Goal: Task Accomplishment & Management: Use online tool/utility

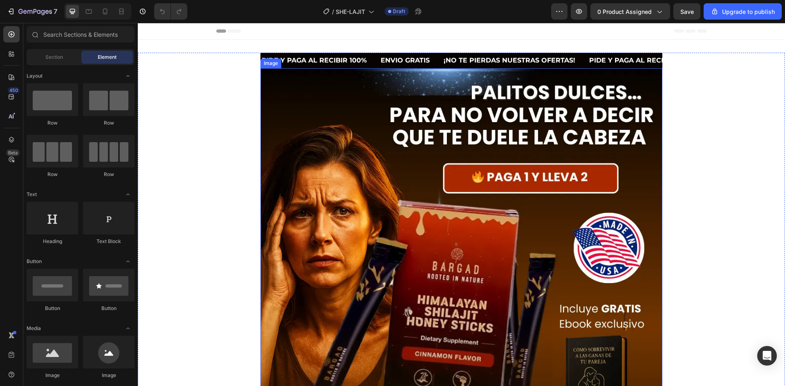
click at [276, 119] on img at bounding box center [461, 328] width 402 height 521
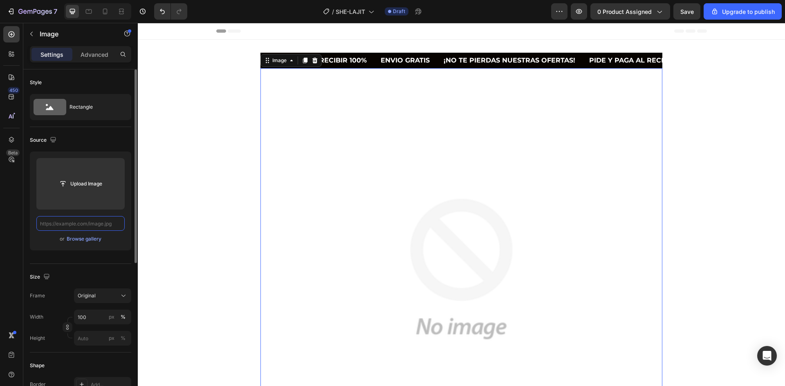
paste input "[URL][DOMAIN_NAME][DOMAIN_NAME]"
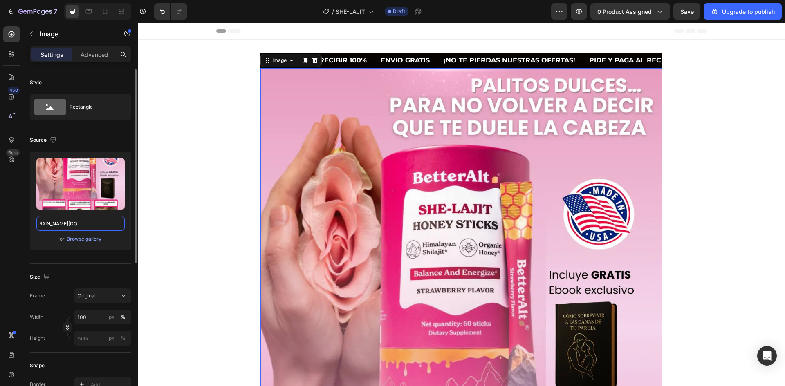
type input "[URL][DOMAIN_NAME][DOMAIN_NAME]"
click at [289, 114] on img at bounding box center [461, 328] width 402 height 521
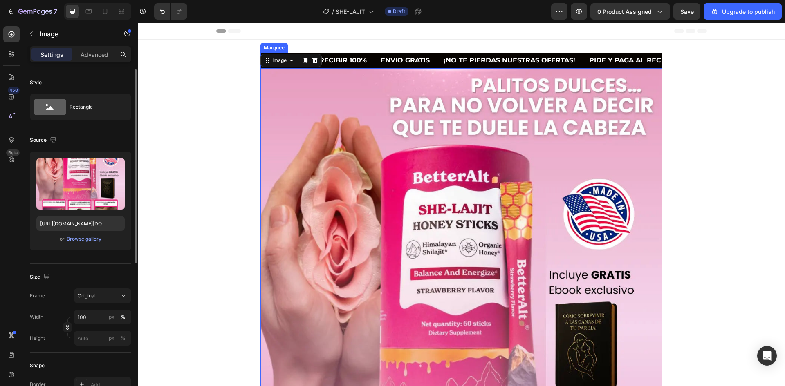
click at [368, 66] on div "PIDE Y PAGA AL RECIBIR 100% Text" at bounding box center [320, 61] width 119 height 16
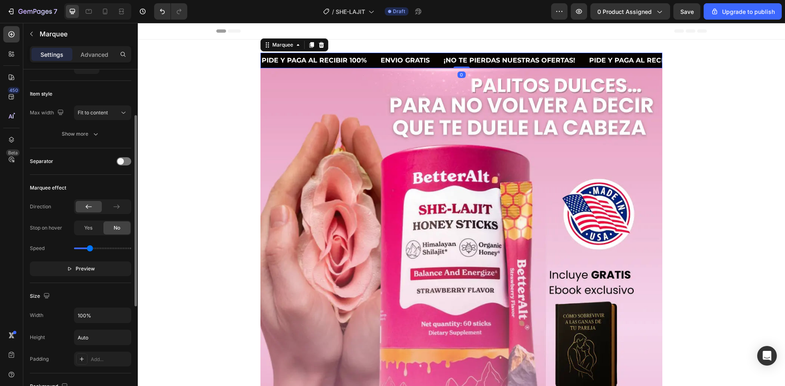
scroll to position [123, 0]
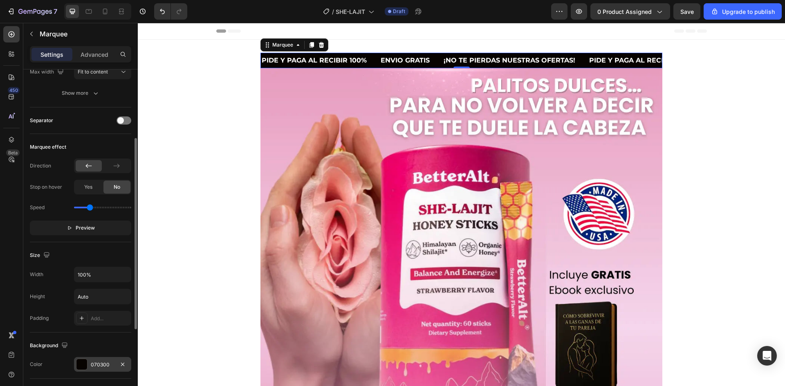
click at [85, 365] on div at bounding box center [81, 364] width 11 height 11
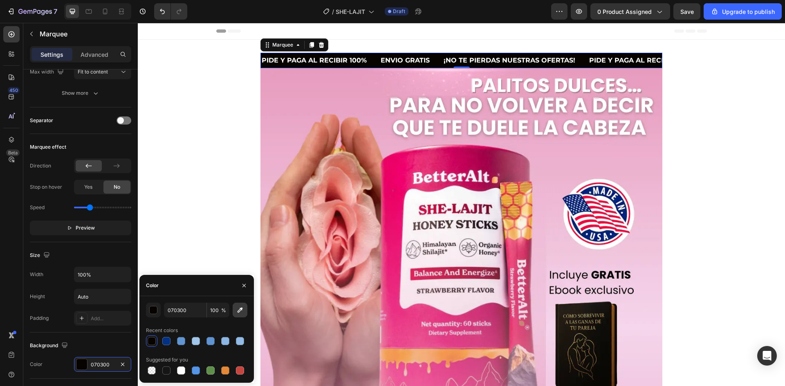
click at [236, 307] on icon "button" at bounding box center [240, 310] width 8 height 8
type input "E79DBF"
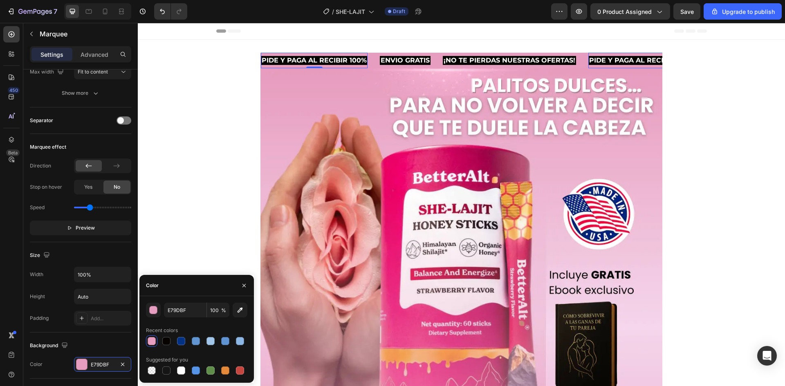
click at [336, 59] on p "PIDE Y PAGA AL RECIBIR 100%" at bounding box center [314, 60] width 105 height 7
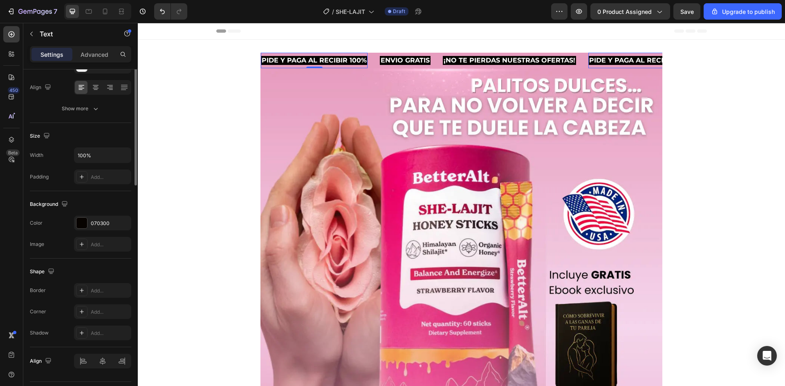
scroll to position [0, 0]
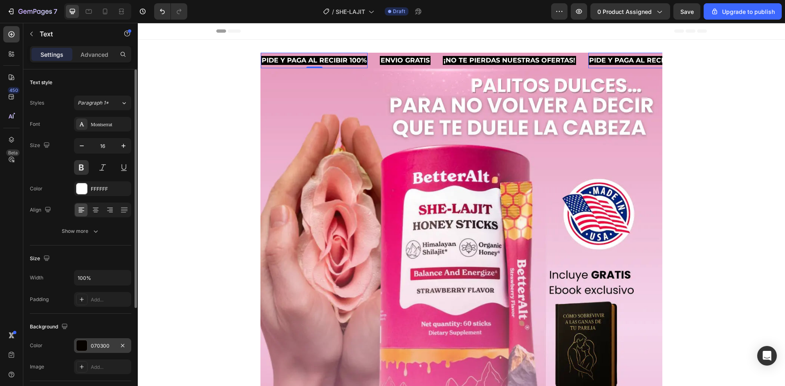
click at [87, 343] on div at bounding box center [81, 346] width 11 height 11
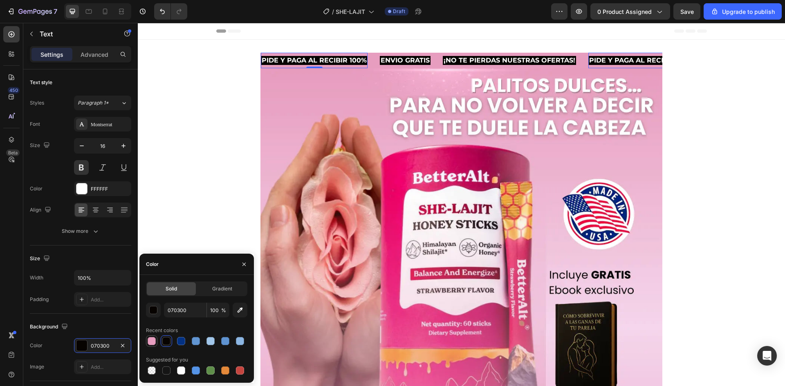
click at [148, 340] on div at bounding box center [152, 341] width 8 height 8
type input "E79DBF"
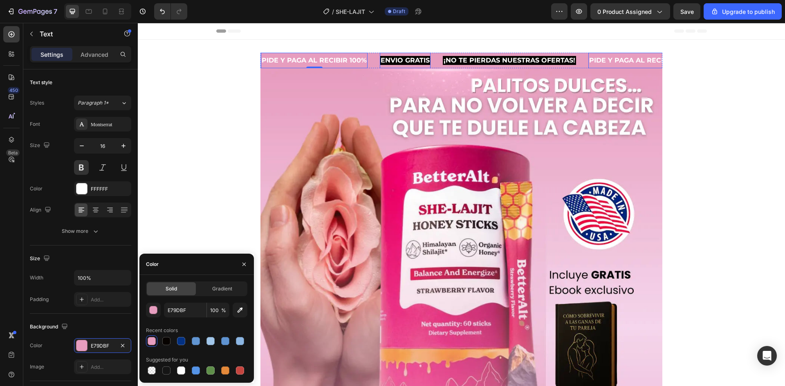
click at [395, 59] on p "ENVIO GRATIs" at bounding box center [405, 60] width 49 height 7
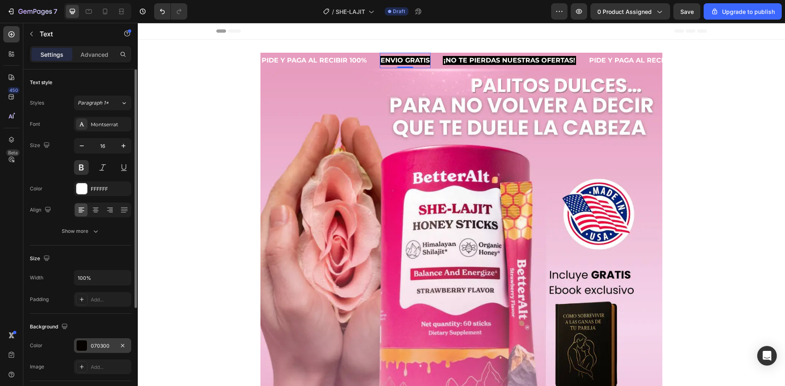
click at [81, 345] on div at bounding box center [81, 346] width 11 height 11
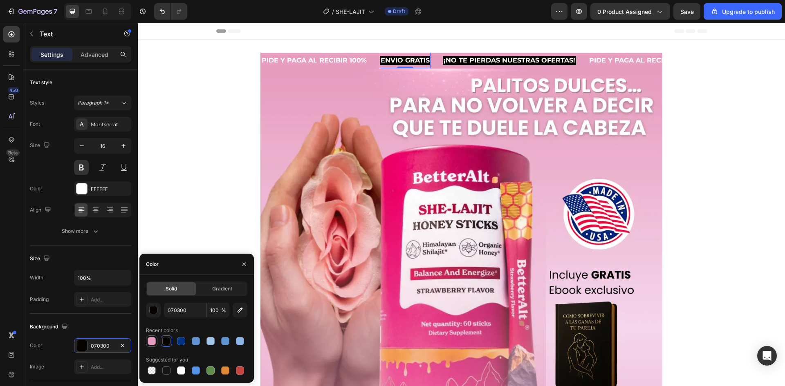
click at [152, 342] on div at bounding box center [152, 341] width 8 height 8
type input "E79DBF"
click at [468, 59] on p "¡NO TE PIERDAS NUESTRAS OFERTAS!" at bounding box center [510, 60] width 132 height 7
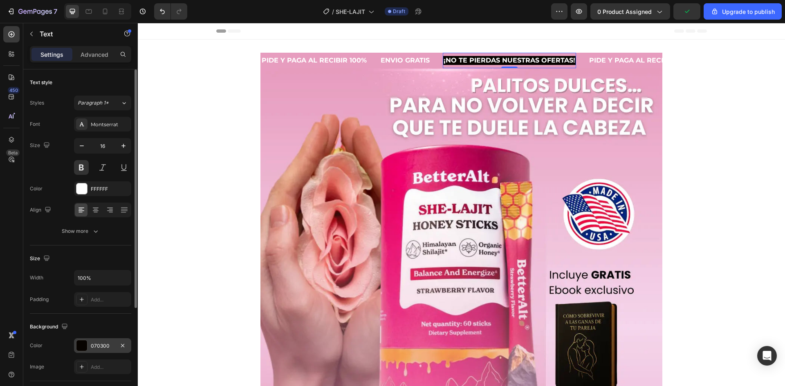
click at [84, 347] on div at bounding box center [81, 346] width 11 height 11
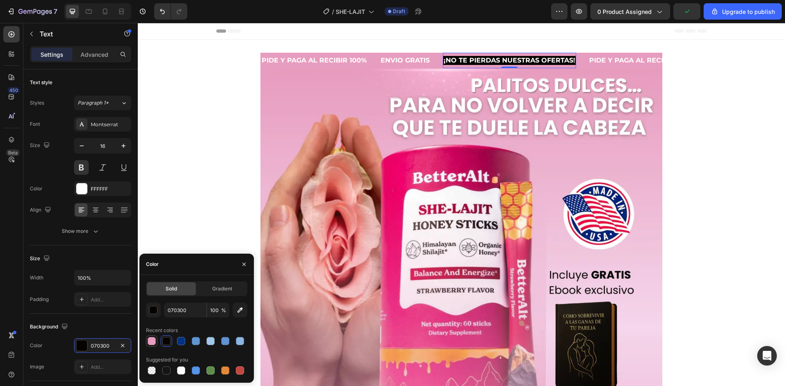
click at [155, 345] on div at bounding box center [152, 341] width 8 height 8
type input "E79DBF"
click at [615, 57] on p "PIDE Y PAGA AL RECIBIR 100%" at bounding box center [641, 60] width 105 height 7
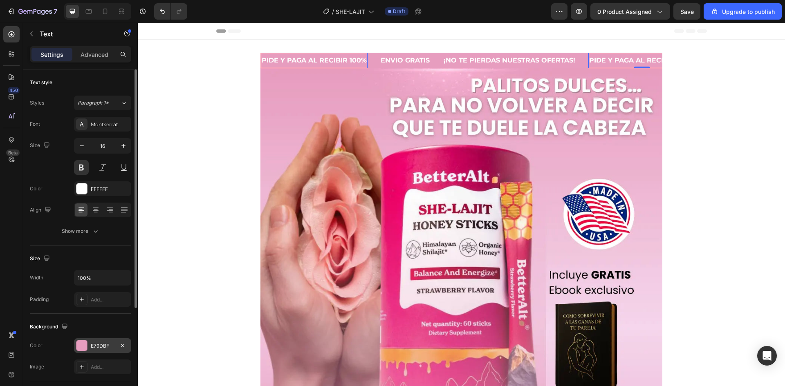
click at [83, 351] on div at bounding box center [81, 345] width 11 height 11
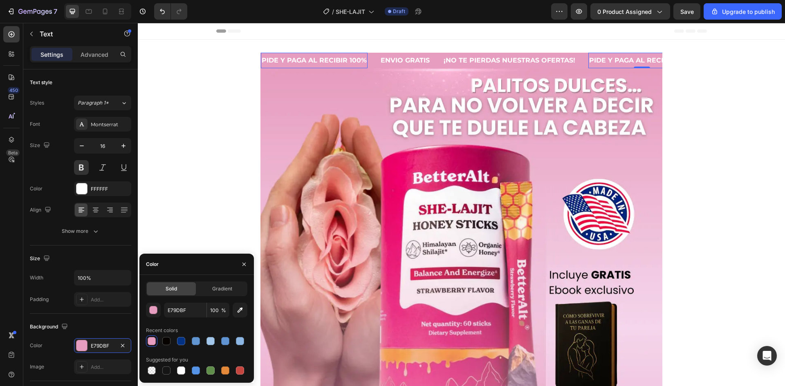
click at [153, 345] on div at bounding box center [152, 341] width 8 height 8
click at [153, 342] on div at bounding box center [152, 341] width 8 height 8
click at [371, 64] on div "PIDE Y PAGA AL RECIBIR 100% Text 0" at bounding box center [320, 61] width 119 height 16
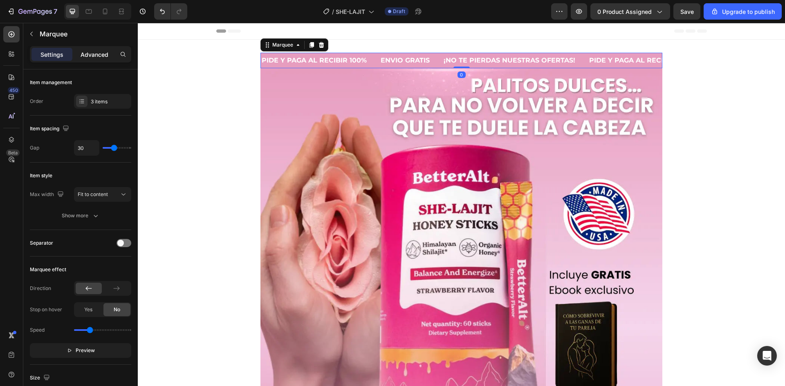
click at [96, 56] on p "Advanced" at bounding box center [95, 54] width 28 height 9
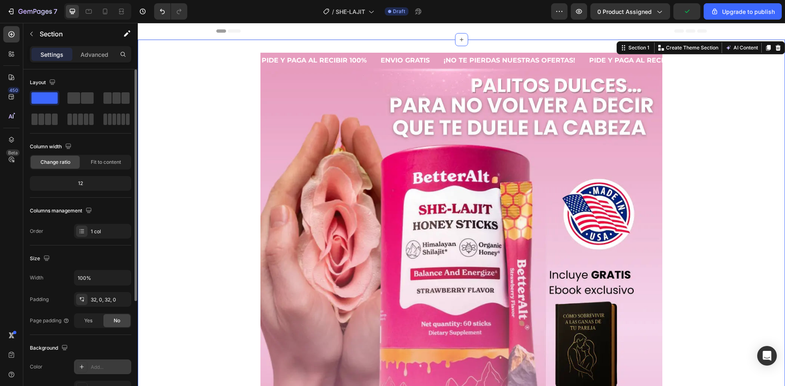
click at [81, 370] on div at bounding box center [81, 366] width 11 height 11
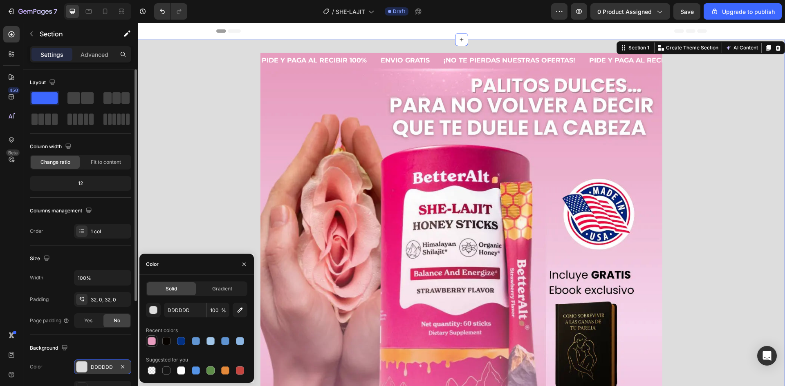
click at [148, 345] on div at bounding box center [152, 341] width 8 height 8
type input "E79DBF"
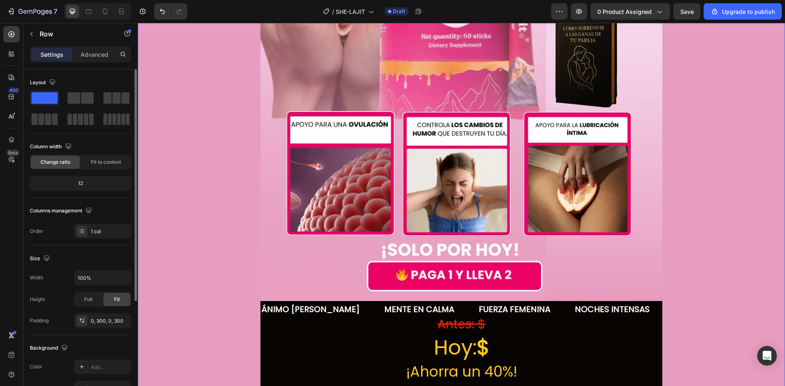
scroll to position [368, 0]
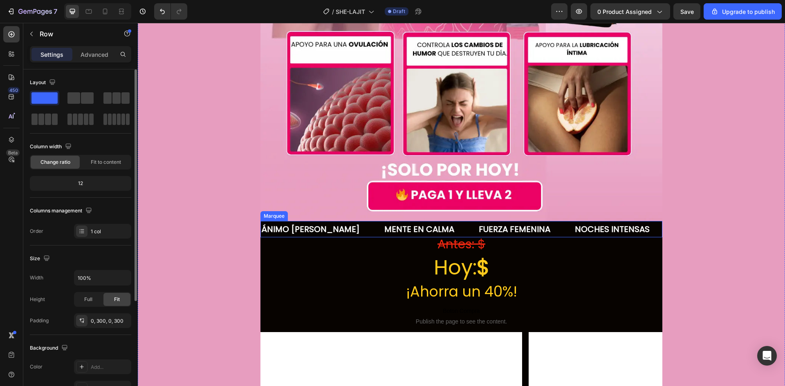
click at [342, 226] on div "ÁNIMO [PERSON_NAME] Text" at bounding box center [322, 229] width 123 height 16
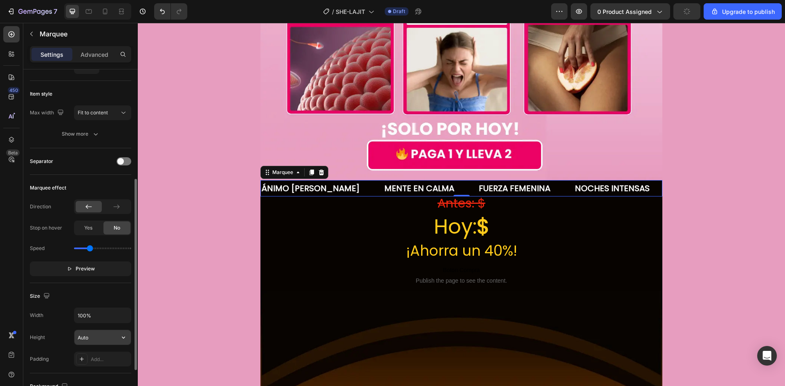
scroll to position [123, 0]
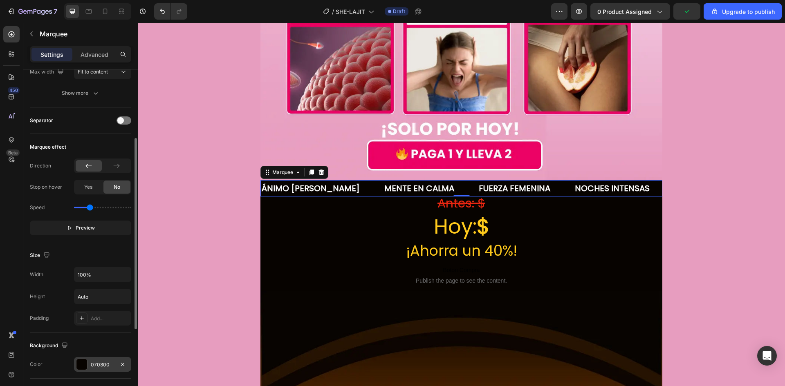
click at [93, 367] on div "070300" at bounding box center [103, 364] width 24 height 7
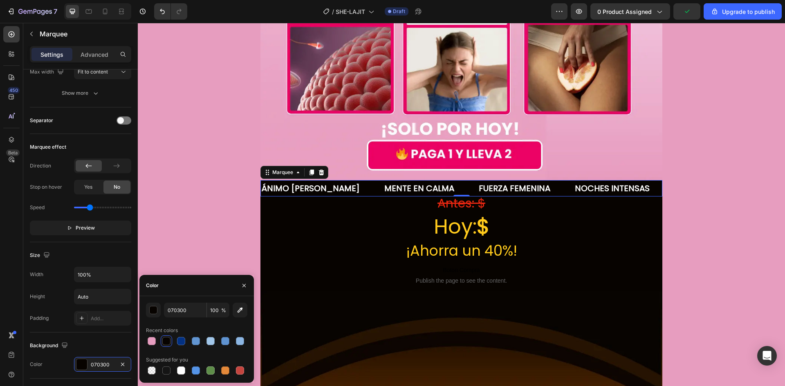
drag, startPoint x: 149, startPoint y: 340, endPoint x: 185, endPoint y: 302, distance: 52.6
click at [149, 340] on div at bounding box center [152, 341] width 8 height 8
type input "E79DBF"
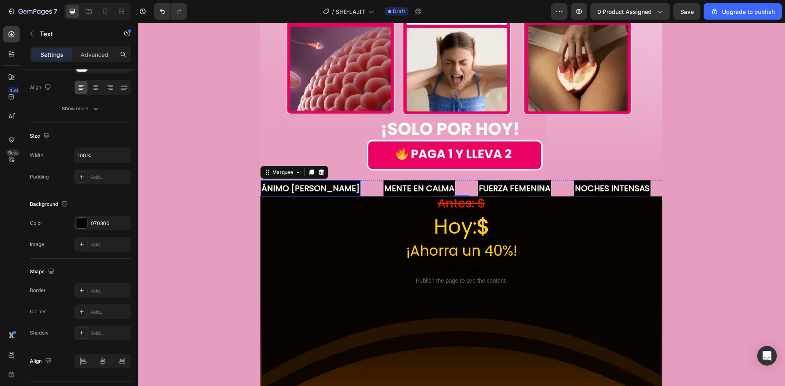
click at [294, 181] on p "ÁNIMO [PERSON_NAME]" at bounding box center [311, 188] width 98 height 15
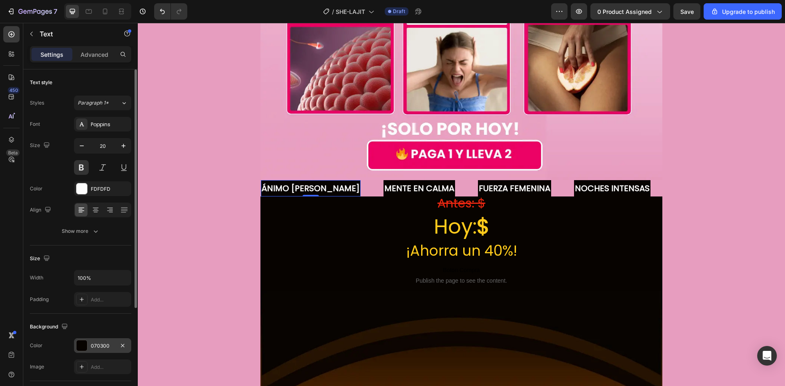
click at [81, 349] on div at bounding box center [81, 346] width 11 height 11
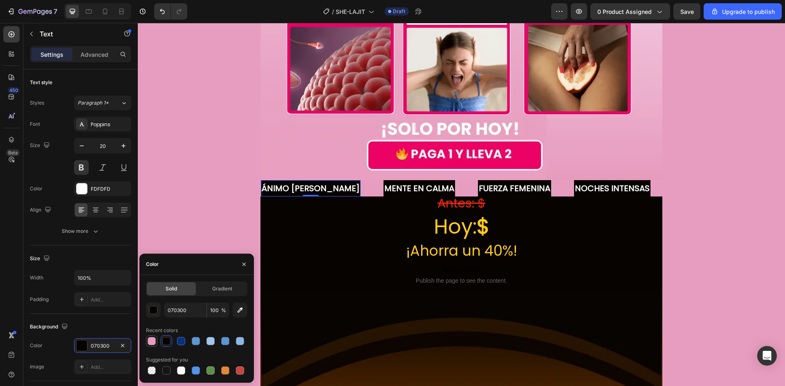
click at [148, 342] on div at bounding box center [152, 341] width 8 height 8
type input "E79DBF"
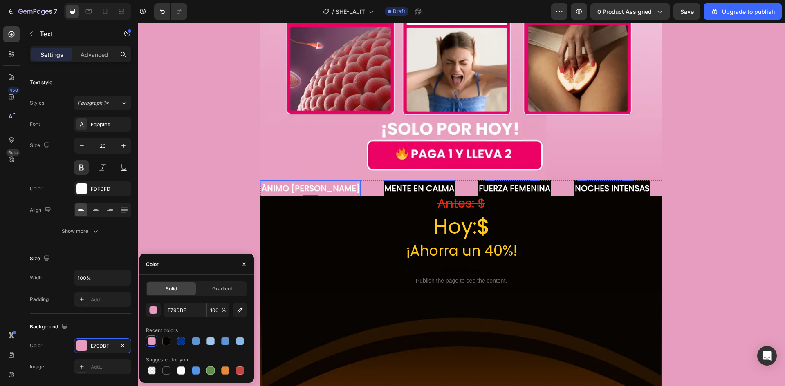
click at [386, 183] on strong "MENTE EN CALMA" at bounding box center [419, 188] width 70 height 11
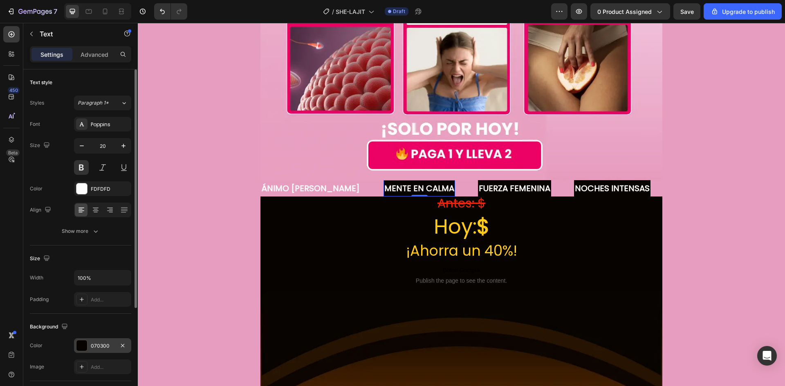
click at [83, 348] on div at bounding box center [81, 346] width 11 height 11
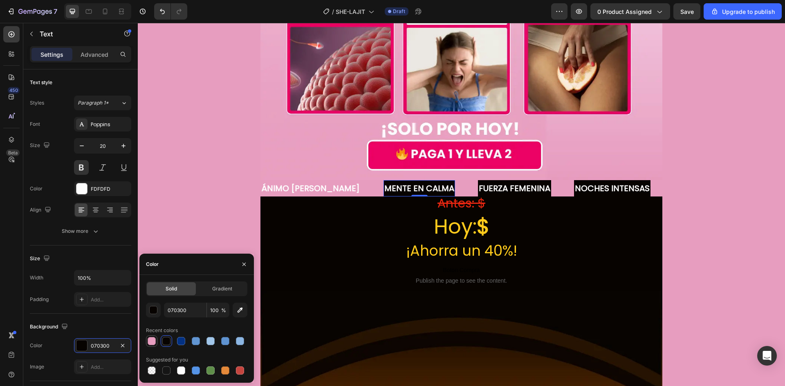
click at [148, 342] on div at bounding box center [152, 341] width 8 height 8
type input "E79DBF"
click at [479, 181] on p "fUERZA FEMENINA" at bounding box center [515, 188] width 72 height 15
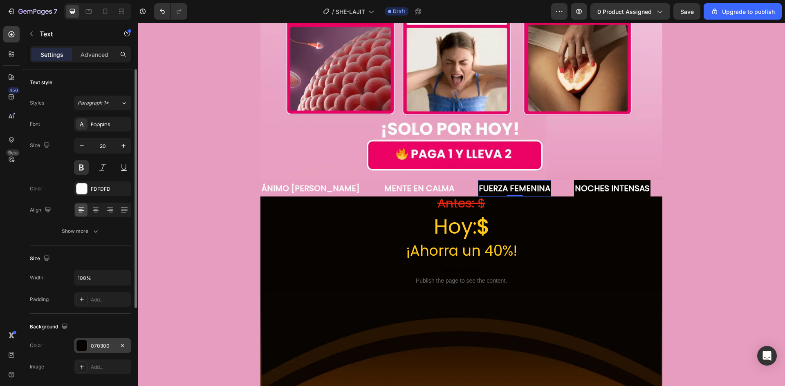
click at [87, 352] on div "070300" at bounding box center [102, 345] width 57 height 15
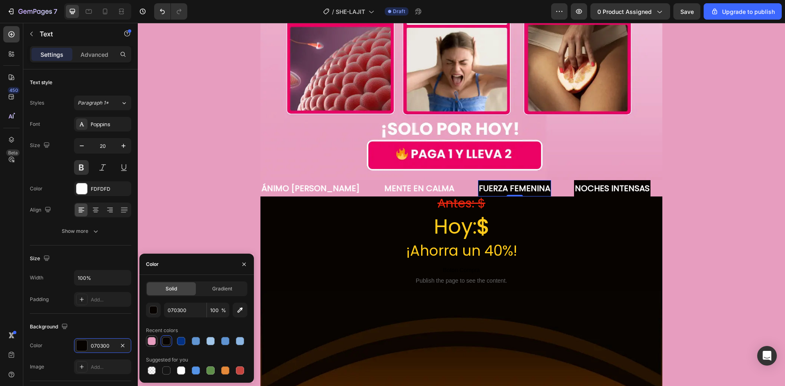
click at [150, 344] on div at bounding box center [152, 341] width 8 height 8
type input "E79DBF"
click at [575, 181] on p "NOCHES INTENSAS" at bounding box center [612, 188] width 75 height 15
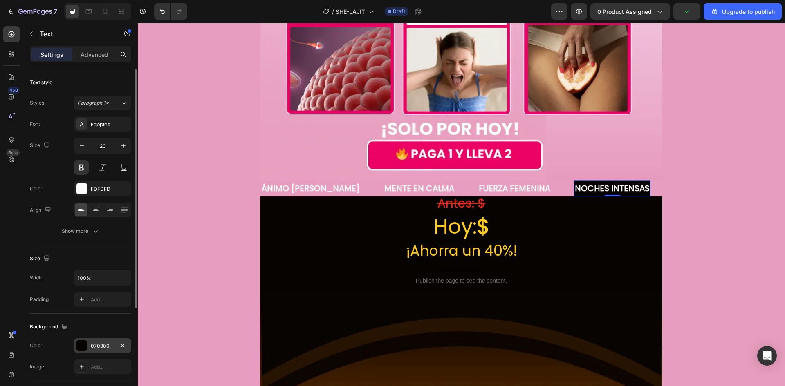
drag, startPoint x: 85, startPoint y: 340, endPoint x: 98, endPoint y: 344, distance: 13.3
click at [85, 340] on div "070300" at bounding box center [102, 345] width 57 height 15
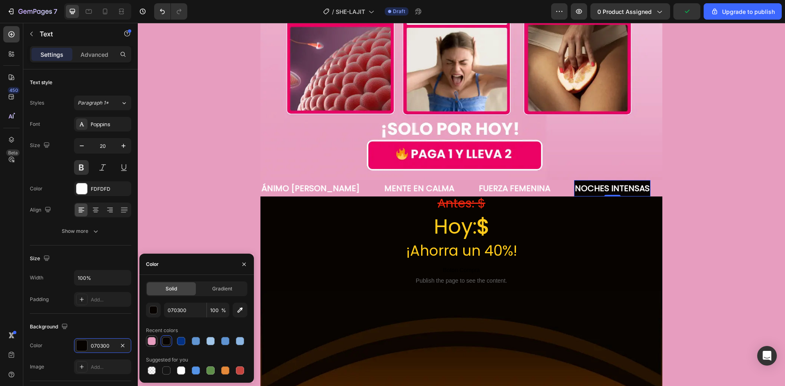
click at [150, 342] on div at bounding box center [152, 341] width 8 height 8
type input "E79DBF"
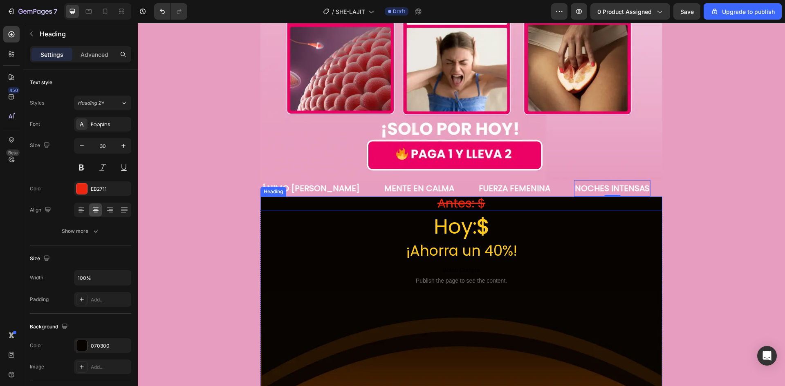
click at [344, 198] on h2 "Antes: $" at bounding box center [461, 204] width 402 height 14
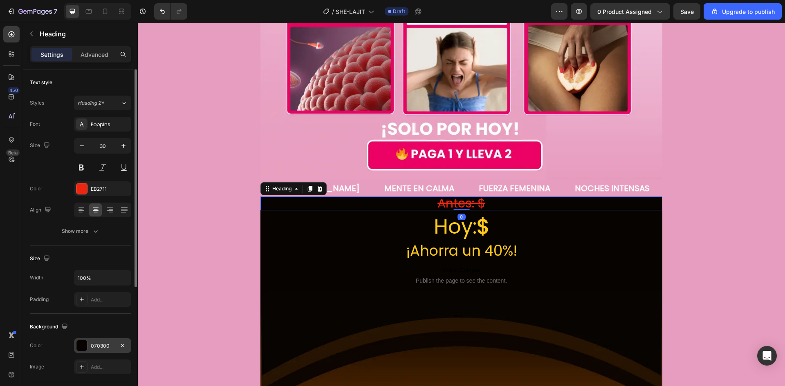
click at [77, 345] on div at bounding box center [81, 346] width 11 height 11
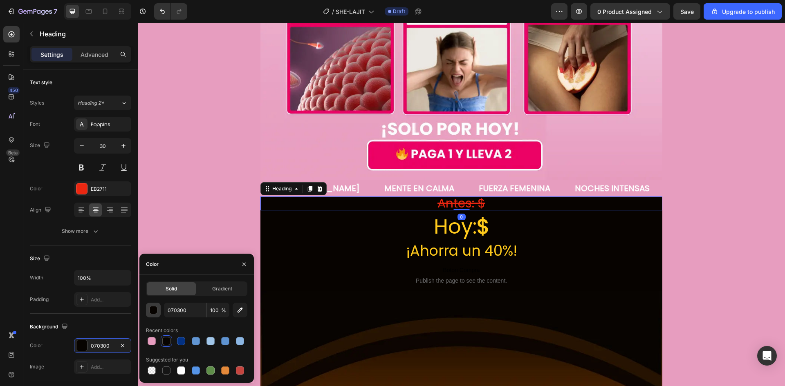
click at [151, 309] on div "button" at bounding box center [154, 311] width 8 height 8
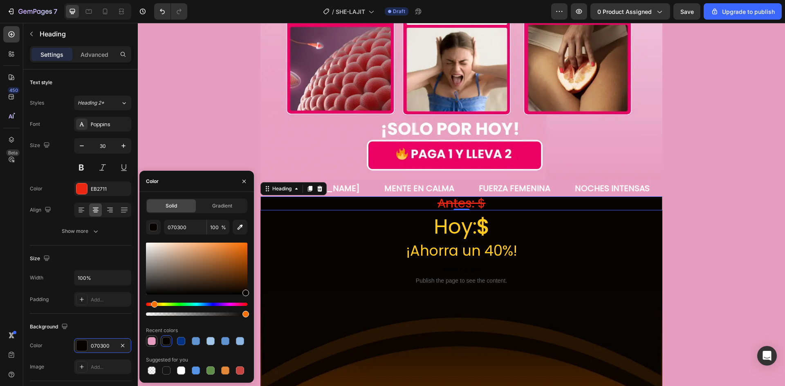
click at [153, 343] on div at bounding box center [152, 341] width 8 height 8
type input "E79DBF"
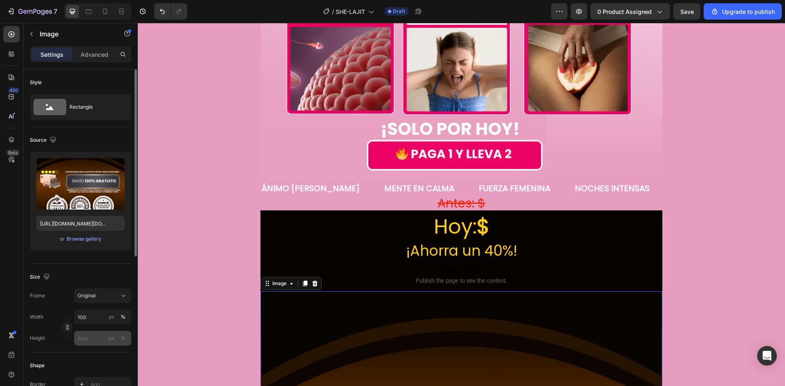
scroll to position [41, 0]
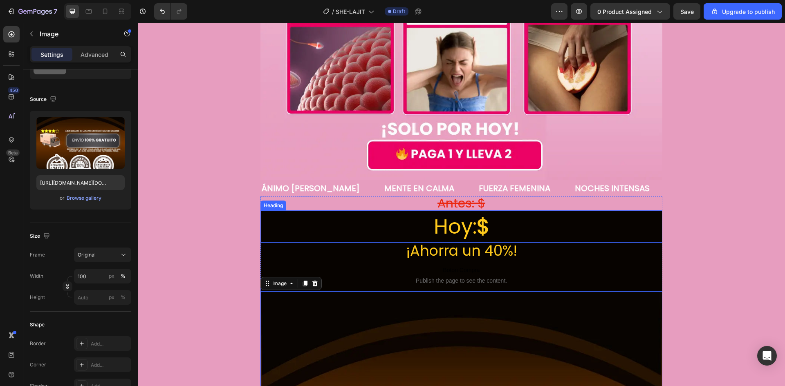
click at [286, 220] on h2 "[DATE]: $" at bounding box center [461, 227] width 402 height 32
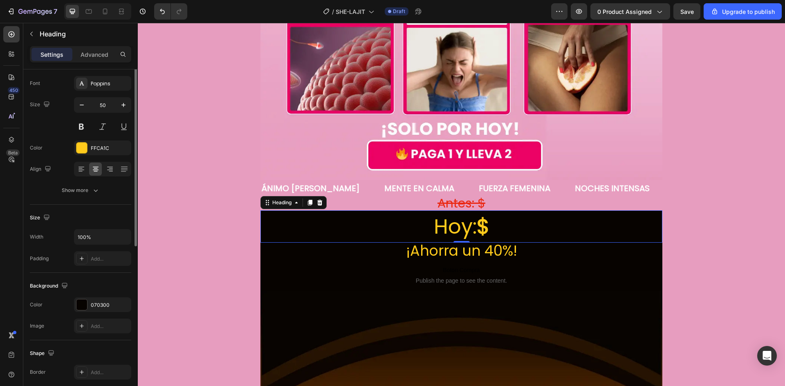
scroll to position [0, 0]
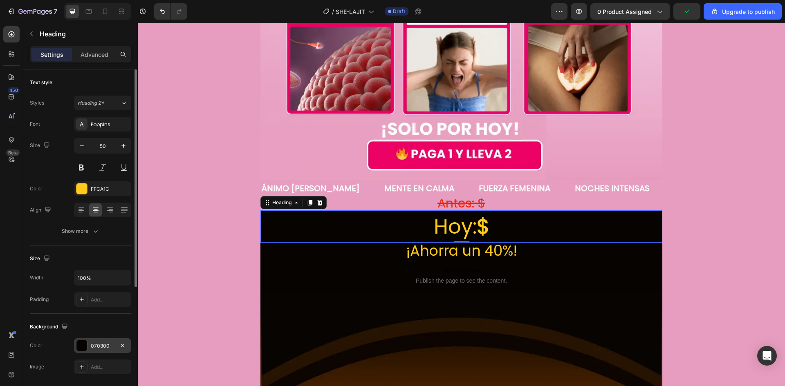
click at [85, 347] on div at bounding box center [81, 346] width 11 height 11
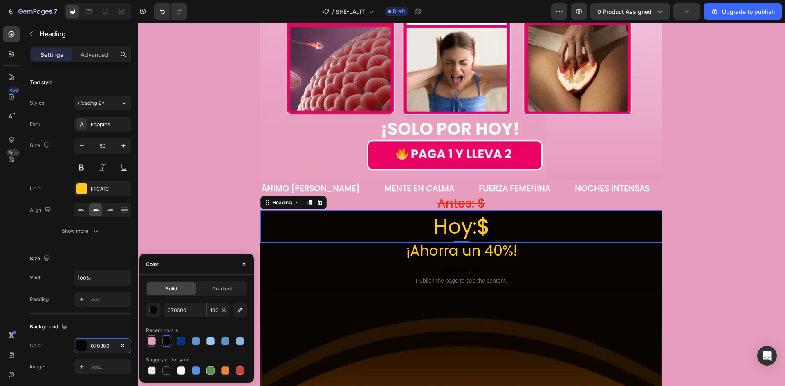
click at [148, 341] on div at bounding box center [152, 341] width 8 height 8
type input "E79DBF"
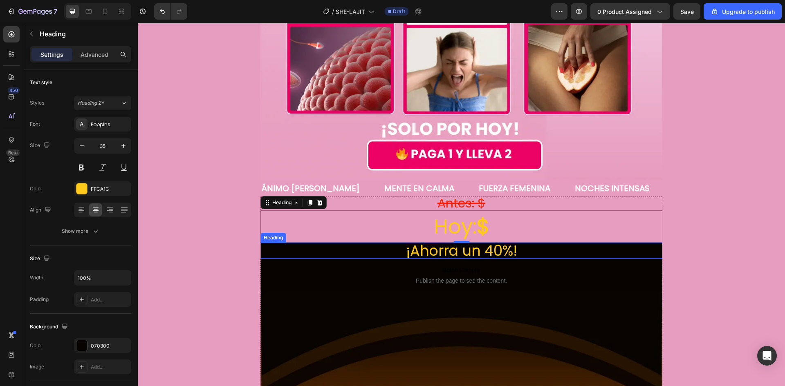
click at [264, 243] on h2 "¡Ahorra un 40%!" at bounding box center [461, 251] width 402 height 16
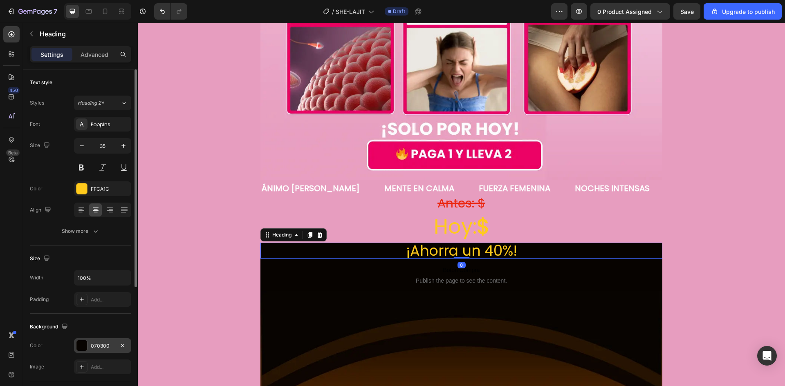
click at [82, 348] on div at bounding box center [81, 346] width 11 height 11
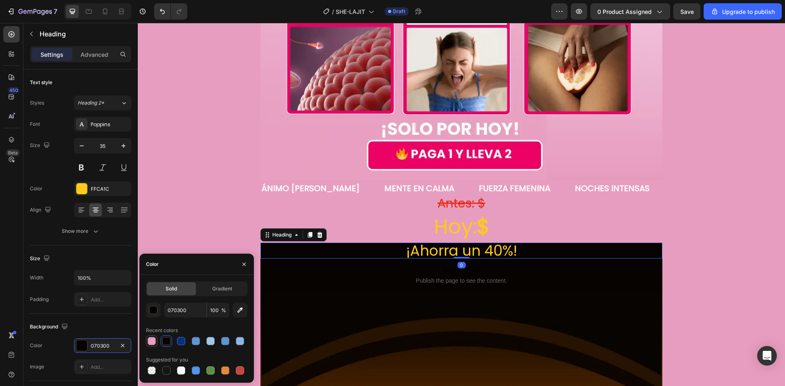
click at [150, 343] on div at bounding box center [152, 341] width 8 height 8
type input "E79DBF"
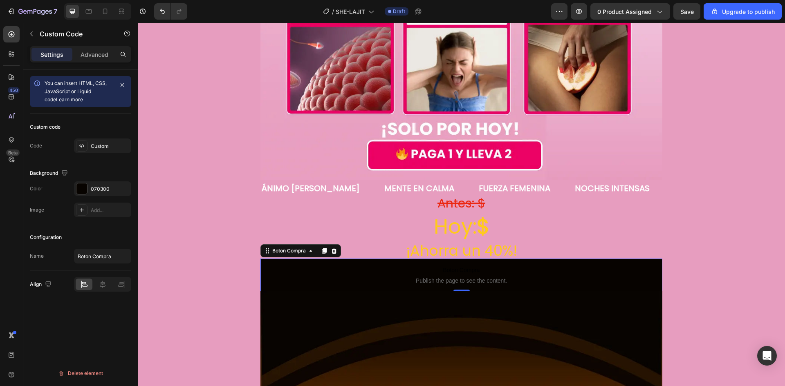
click at [267, 265] on span "Boton Compra" at bounding box center [461, 270] width 402 height 10
click at [82, 190] on div at bounding box center [81, 189] width 11 height 11
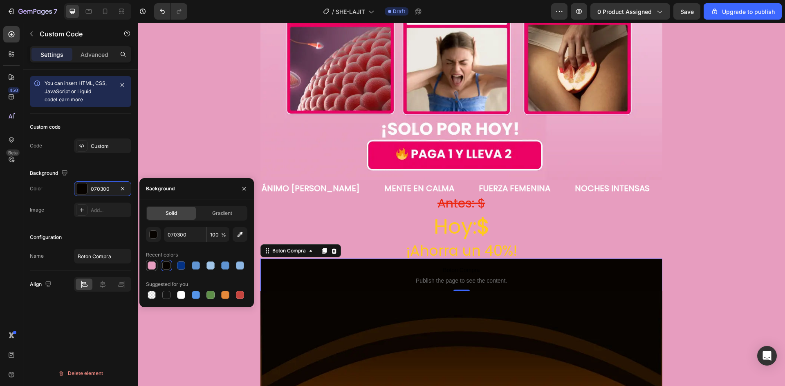
click at [148, 265] on div at bounding box center [152, 266] width 8 height 8
type input "E79DBF"
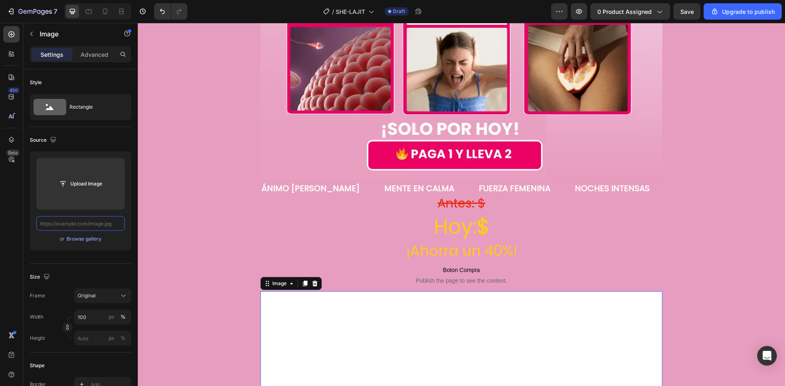
click at [69, 223] on input "text" at bounding box center [80, 223] width 88 height 15
paste input "[URL][DOMAIN_NAME][DOMAIN_NAME]"
type input "[URL][DOMAIN_NAME][DOMAIN_NAME]"
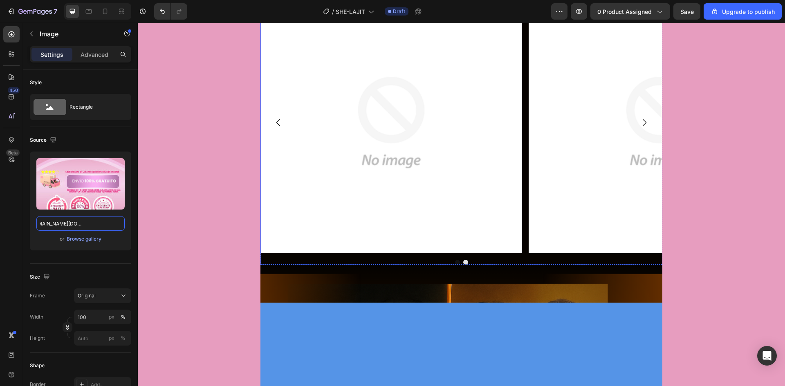
scroll to position [1063, 0]
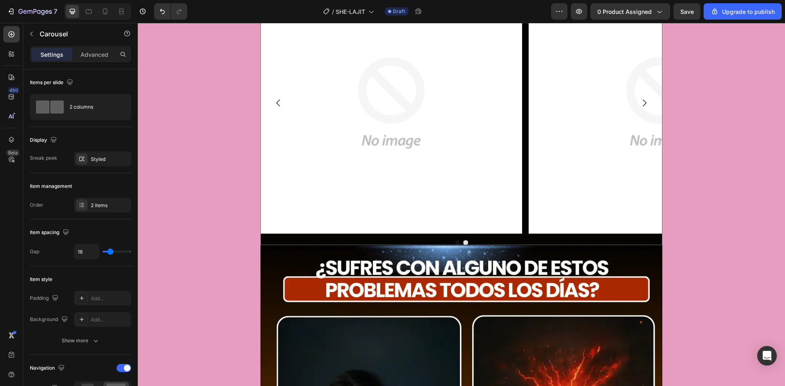
click at [296, 240] on div at bounding box center [461, 242] width 402 height 5
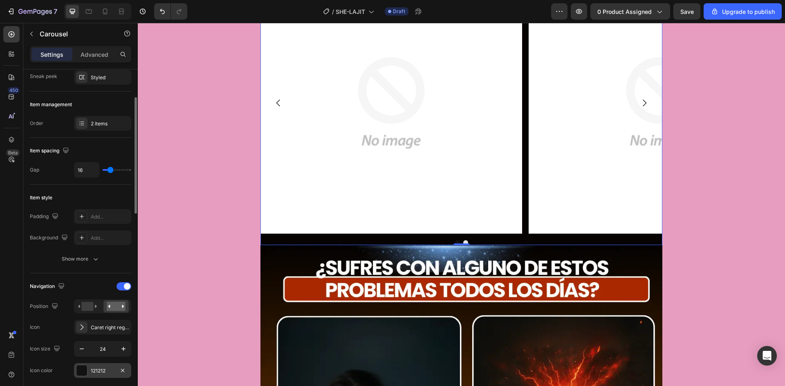
click at [80, 374] on div at bounding box center [81, 370] width 11 height 11
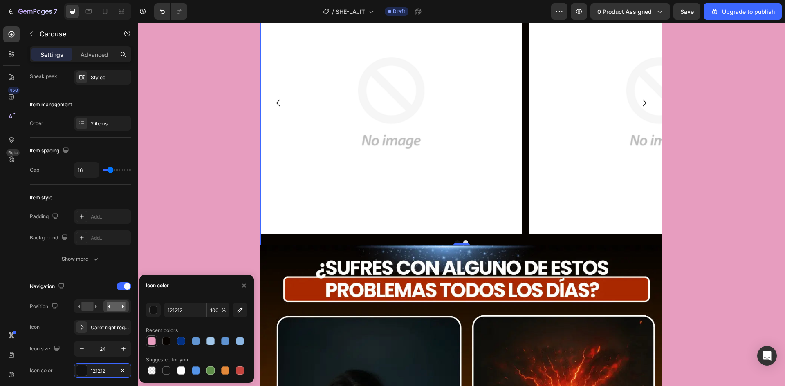
click at [150, 341] on div at bounding box center [152, 341] width 8 height 8
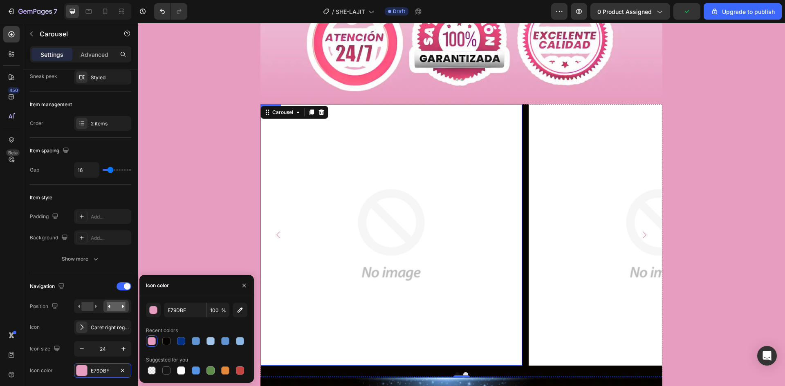
scroll to position [1063, 0]
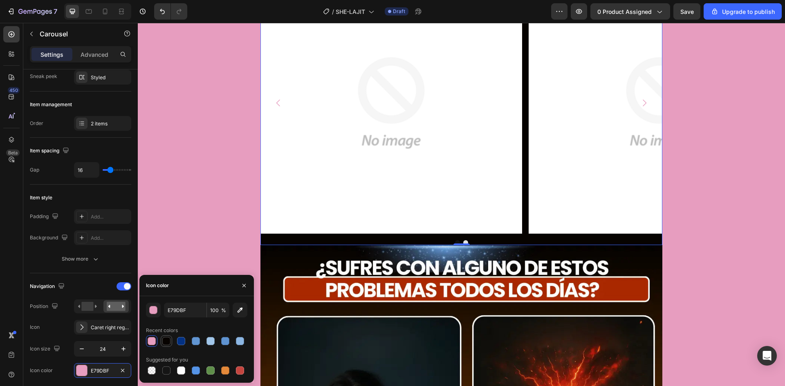
click at [164, 337] on div at bounding box center [166, 341] width 10 height 10
type input "070300"
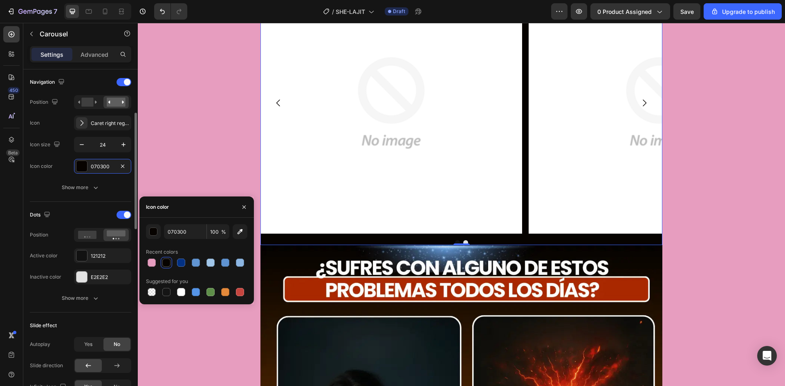
scroll to position [245, 0]
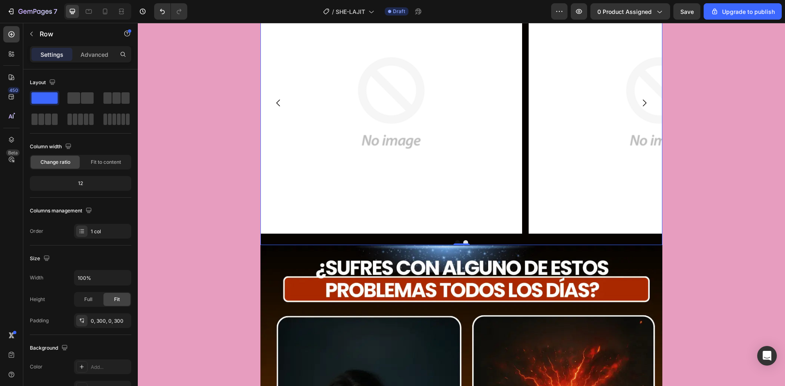
click at [517, 240] on div at bounding box center [461, 242] width 402 height 5
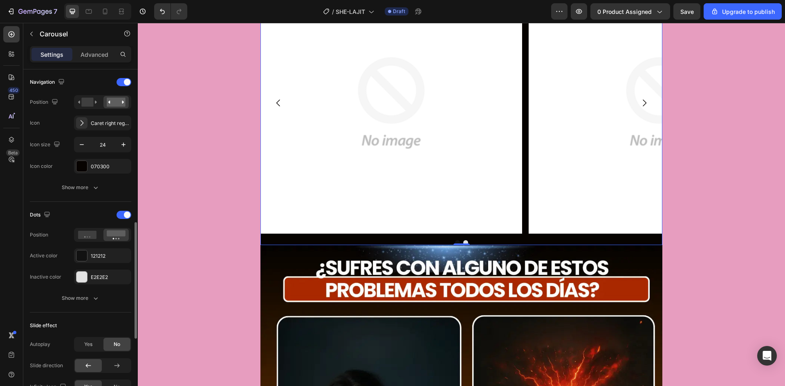
scroll to position [327, 0]
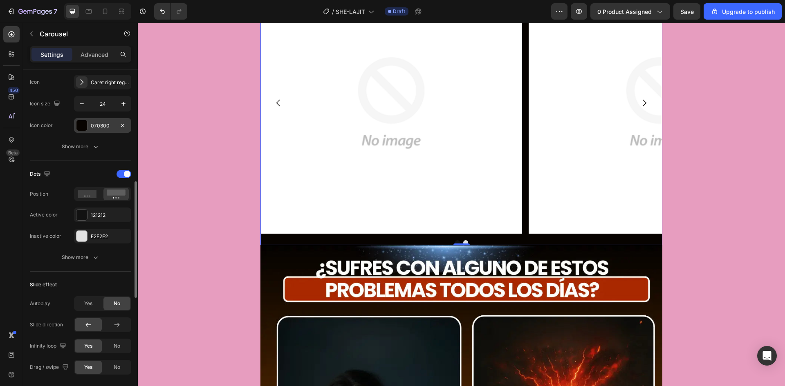
click at [89, 123] on div "070300" at bounding box center [102, 125] width 57 height 15
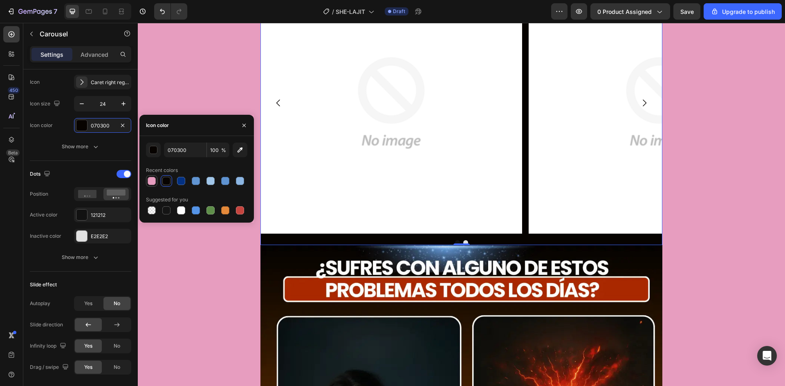
click at [151, 182] on div at bounding box center [152, 181] width 8 height 8
type input "E79DBF"
click at [87, 216] on div "121212" at bounding box center [102, 215] width 57 height 15
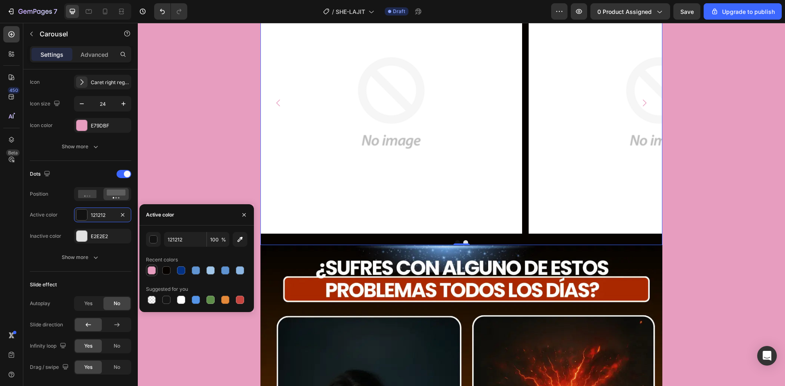
click at [150, 268] on div at bounding box center [152, 271] width 8 height 8
click at [169, 270] on div at bounding box center [166, 271] width 8 height 8
type input "070300"
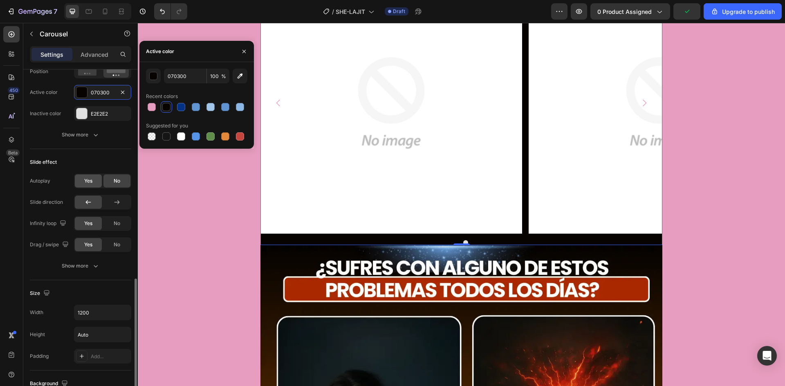
scroll to position [491, 0]
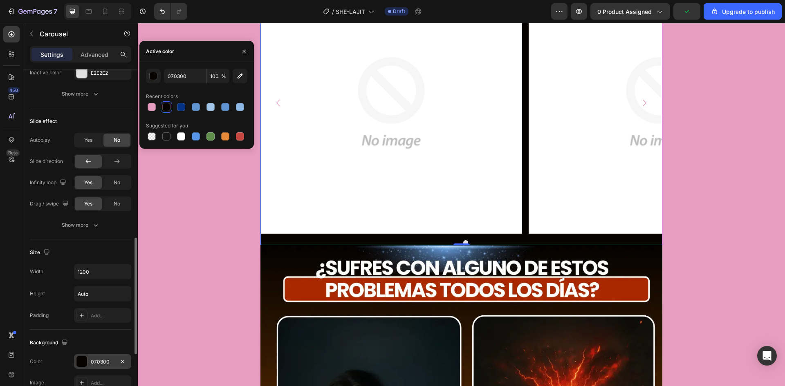
click at [87, 362] on div at bounding box center [81, 361] width 11 height 11
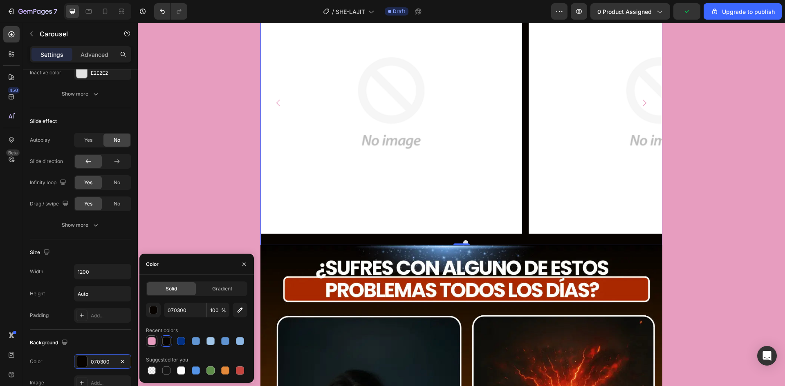
click at [150, 343] on div at bounding box center [152, 341] width 8 height 8
type input "E79DBF"
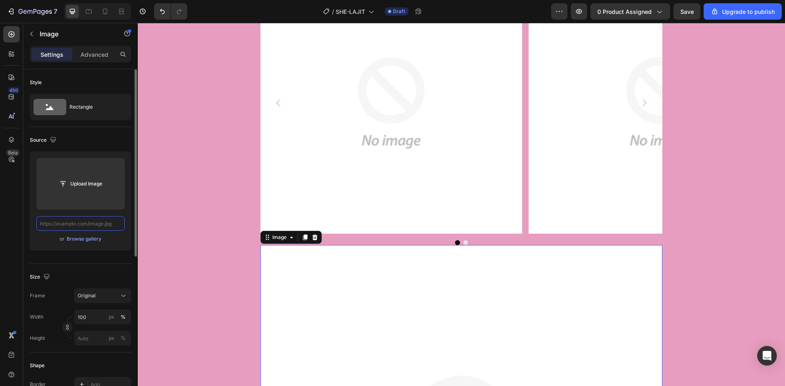
scroll to position [0, 0]
click at [69, 223] on input "text" at bounding box center [80, 223] width 88 height 15
paste input "[URL][DOMAIN_NAME][DOMAIN_NAME]"
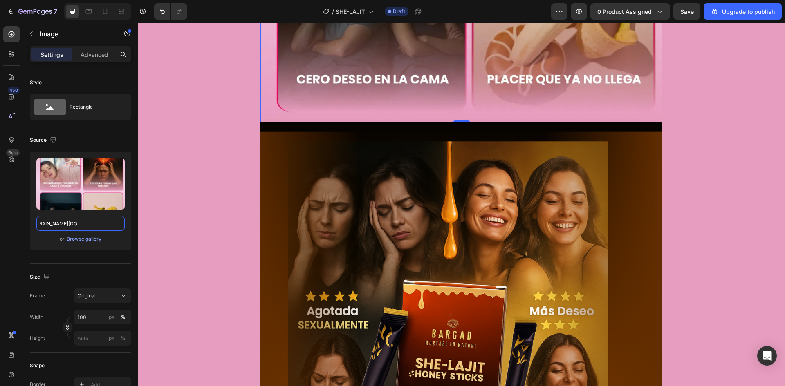
scroll to position [1717, 0]
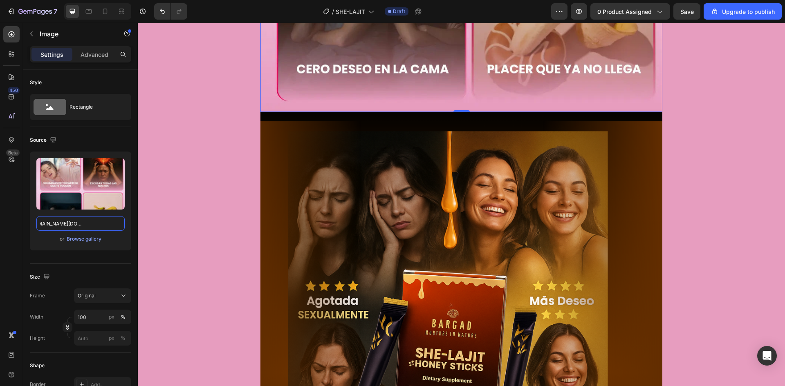
type input "[URL][DOMAIN_NAME][DOMAIN_NAME]"
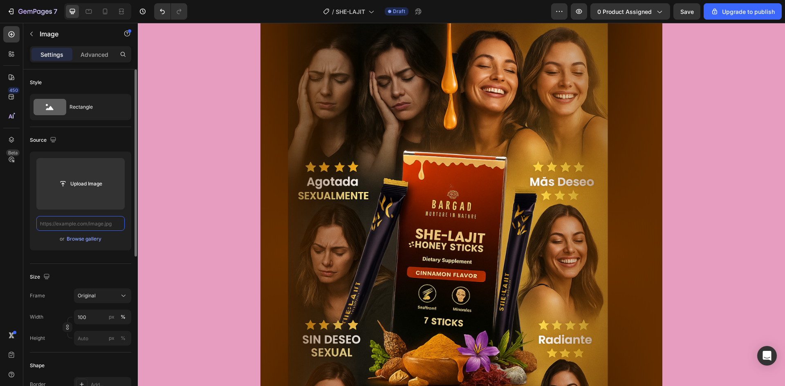
type input "[URL][DOMAIN_NAME][DOMAIN_NAME]"
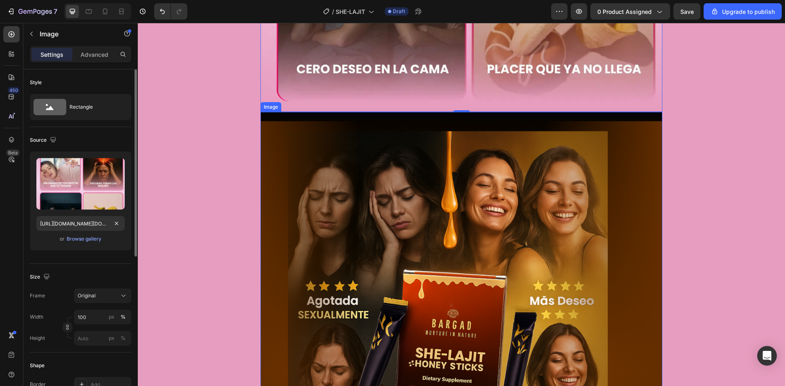
click at [301, 223] on img at bounding box center [461, 372] width 402 height 521
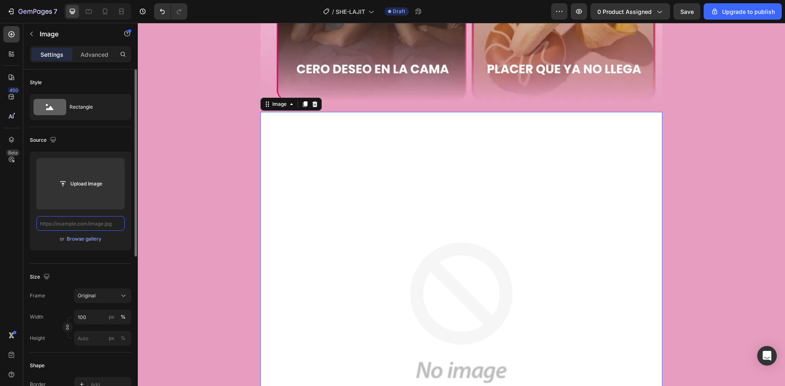
click at [88, 224] on input "text" at bounding box center [80, 223] width 88 height 15
paste input "[URL][DOMAIN_NAME][DOMAIN_NAME]"
type input "[URL][DOMAIN_NAME][DOMAIN_NAME]"
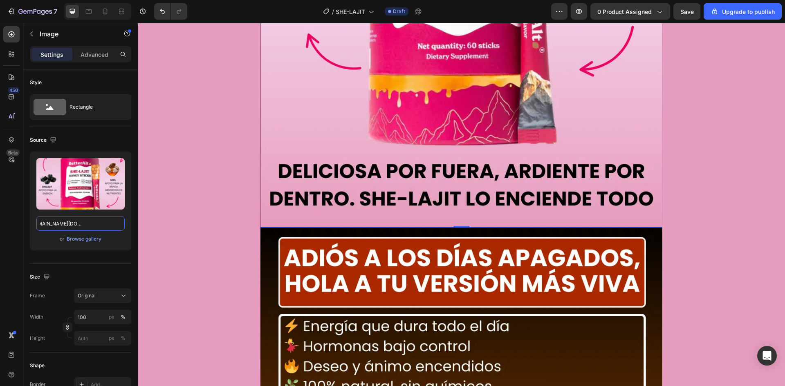
scroll to position [2126, 0]
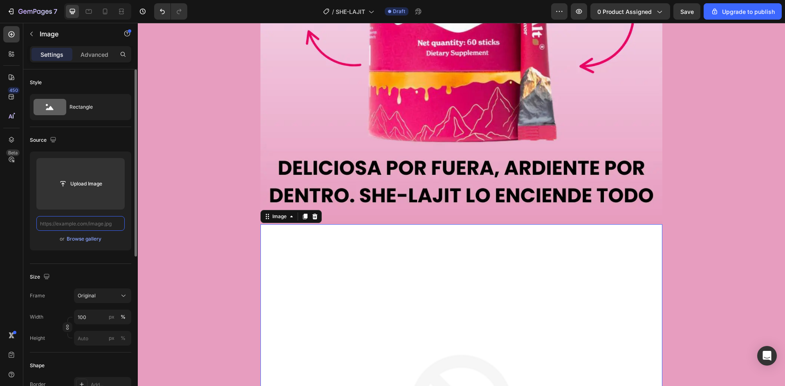
paste input "[URL][DOMAIN_NAME][DOMAIN_NAME]"
type input "[URL][DOMAIN_NAME][DOMAIN_NAME]"
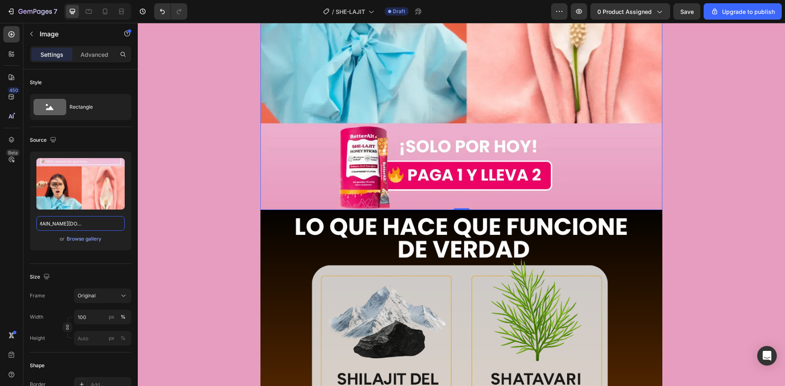
scroll to position [2739, 0]
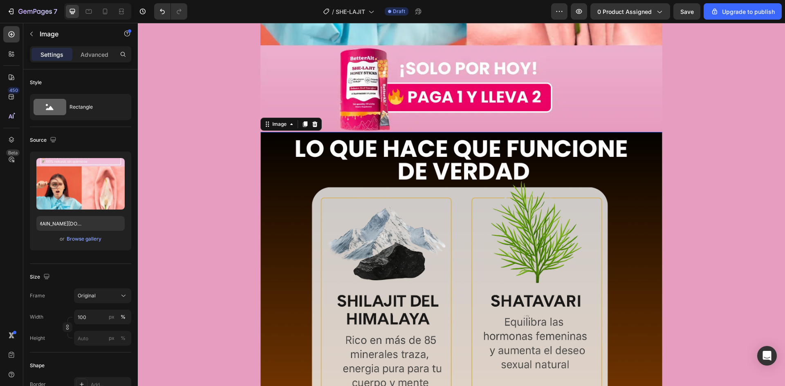
click at [270, 202] on img at bounding box center [461, 392] width 402 height 521
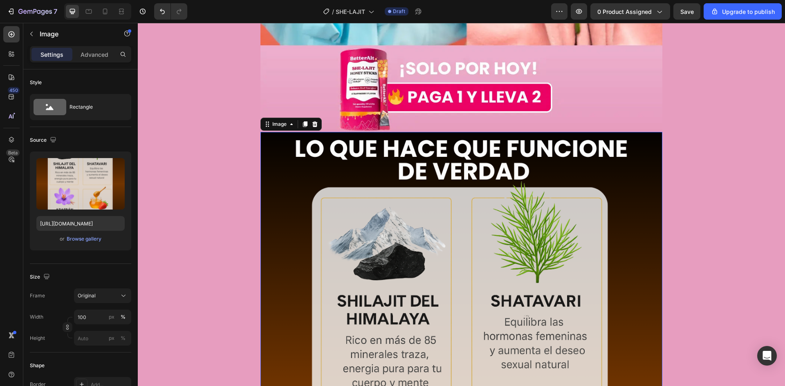
click at [273, 187] on img at bounding box center [461, 392] width 402 height 521
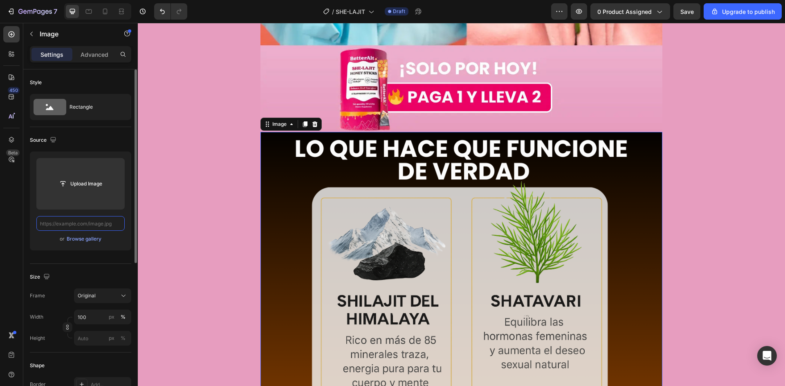
scroll to position [0, 0]
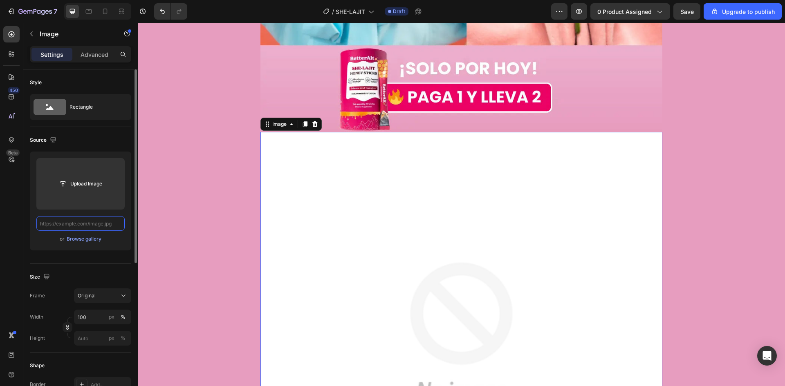
paste input "[URL][DOMAIN_NAME][DOMAIN_NAME]"
type input "[URL][DOMAIN_NAME][DOMAIN_NAME]"
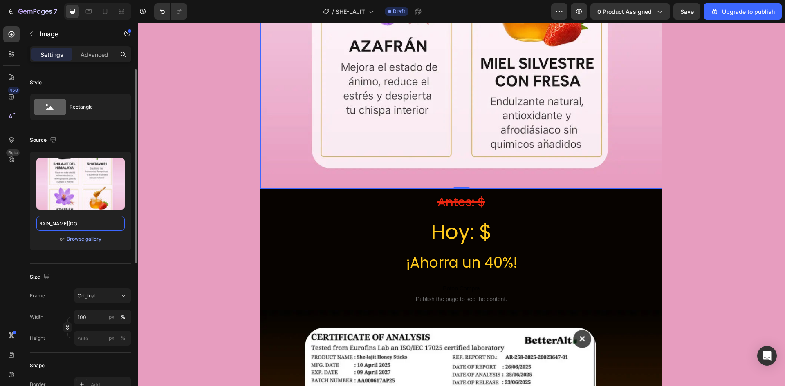
scroll to position [3271, 0]
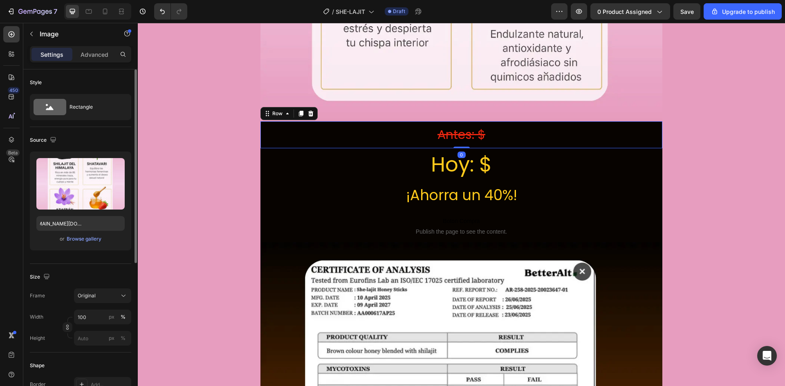
click at [263, 121] on div "Antes: $ Heading Row 0" at bounding box center [461, 134] width 402 height 27
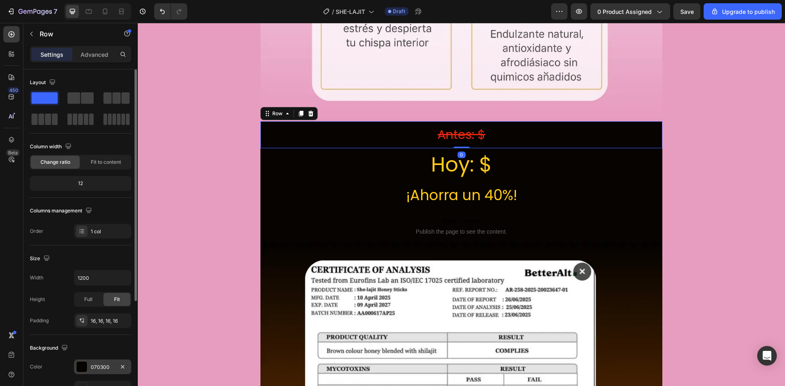
click at [83, 372] on div at bounding box center [81, 367] width 11 height 11
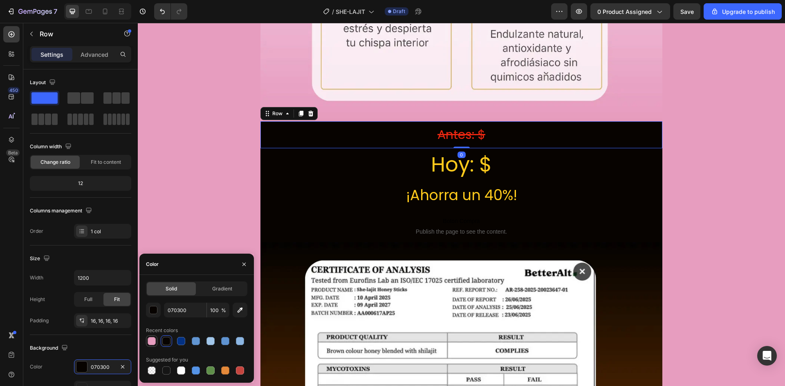
drag, startPoint x: 151, startPoint y: 341, endPoint x: 85, endPoint y: 229, distance: 130.5
click at [151, 341] on div at bounding box center [152, 341] width 8 height 8
type input "E79DBF"
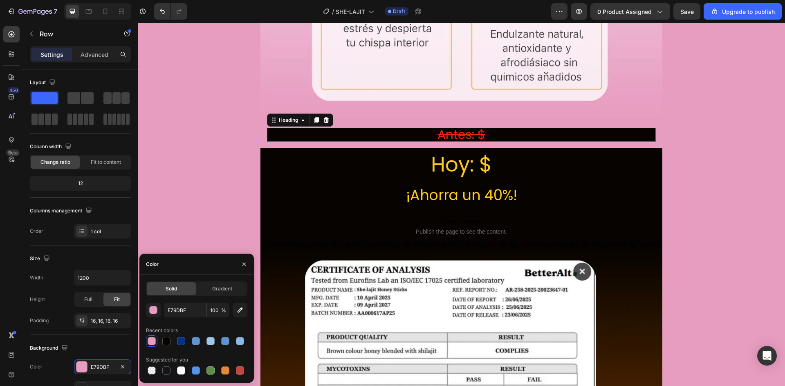
drag, startPoint x: 352, startPoint y: 92, endPoint x: 296, endPoint y: 119, distance: 61.8
click at [352, 128] on h2 "Antes: $" at bounding box center [461, 135] width 389 height 14
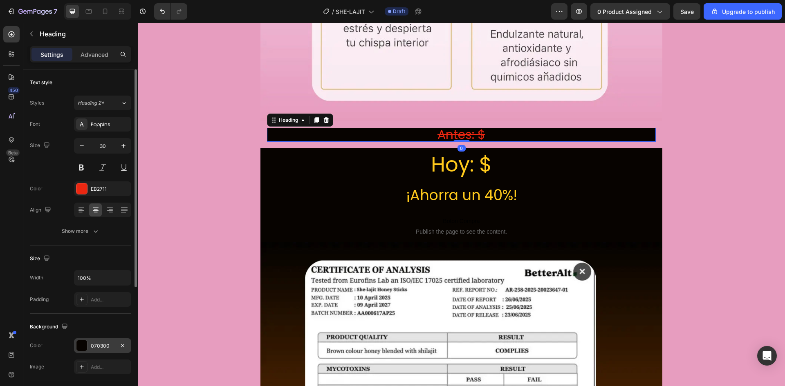
click at [79, 345] on div at bounding box center [81, 346] width 11 height 11
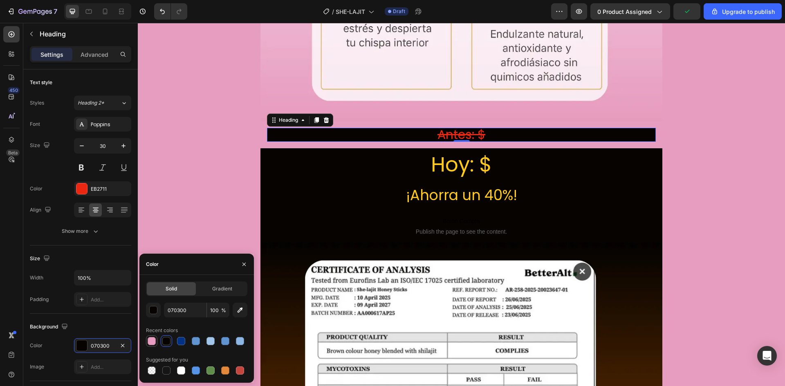
click at [150, 341] on div at bounding box center [152, 341] width 8 height 8
type input "E79DBF"
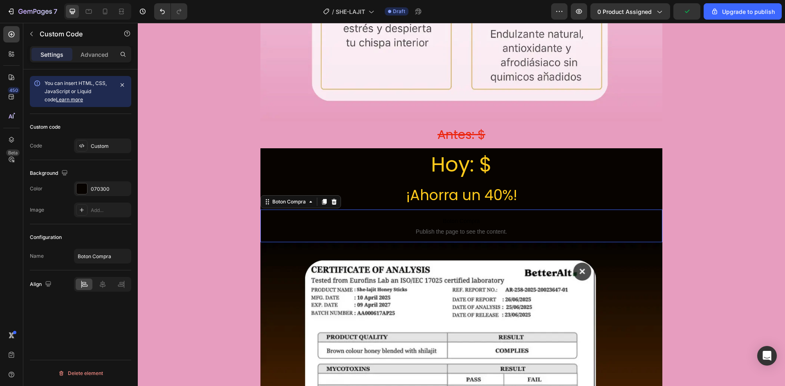
click at [274, 216] on span "Boton Compra" at bounding box center [461, 221] width 402 height 10
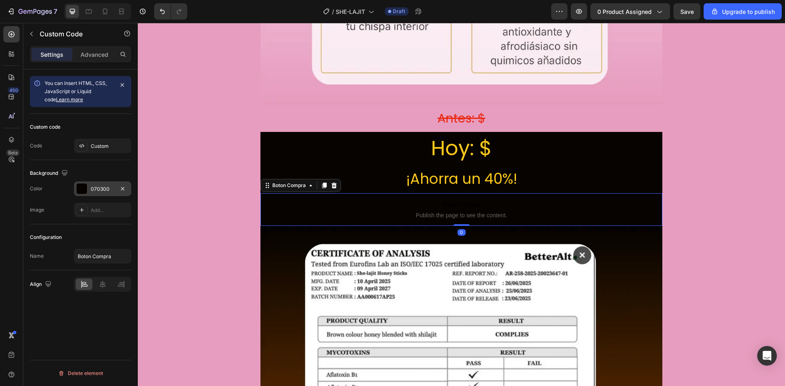
click at [85, 191] on div at bounding box center [81, 189] width 11 height 11
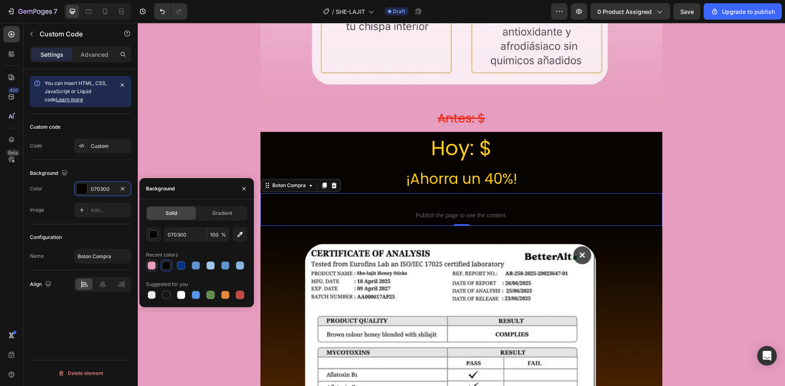
click at [151, 263] on div at bounding box center [152, 266] width 8 height 8
type input "E79DBF"
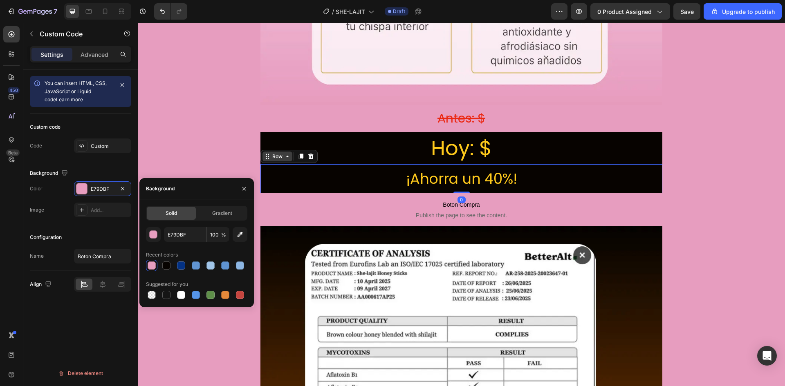
click at [271, 153] on div "Row" at bounding box center [277, 156] width 13 height 7
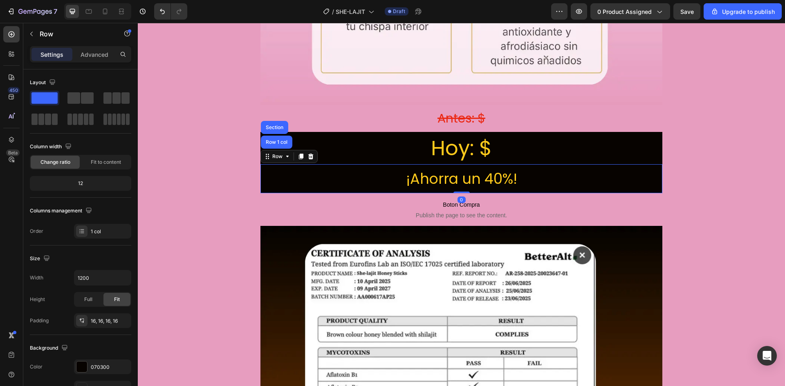
click at [266, 164] on div "¡Ahorra un 40%! Heading Row Row 1 col Section 0" at bounding box center [461, 178] width 402 height 29
click at [102, 368] on div "070300" at bounding box center [103, 367] width 24 height 7
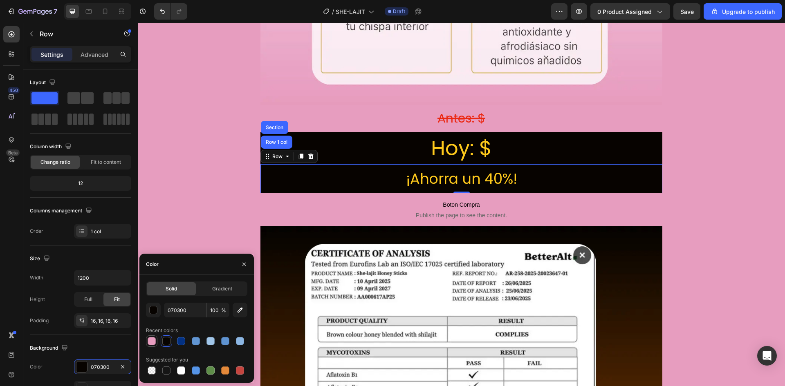
click at [153, 340] on div at bounding box center [152, 341] width 8 height 8
type input "E79DBF"
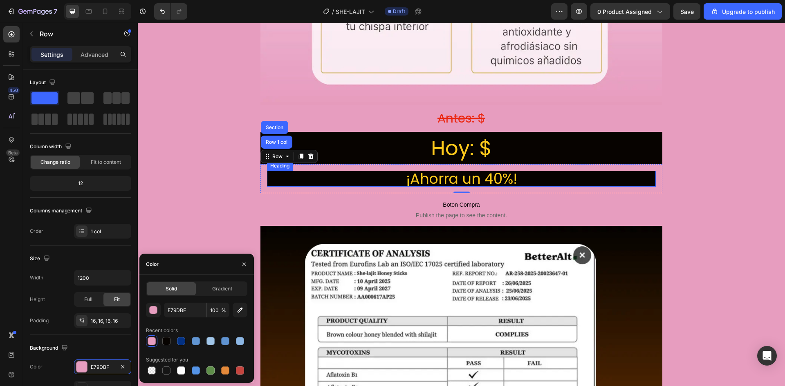
click at [332, 171] on h2 "¡Ahorra un 40%!" at bounding box center [461, 179] width 389 height 16
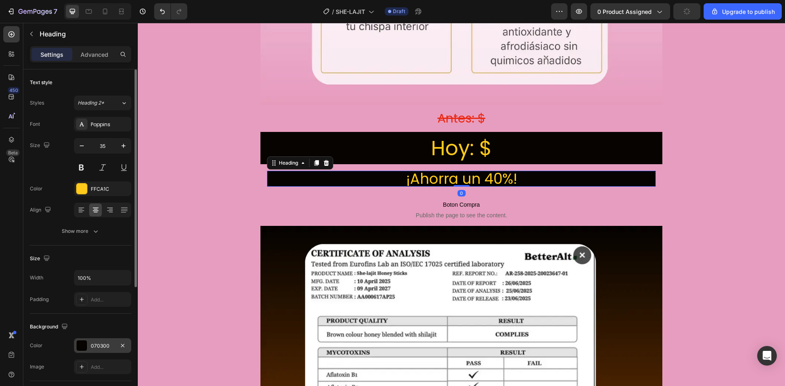
click at [81, 347] on div at bounding box center [81, 346] width 11 height 11
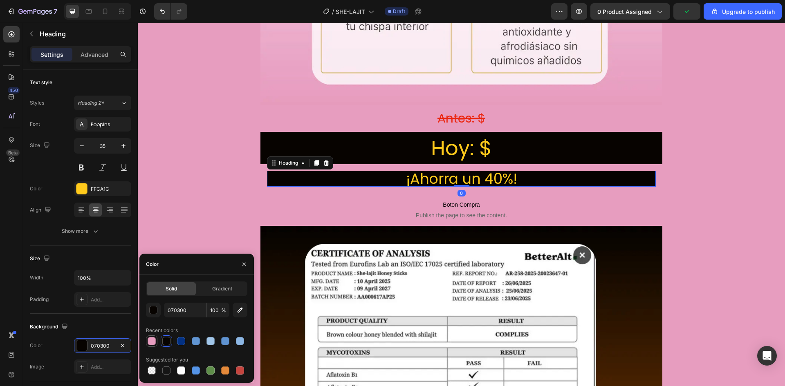
drag, startPoint x: 150, startPoint y: 343, endPoint x: 65, endPoint y: 178, distance: 185.8
click at [150, 343] on div at bounding box center [152, 341] width 8 height 8
type input "E79DBF"
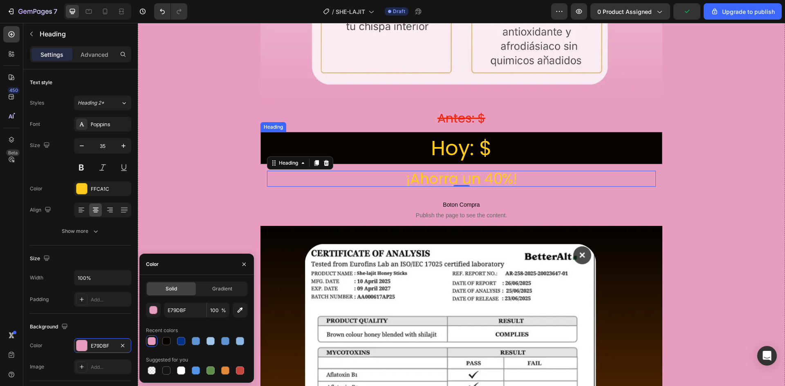
click at [262, 132] on h2 "Hoy: $" at bounding box center [461, 148] width 402 height 32
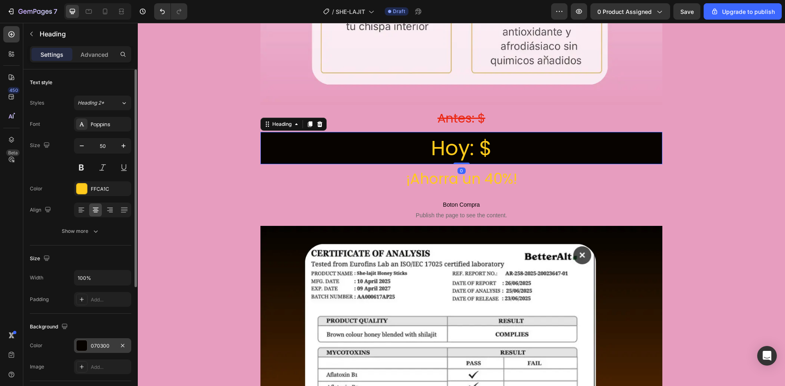
click at [80, 345] on div at bounding box center [81, 346] width 11 height 11
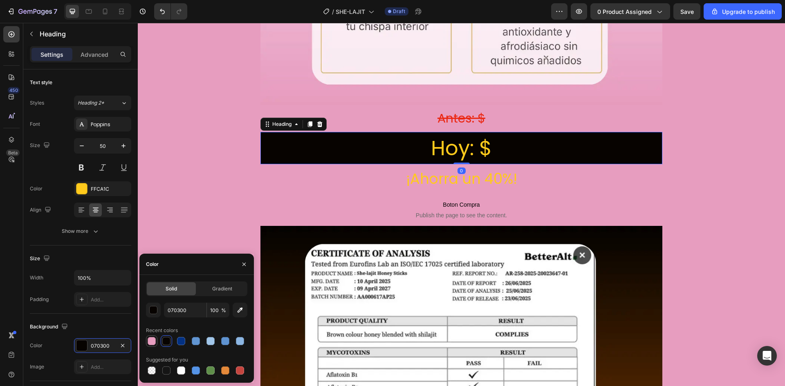
click at [150, 340] on div at bounding box center [152, 341] width 8 height 8
type input "E79DBF"
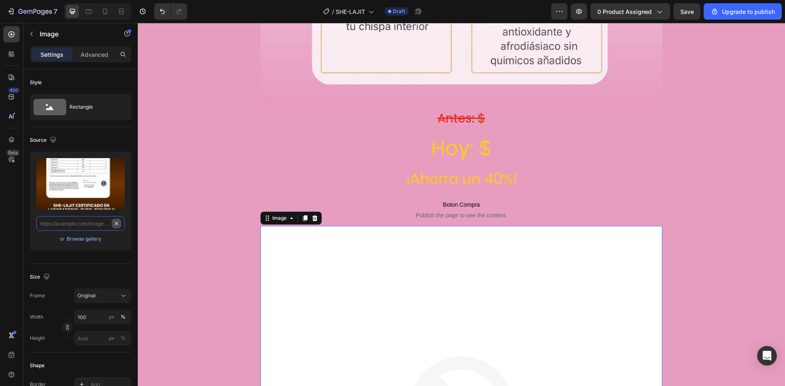
scroll to position [0, 0]
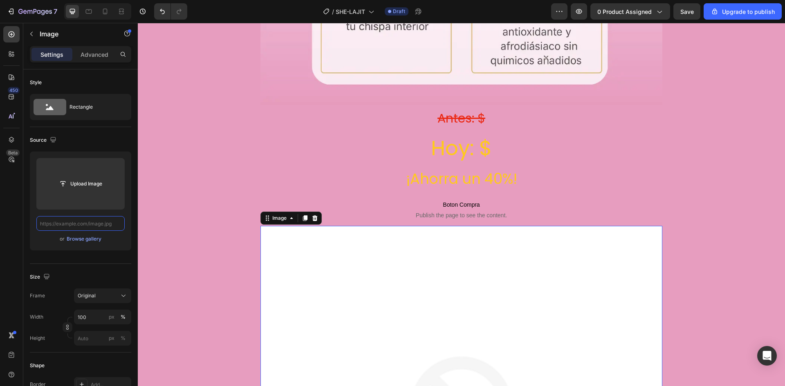
paste input "[URL][DOMAIN_NAME][DOMAIN_NAME]"
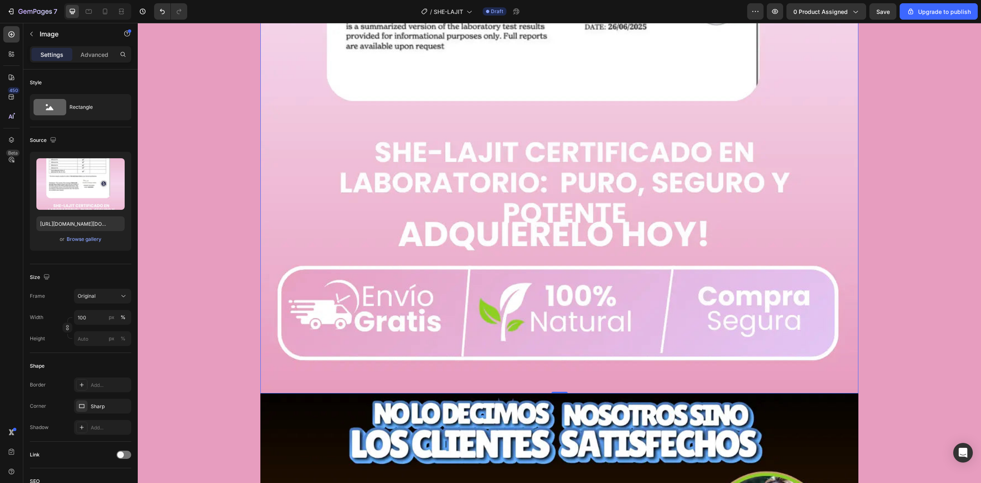
drag, startPoint x: 426, startPoint y: 201, endPoint x: 178, endPoint y: 148, distance: 253.3
click at [421, 201] on img at bounding box center [559, 5] width 598 height 775
click at [71, 192] on input "file" at bounding box center [80, 198] width 56 height 14
type input "[URL][DOMAIN_NAME]"
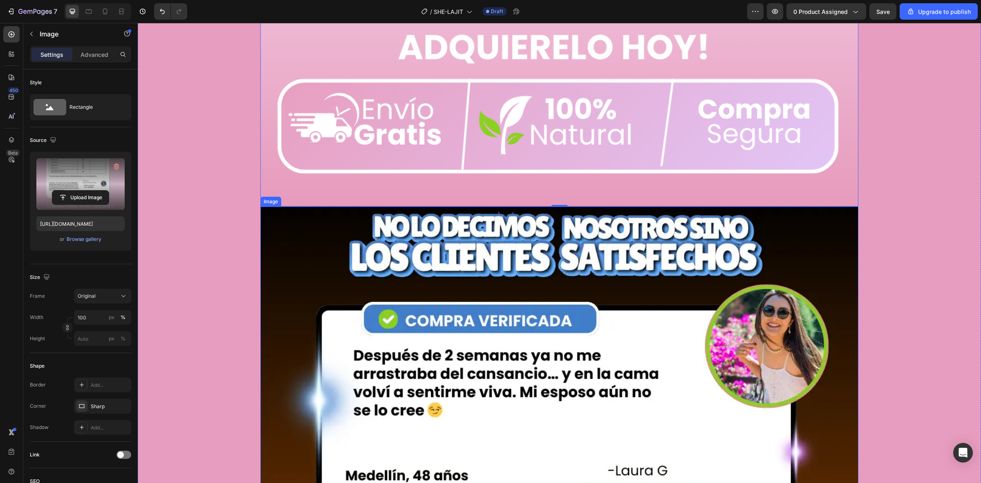
scroll to position [5598, 0]
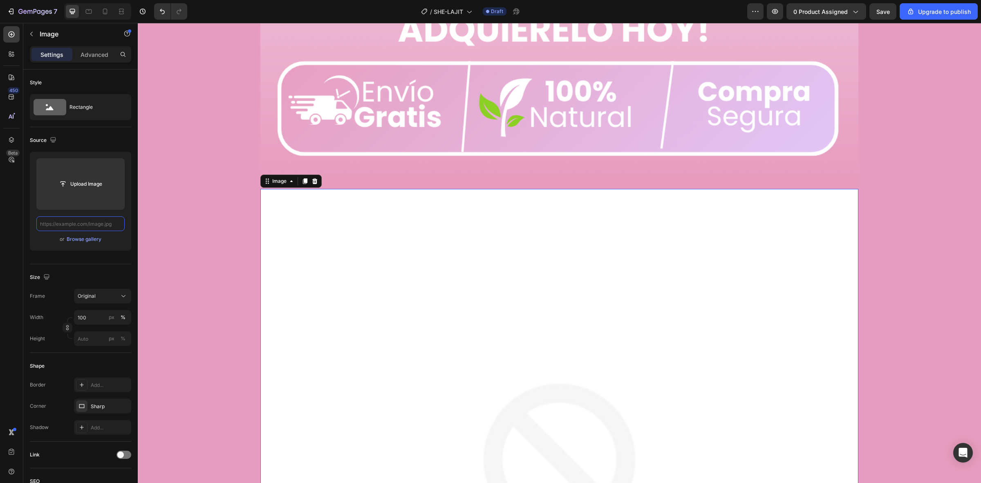
scroll to position [0, 0]
paste input "[URL][DOMAIN_NAME][DOMAIN_NAME]"
type input "[URL][DOMAIN_NAME][DOMAIN_NAME]"
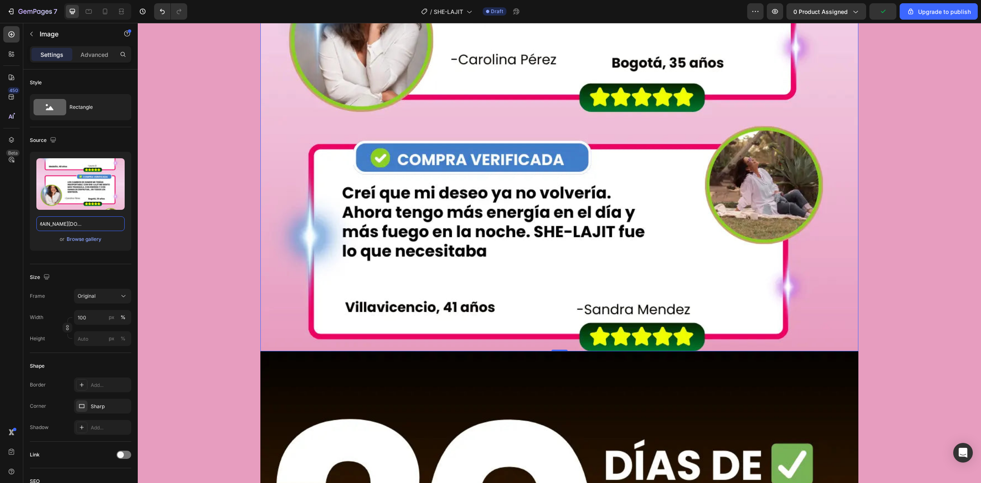
scroll to position [6518, 0]
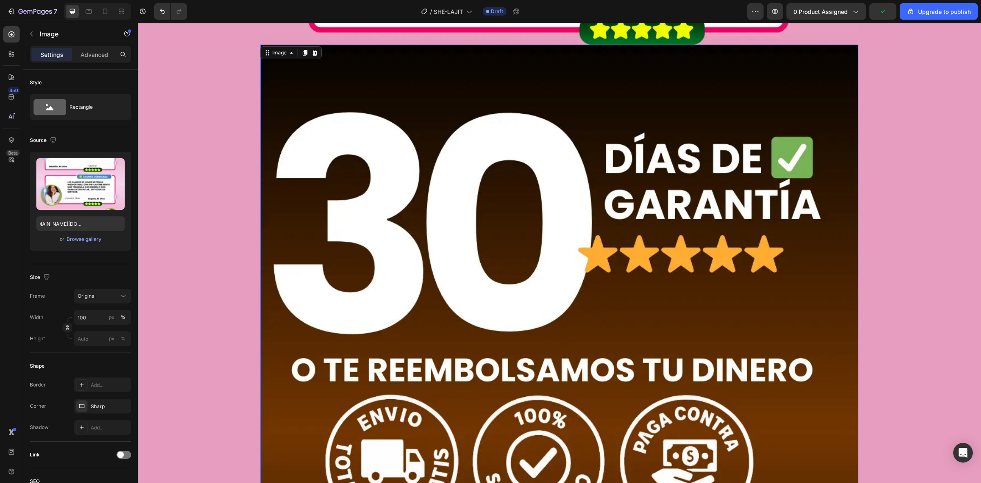
click at [273, 76] on img at bounding box center [559, 432] width 598 height 775
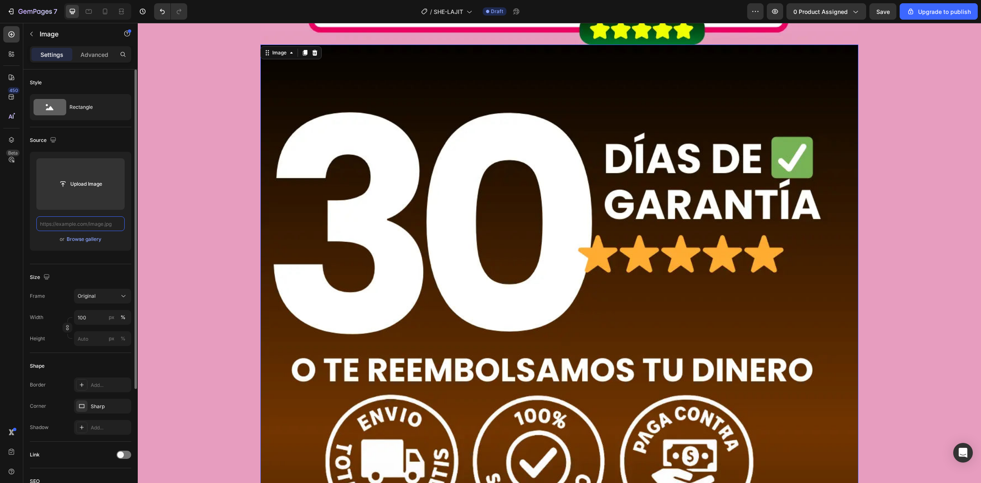
scroll to position [0, 0]
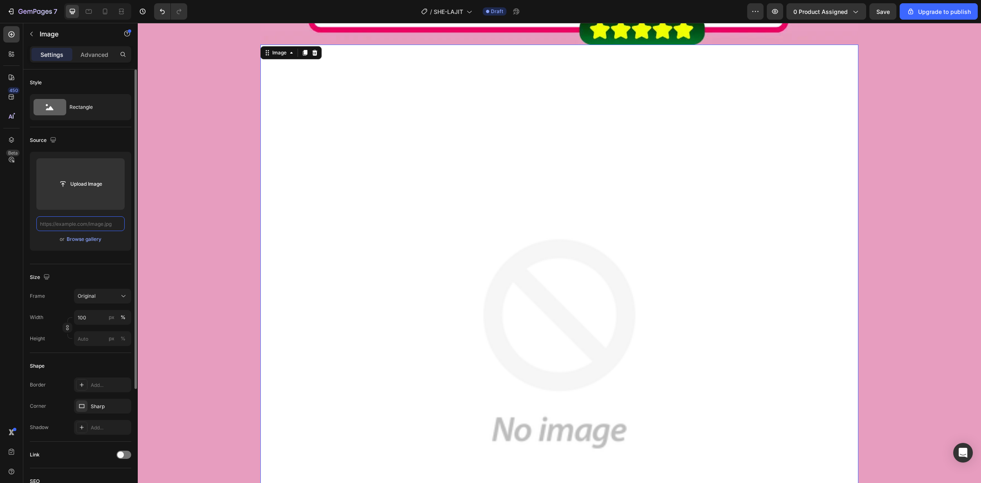
paste input "[URL][DOMAIN_NAME][DOMAIN_NAME]"
type input "[URL][DOMAIN_NAME][DOMAIN_NAME]"
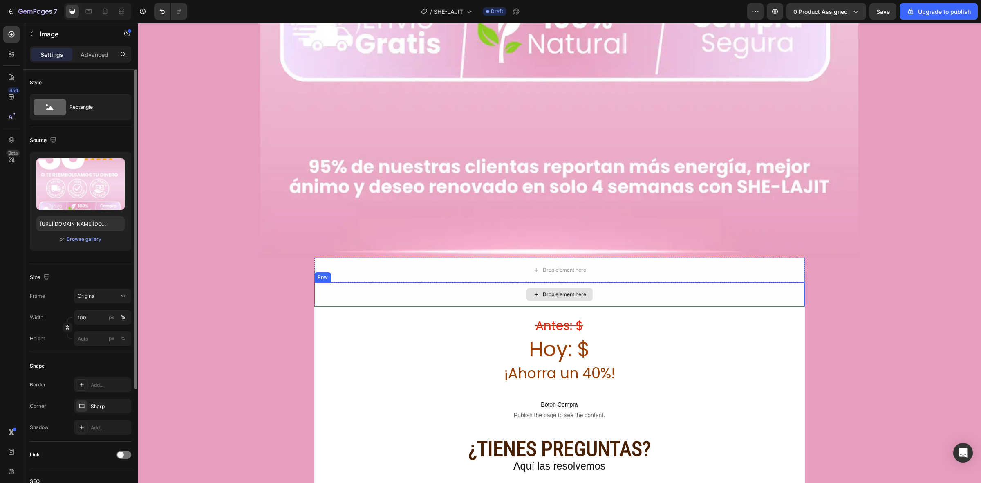
click at [549, 288] on div "Drop element here" at bounding box center [560, 294] width 66 height 13
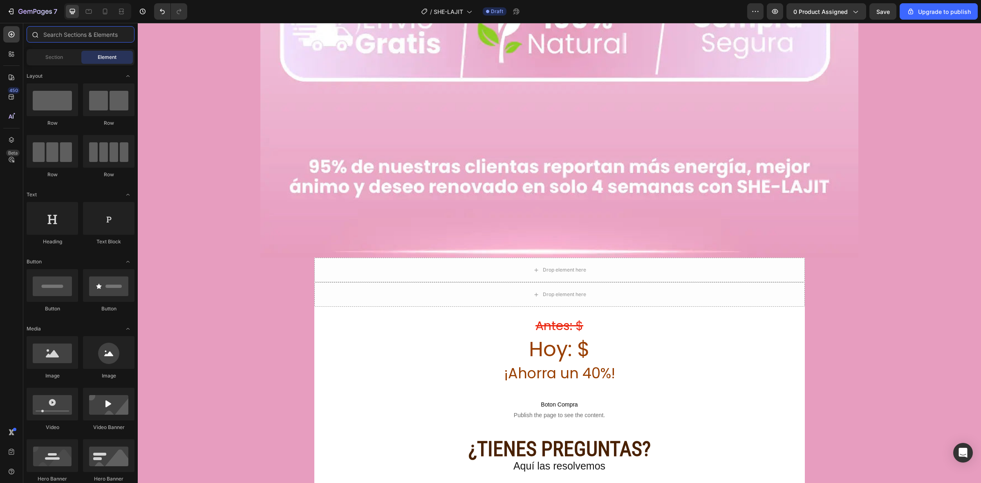
click at [66, 36] on input "text" at bounding box center [81, 34] width 108 height 16
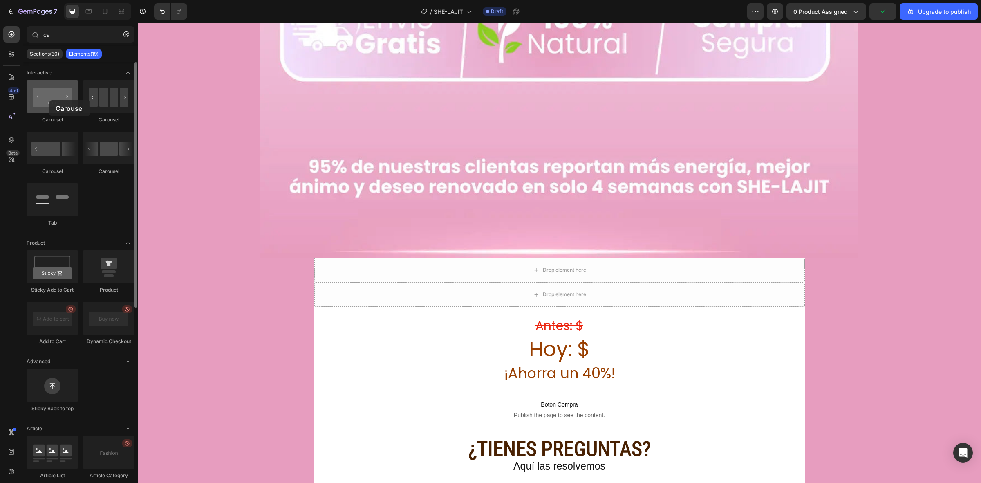
click at [49, 100] on div at bounding box center [53, 96] width 52 height 33
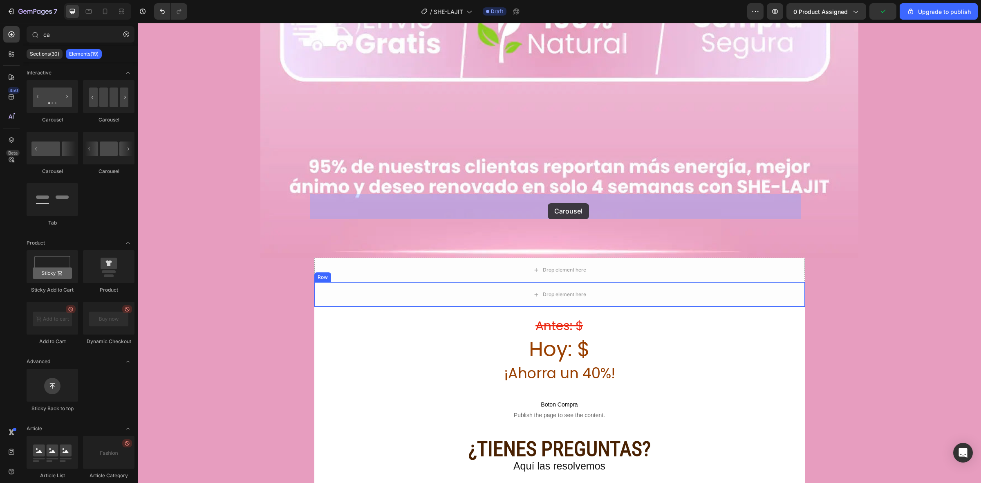
drag, startPoint x: 187, startPoint y: 123, endPoint x: 548, endPoint y: 203, distance: 369.8
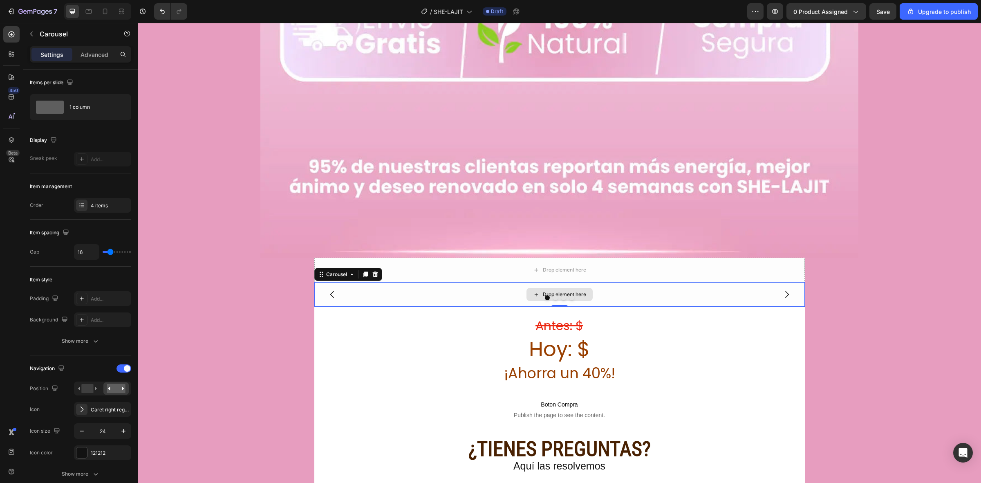
click at [452, 282] on div "Drop element here" at bounding box center [559, 294] width 491 height 25
click at [785, 8] on span "Save" at bounding box center [882, 11] width 13 height 7
click at [472, 282] on div "Drop element here" at bounding box center [559, 294] width 491 height 25
click at [543, 291] on div "Drop element here" at bounding box center [564, 294] width 43 height 7
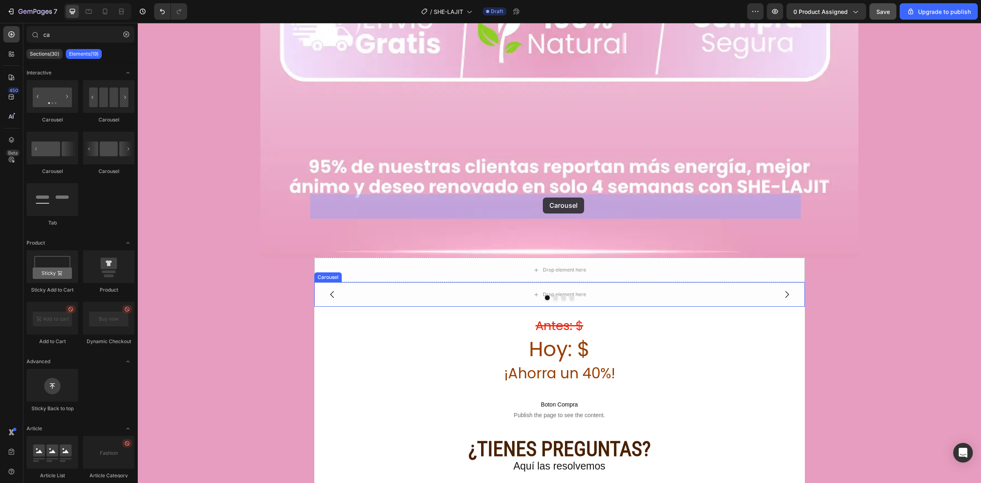
drag, startPoint x: 191, startPoint y: 121, endPoint x: 543, endPoint y: 197, distance: 359.7
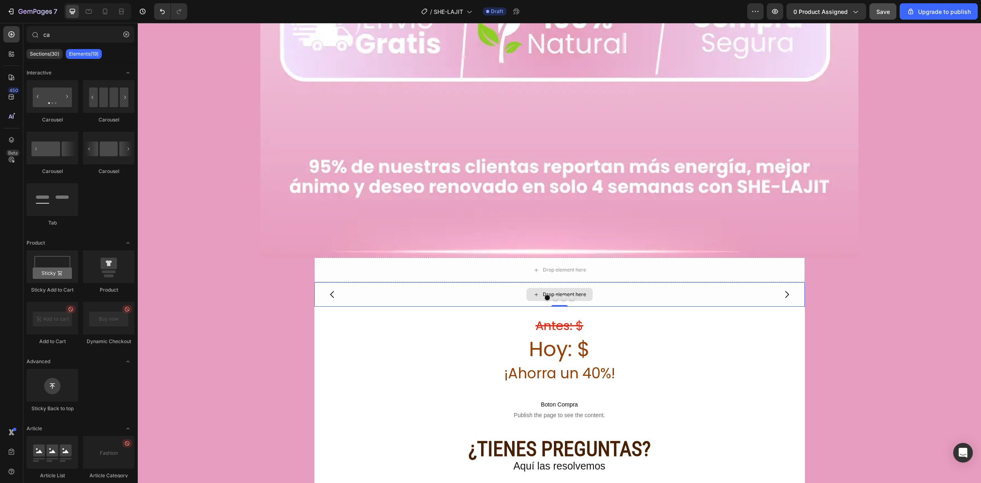
click at [544, 291] on div "Drop element here" at bounding box center [564, 294] width 43 height 7
click at [545, 291] on div "Drop element here" at bounding box center [564, 294] width 43 height 7
click at [377, 282] on div "Drop element here" at bounding box center [559, 294] width 491 height 25
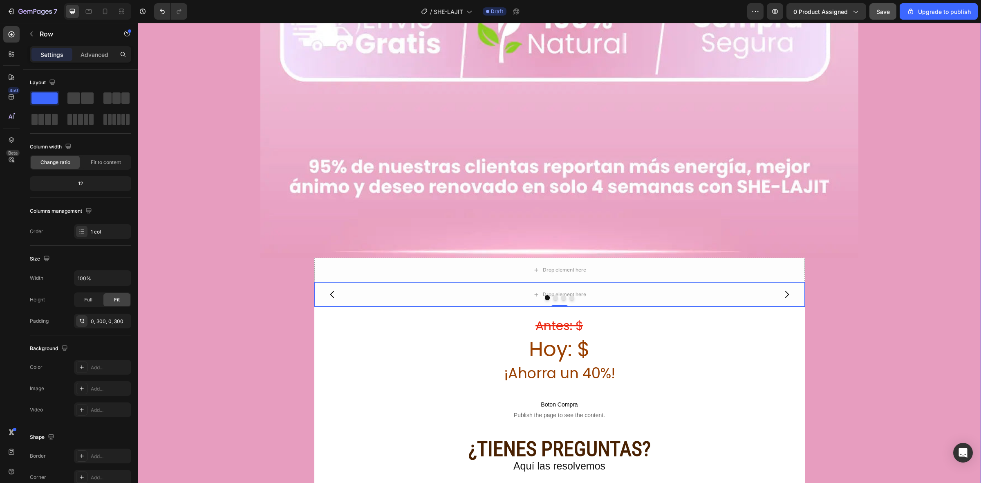
click at [327, 289] on icon "Carousel Back Arrow" at bounding box center [332, 294] width 10 height 10
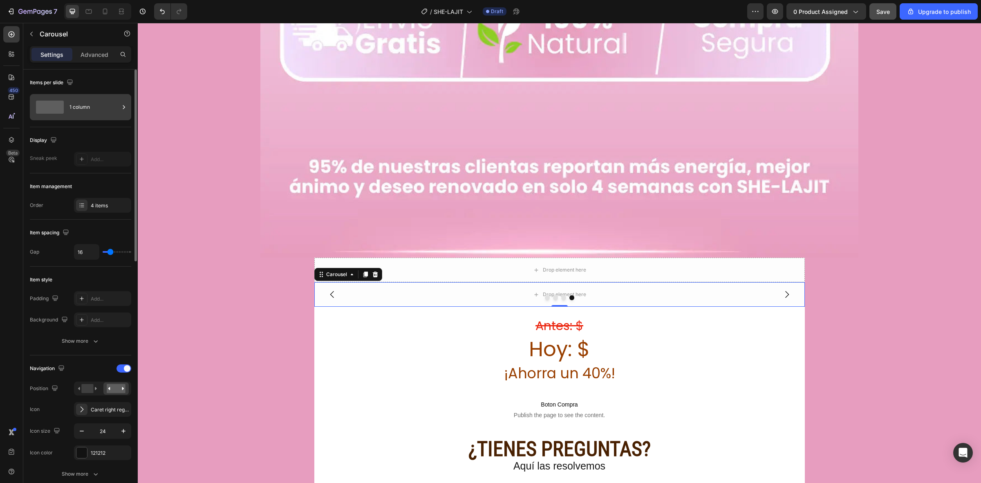
click at [56, 106] on span at bounding box center [50, 107] width 28 height 13
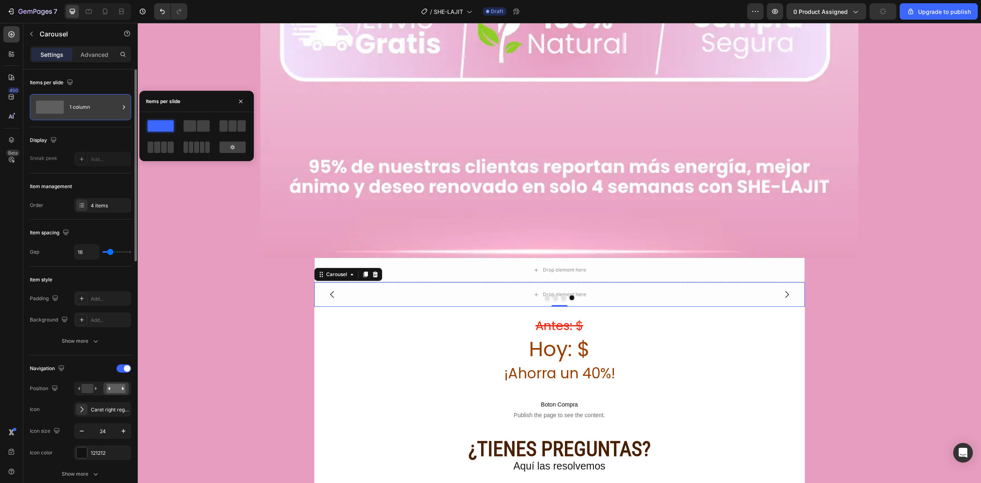
click at [56, 106] on span at bounding box center [50, 107] width 28 height 13
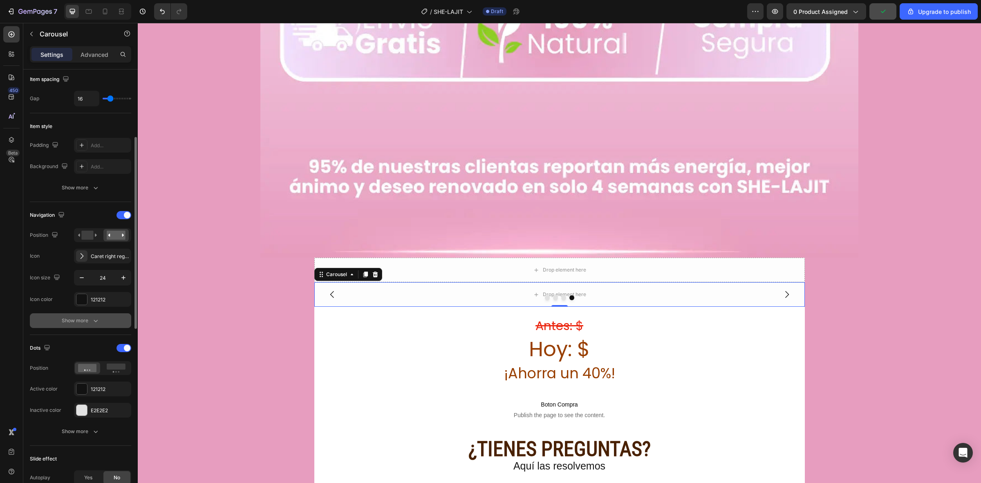
scroll to position [204, 0]
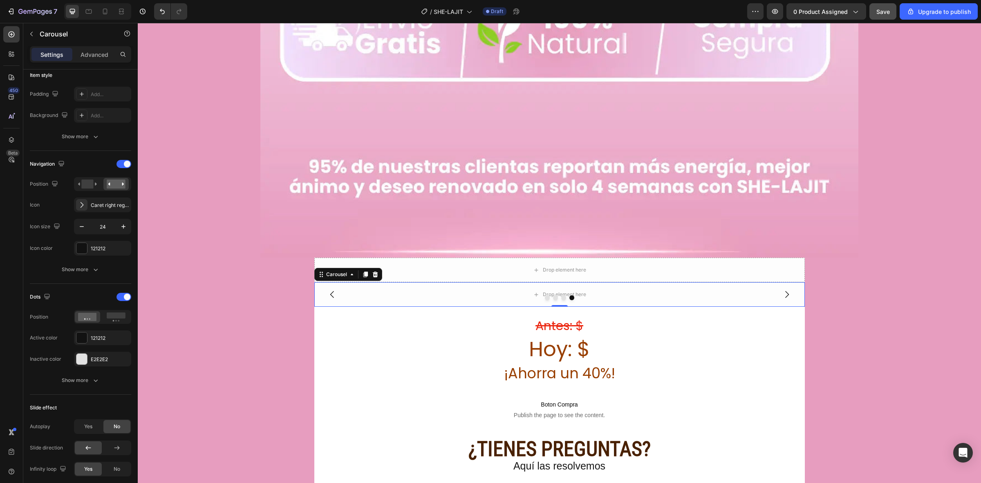
click at [485, 295] on div at bounding box center [559, 297] width 491 height 5
click at [533, 291] on icon at bounding box center [536, 294] width 7 height 7
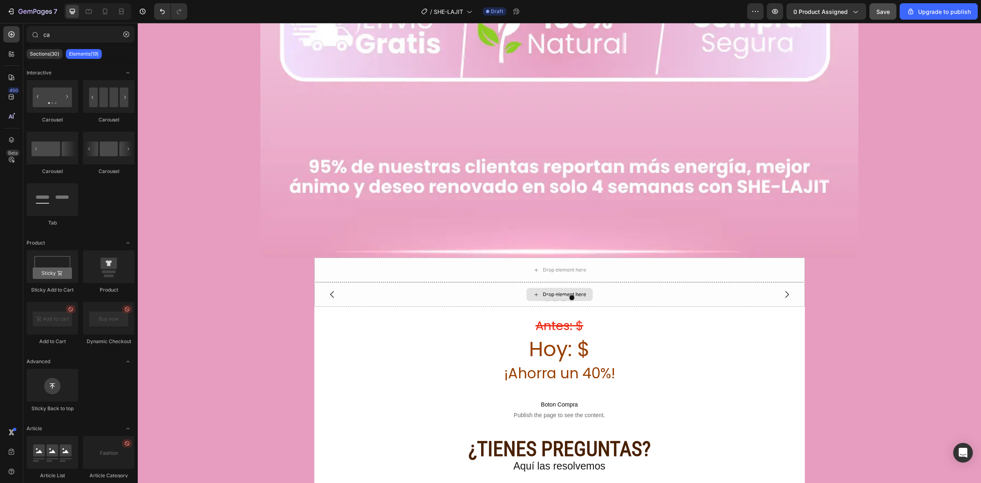
click at [533, 291] on icon at bounding box center [536, 294] width 7 height 7
drag, startPoint x: 52, startPoint y: 37, endPoint x: 19, endPoint y: 37, distance: 33.1
click at [19, 37] on div "450 Beta ca Sections(30) Elements(19) Interactive [GEOGRAPHIC_DATA] [GEOGRAPHIC…" at bounding box center [69, 253] width 138 height 460
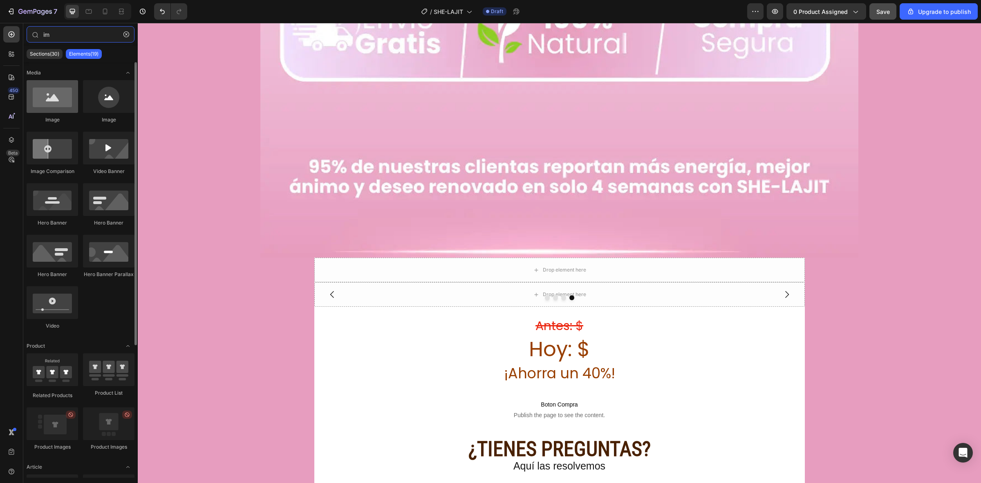
type input "im"
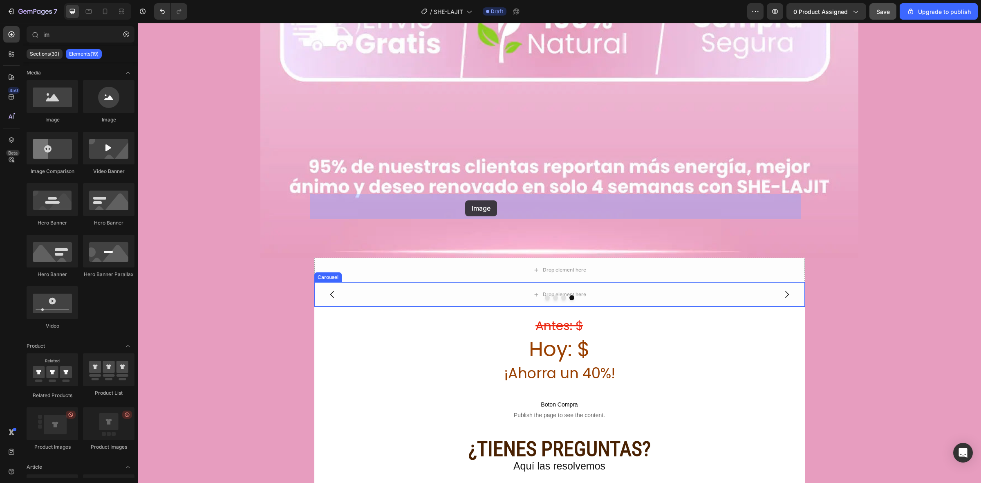
drag, startPoint x: 186, startPoint y: 124, endPoint x: 466, endPoint y: 199, distance: 289.9
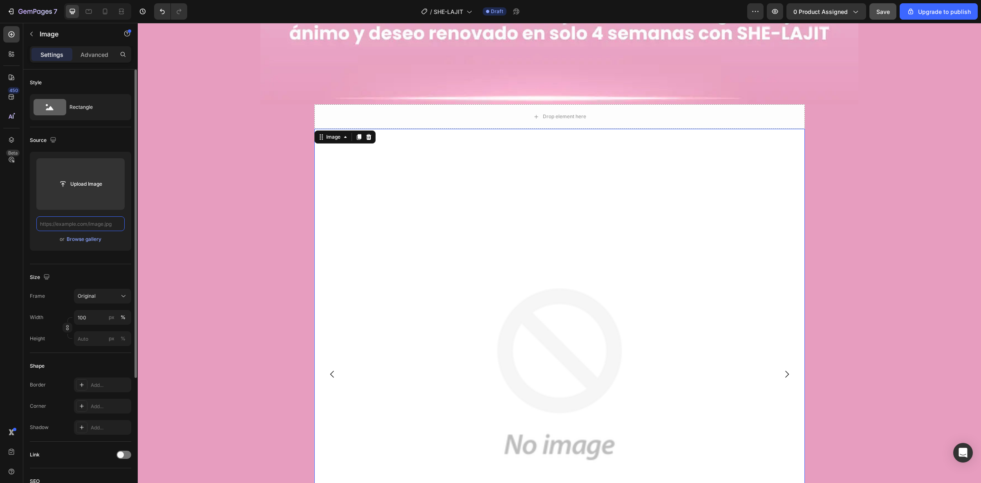
scroll to position [0, 0]
paste input "[URL][DOMAIN_NAME][DOMAIN_NAME]"
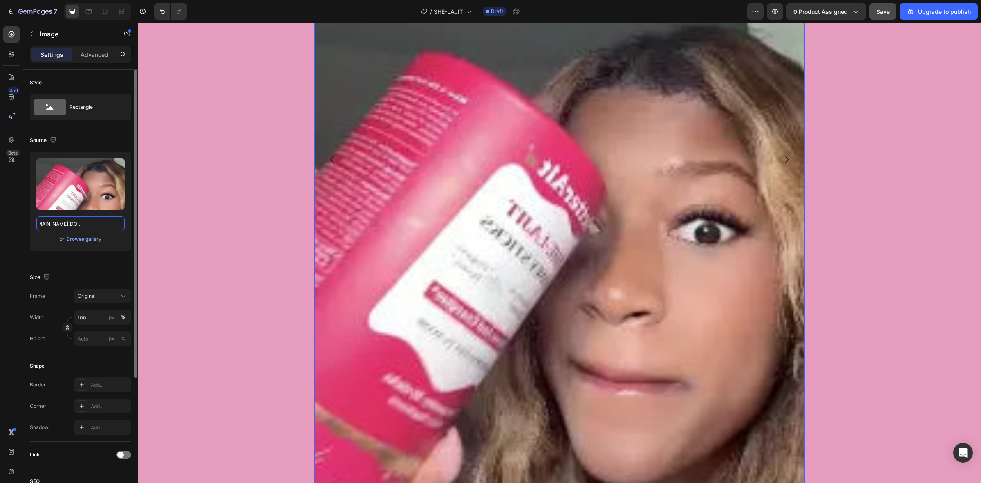
scroll to position [7489, 0]
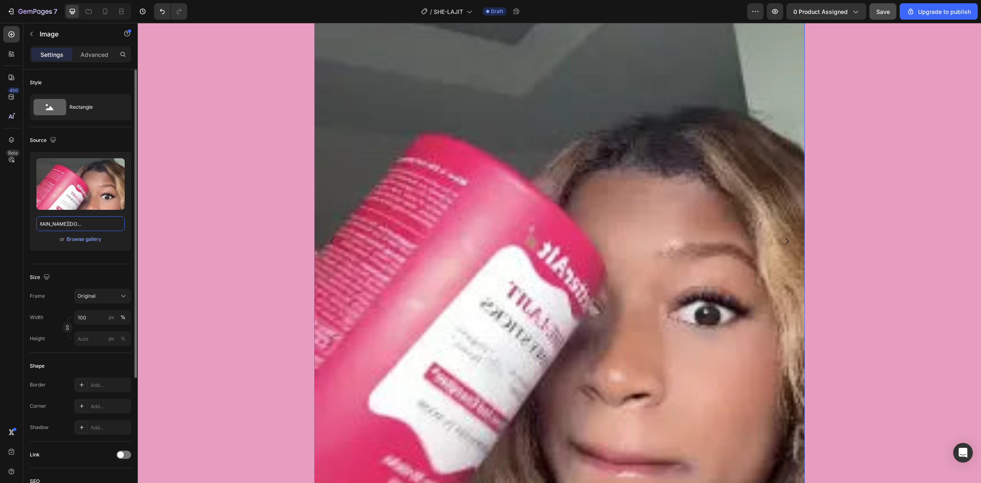
type input "[URL][DOMAIN_NAME][DOMAIN_NAME]"
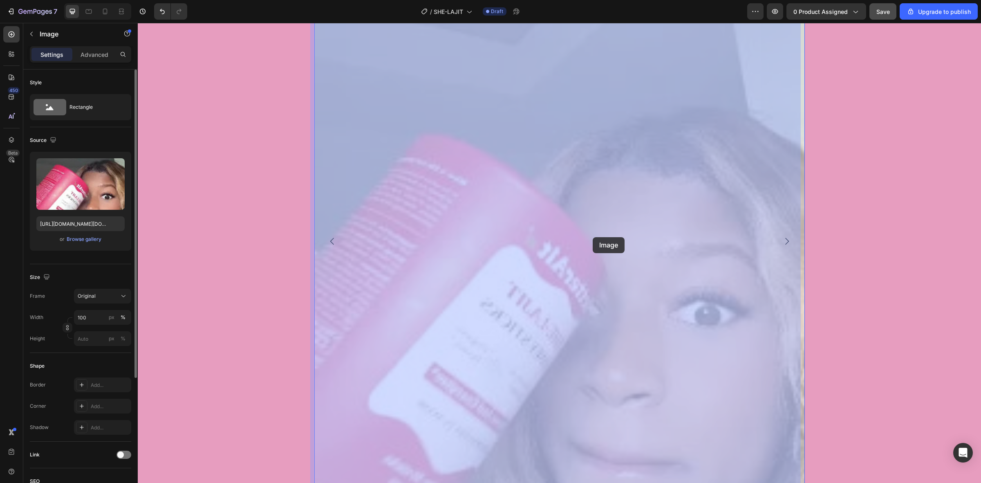
drag, startPoint x: 382, startPoint y: 239, endPoint x: 591, endPoint y: 236, distance: 208.5
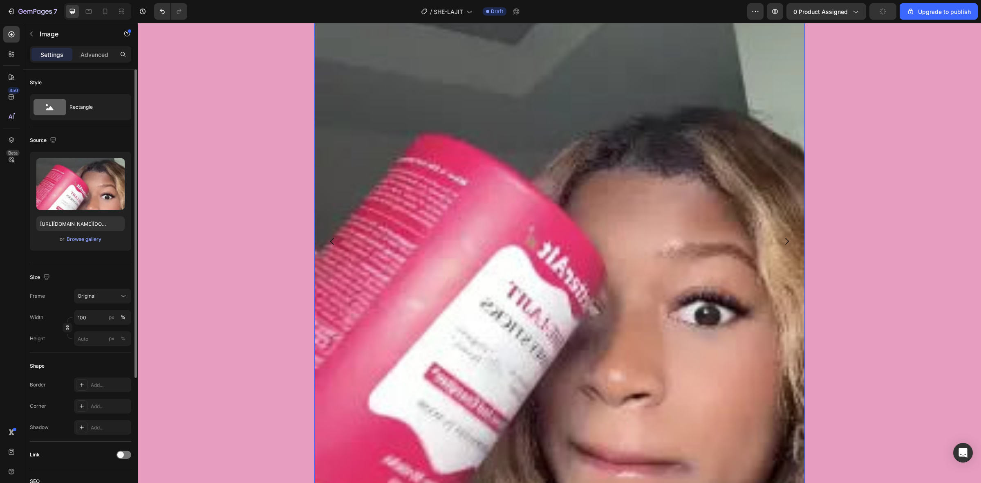
click at [700, 235] on img at bounding box center [559, 241] width 491 height 736
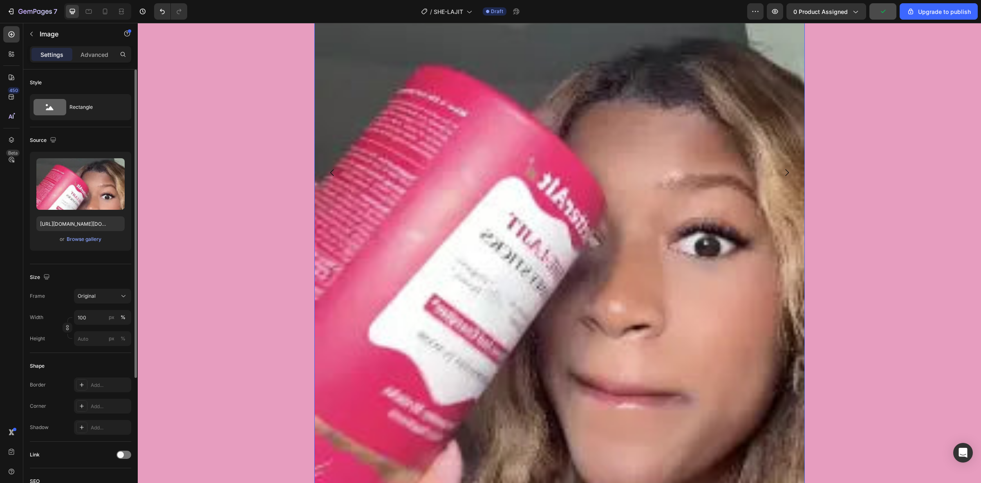
scroll to position [7693, 0]
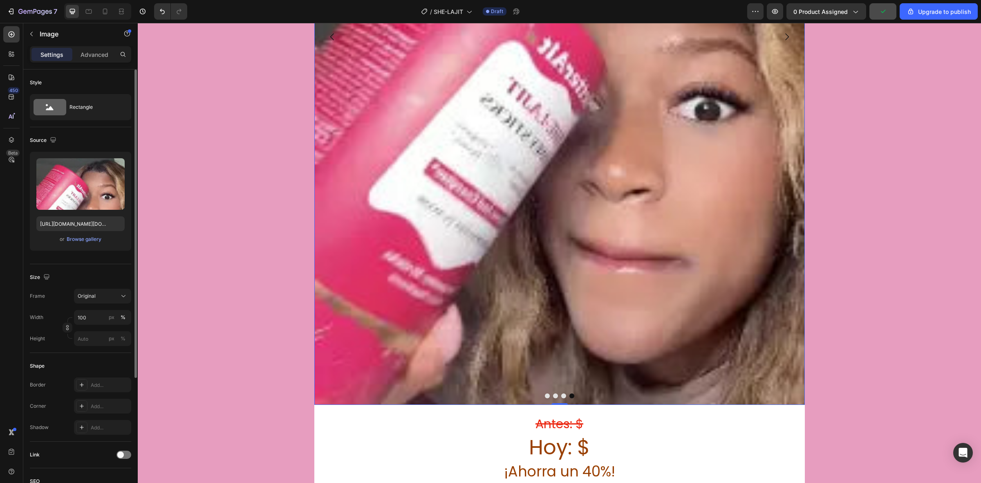
click at [561, 386] on button "Dot" at bounding box center [563, 395] width 5 height 5
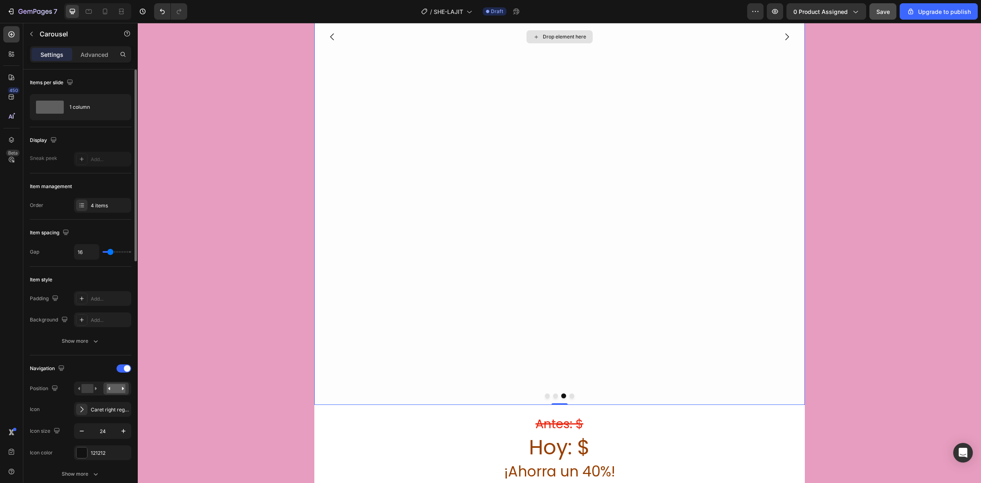
click at [410, 217] on div "Drop element here" at bounding box center [559, 37] width 491 height 736
click at [29, 28] on button "button" at bounding box center [31, 33] width 13 height 13
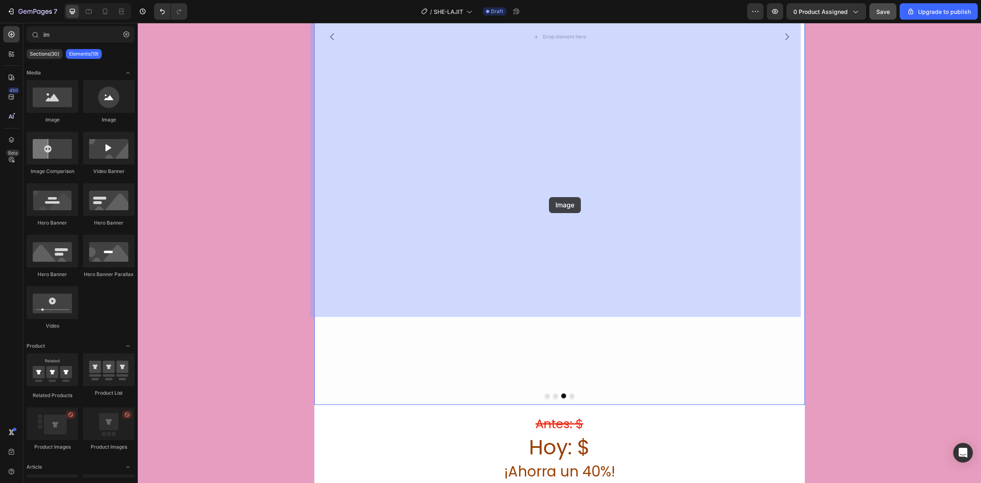
drag, startPoint x: 191, startPoint y: 122, endPoint x: 549, endPoint y: 197, distance: 365.5
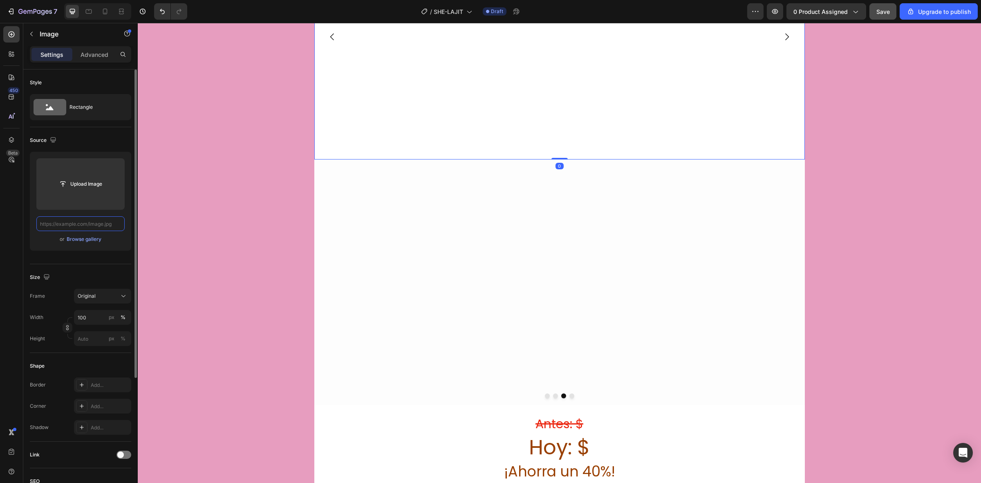
scroll to position [0, 0]
paste input "[URL][DOMAIN_NAME][DOMAIN_NAME]"
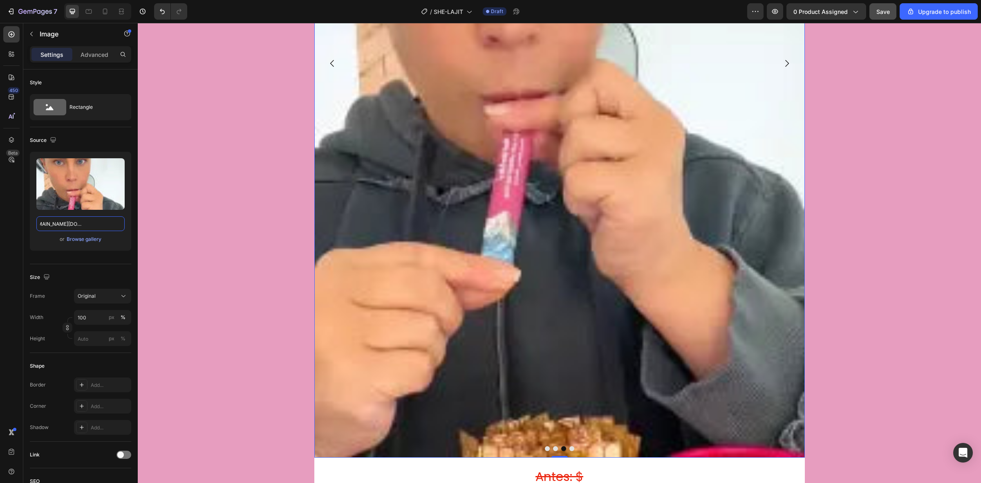
type input "[URL][DOMAIN_NAME][DOMAIN_NAME]"
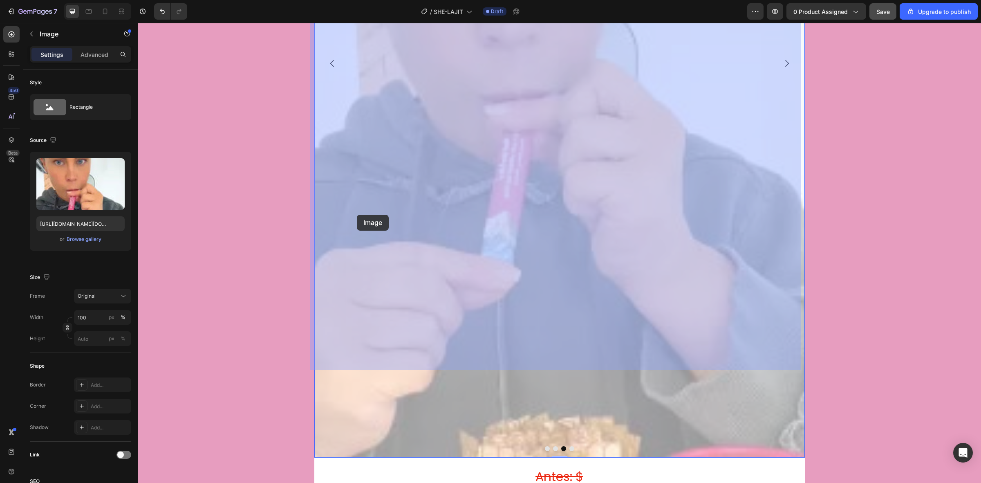
drag, startPoint x: 573, startPoint y: 212, endPoint x: 329, endPoint y: 213, distance: 244.1
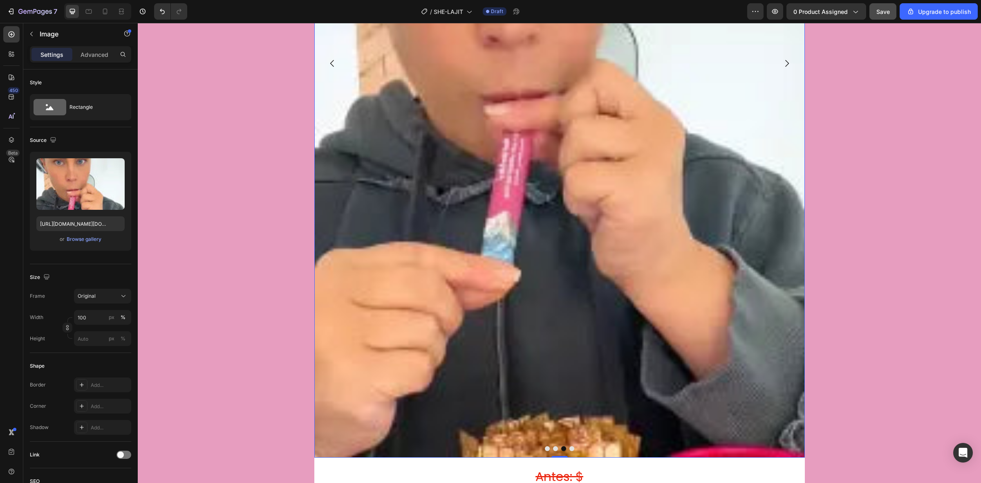
click at [569, 386] on button "Dot" at bounding box center [571, 448] width 5 height 5
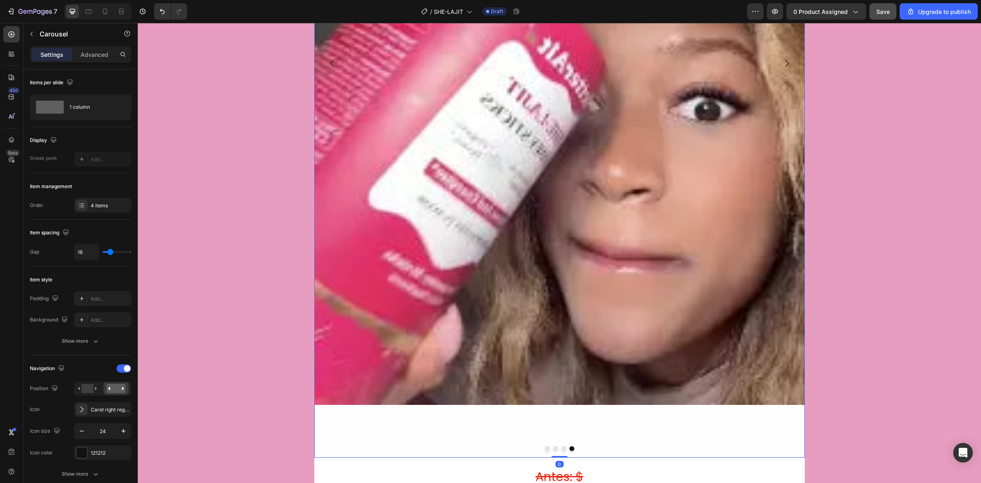
click at [561, 386] on button "Dot" at bounding box center [563, 448] width 5 height 5
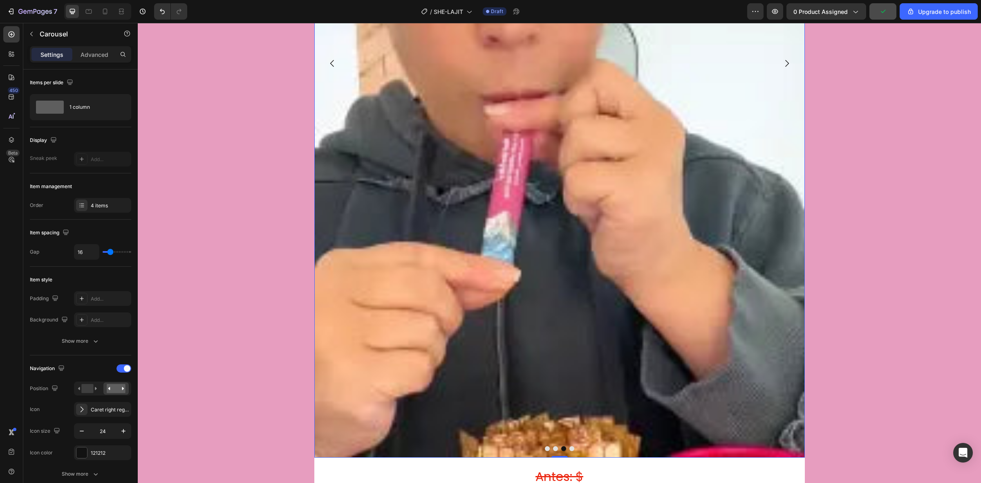
click at [553, 386] on button "Dot" at bounding box center [555, 448] width 5 height 5
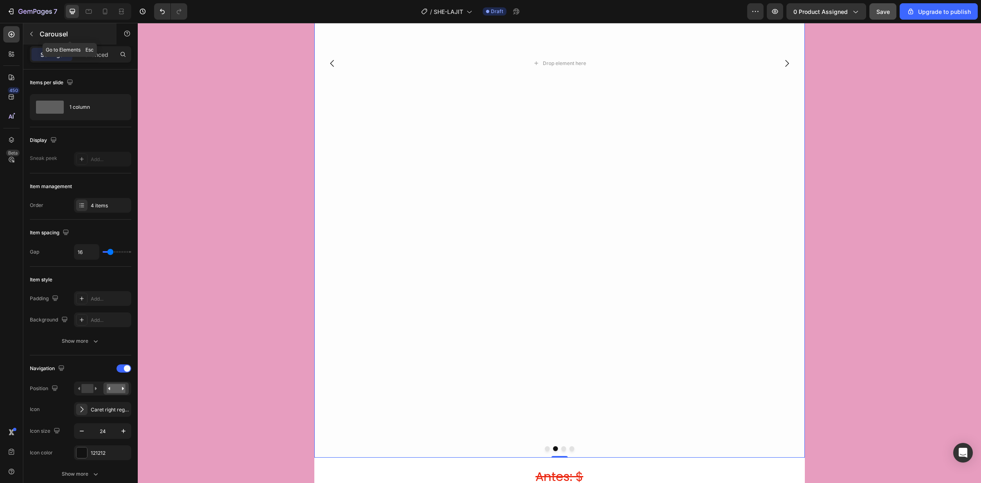
click at [31, 35] on icon "button" at bounding box center [31, 34] width 7 height 7
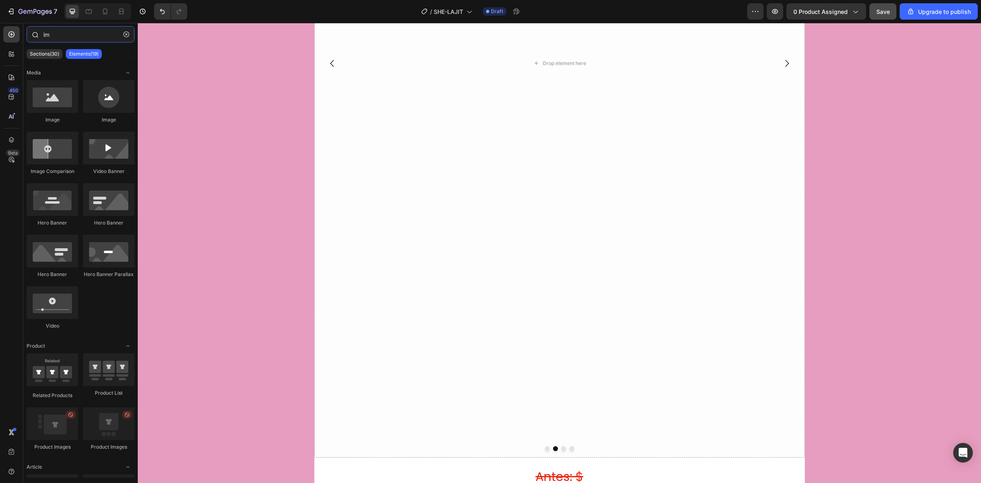
click at [80, 36] on input "im" at bounding box center [81, 34] width 108 height 16
click at [123, 32] on icon "button" at bounding box center [126, 34] width 6 height 6
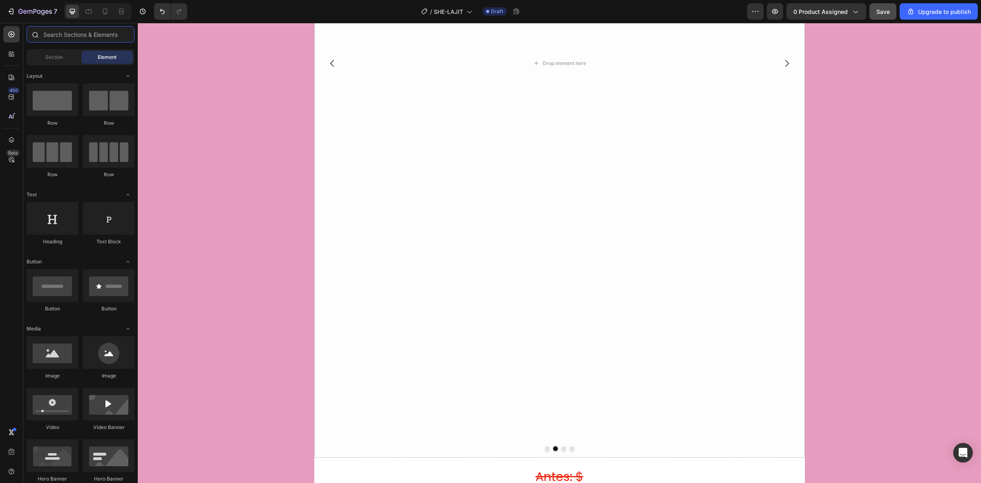
click at [93, 35] on input "text" at bounding box center [81, 34] width 108 height 16
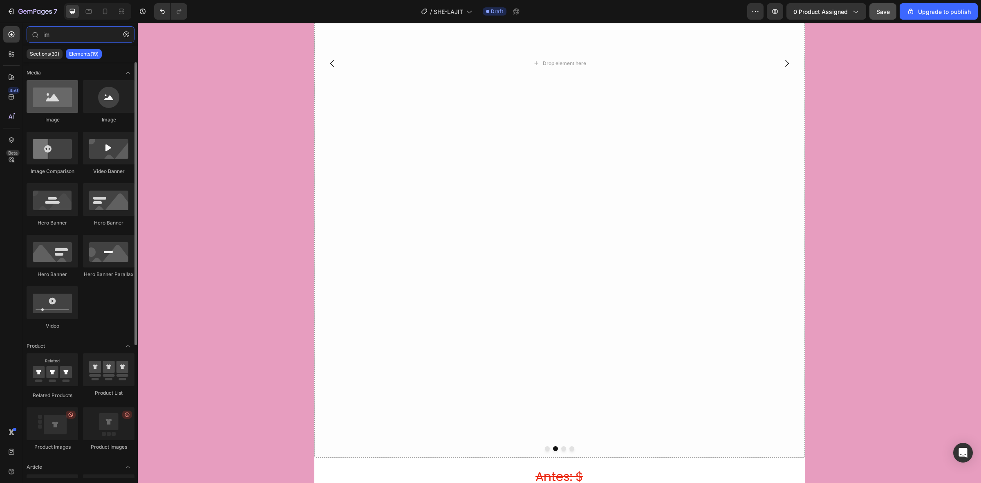
type input "im"
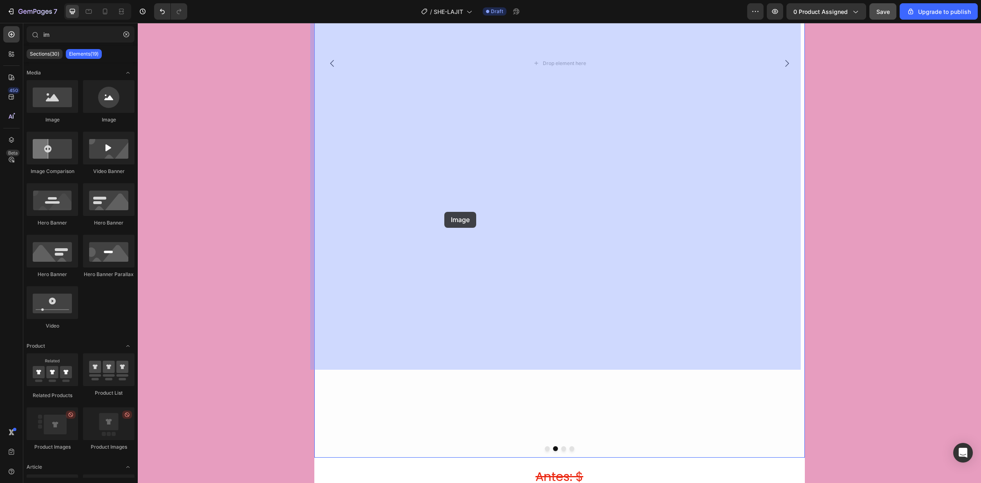
drag, startPoint x: 195, startPoint y: 126, endPoint x: 445, endPoint y: 212, distance: 263.6
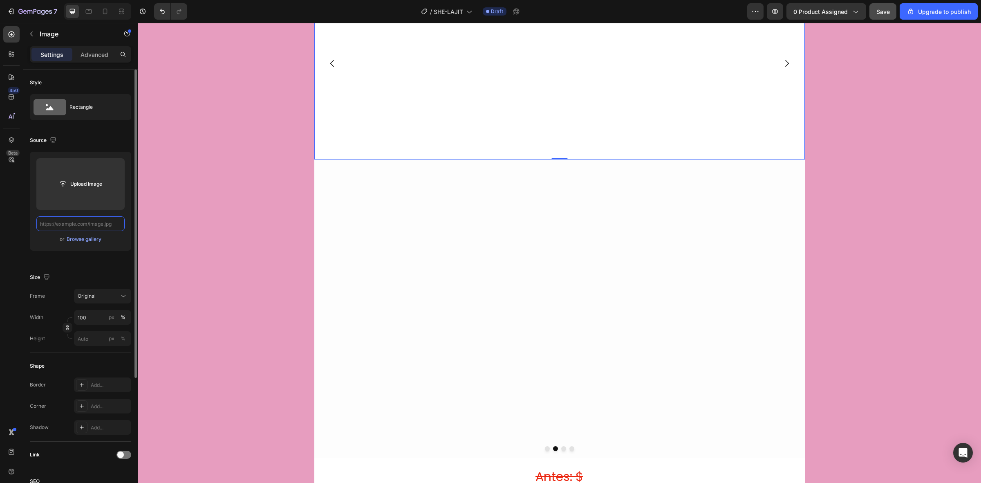
click at [82, 224] on input "text" at bounding box center [80, 223] width 88 height 15
paste input "[URL][DOMAIN_NAME][DOMAIN_NAME]"
type input "[URL][DOMAIN_NAME][DOMAIN_NAME]"
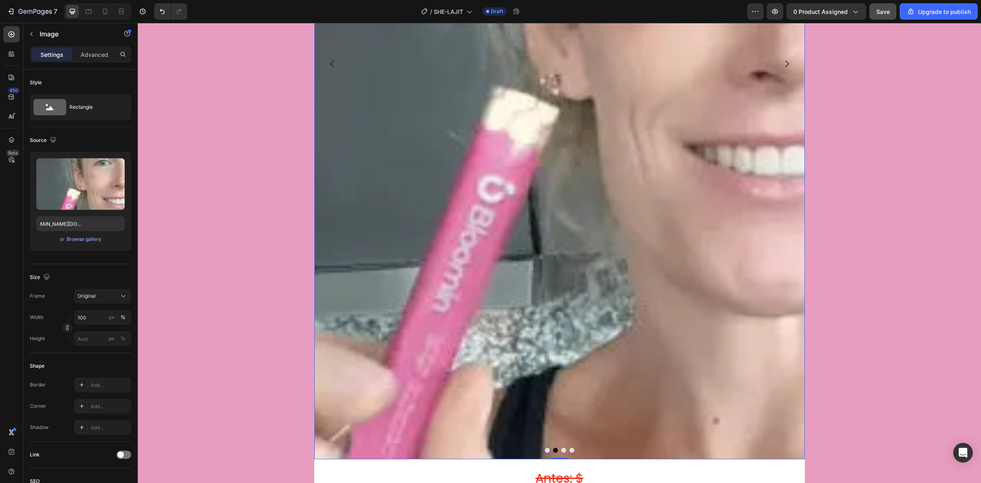
click at [545, 386] on button "Dot" at bounding box center [547, 450] width 5 height 5
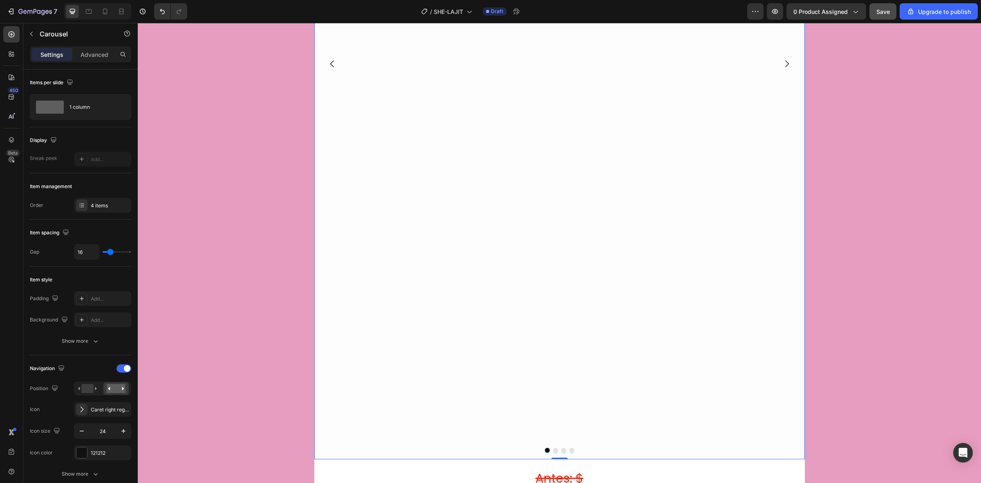
click at [610, 340] on div "Drop element here Drop element here Drop element here Drop element here [GEOGRA…" at bounding box center [559, 64] width 491 height 790
click at [785, 9] on icon "button" at bounding box center [883, 11] width 8 height 8
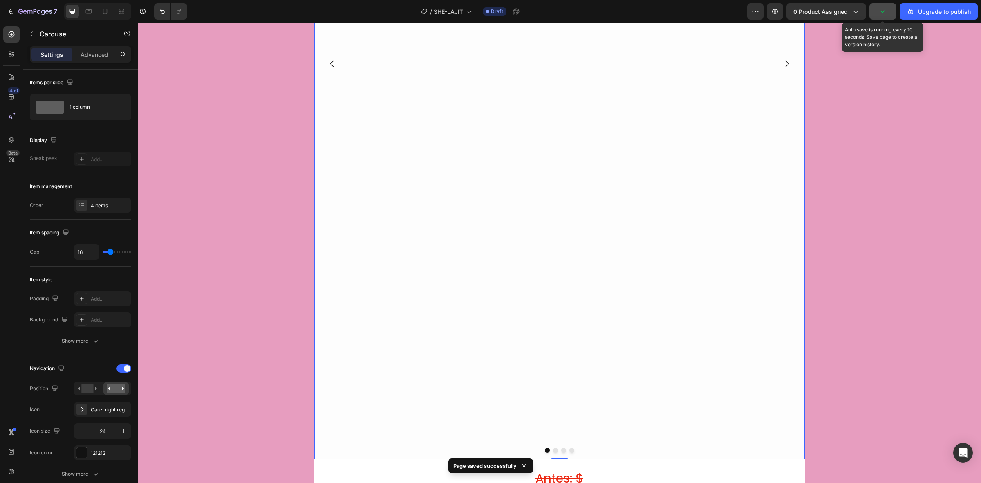
click at [785, 9] on icon "button" at bounding box center [883, 11] width 8 height 8
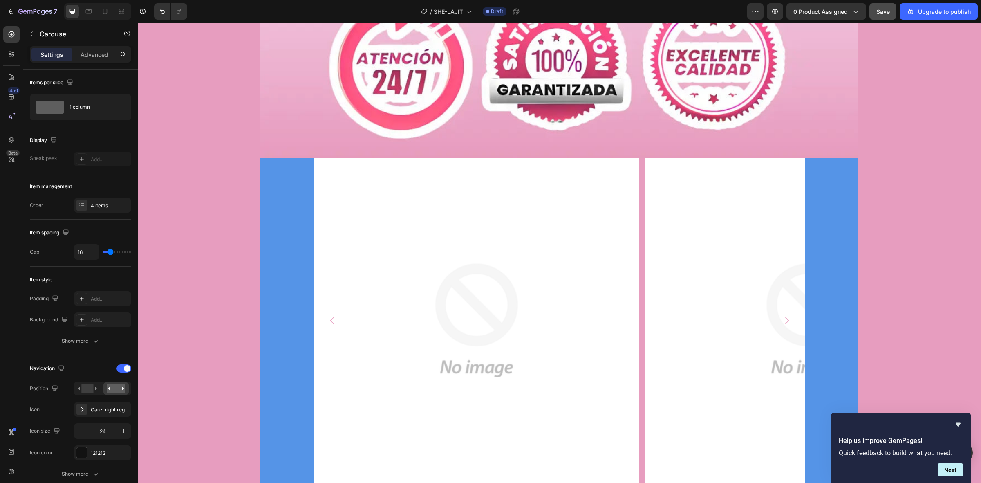
scroll to position [1271, 0]
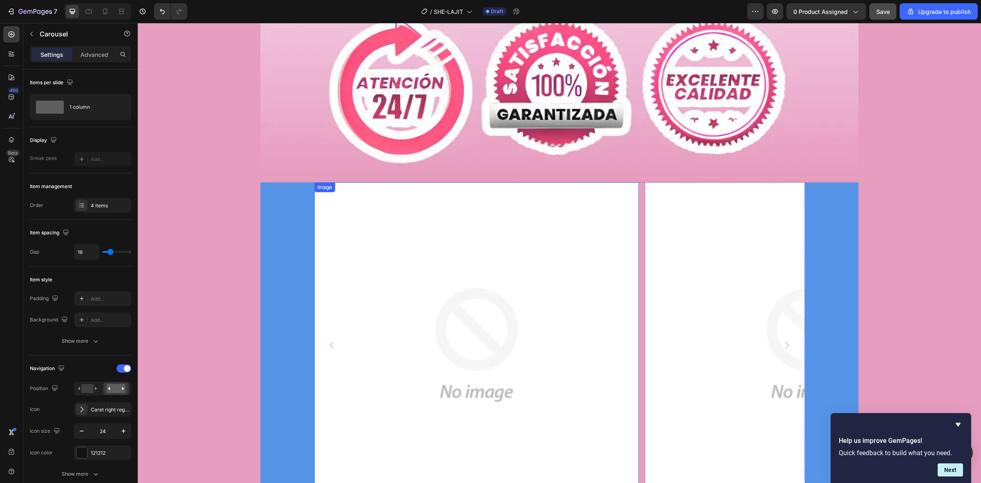
click at [480, 359] on img at bounding box center [476, 344] width 325 height 325
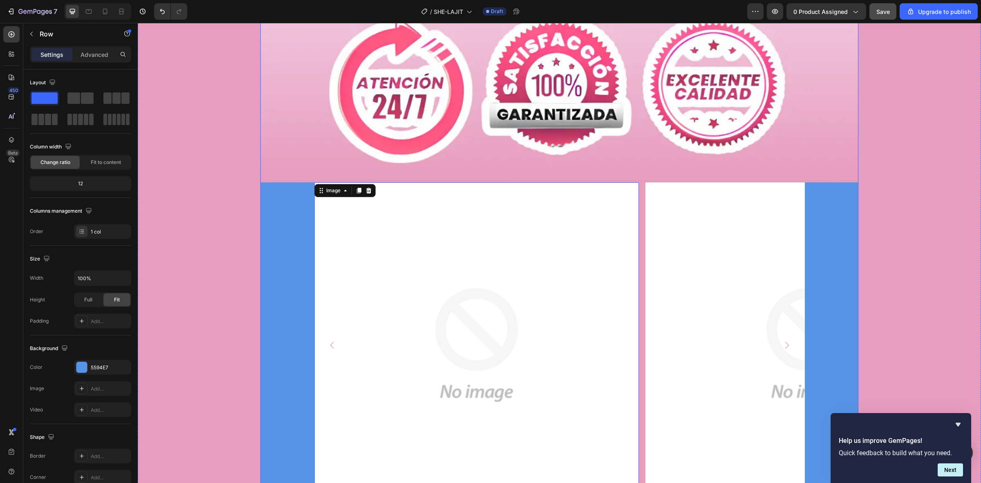
click at [273, 265] on div "Image 0 Image [GEOGRAPHIC_DATA]" at bounding box center [559, 350] width 598 height 336
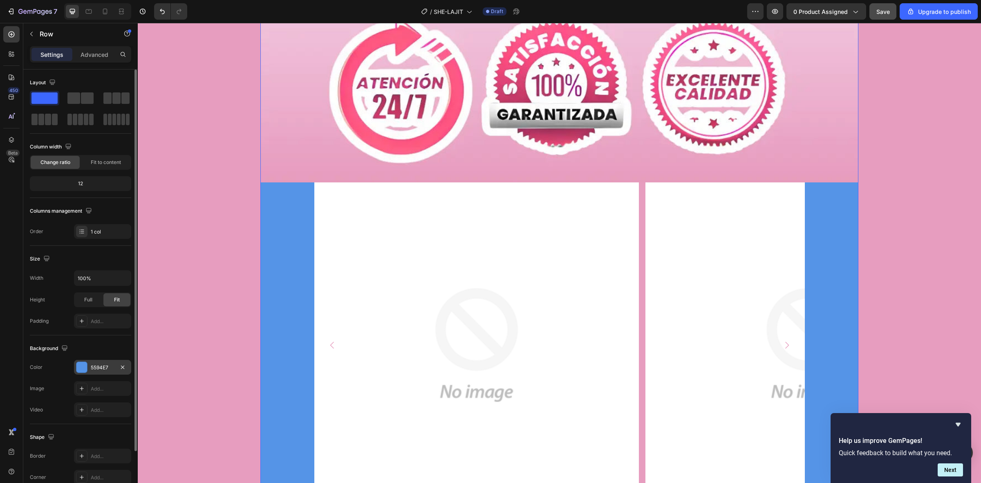
click at [81, 367] on div at bounding box center [81, 367] width 11 height 11
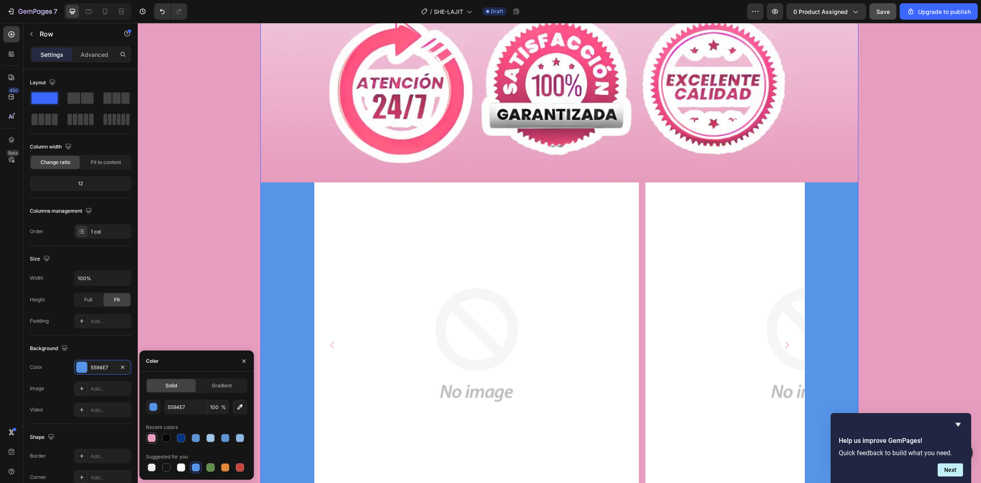
click at [150, 386] on div at bounding box center [152, 438] width 8 height 8
type input "E79DBF"
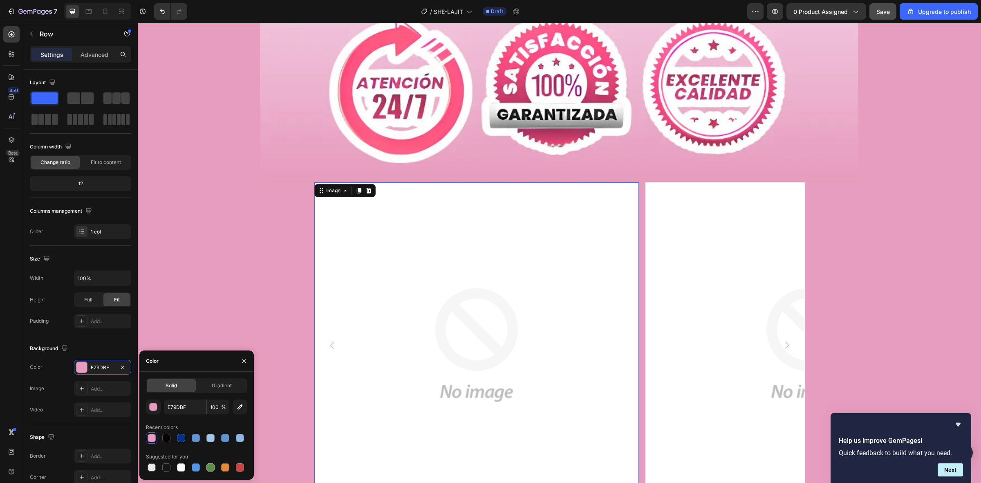
click at [377, 227] on img at bounding box center [476, 344] width 325 height 325
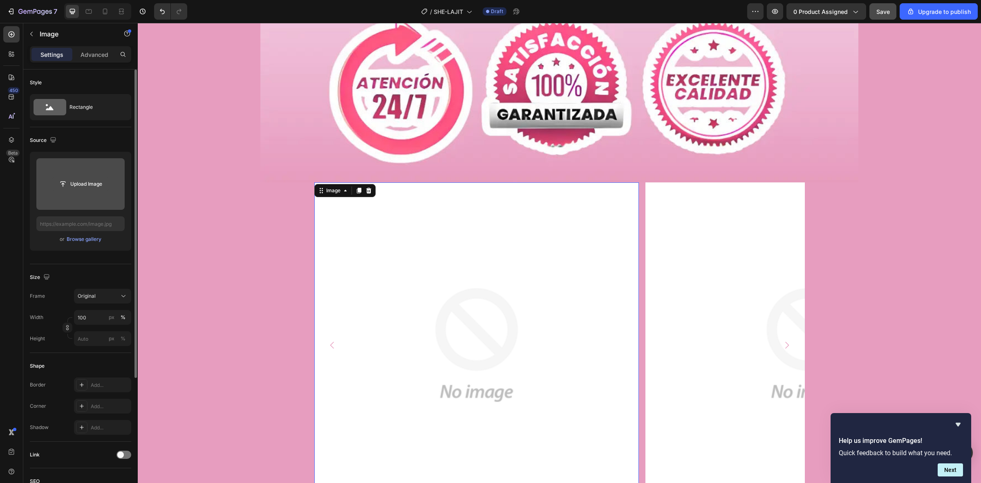
click at [82, 183] on input "file" at bounding box center [80, 184] width 56 height 14
type input "[URL][DOMAIN_NAME]"
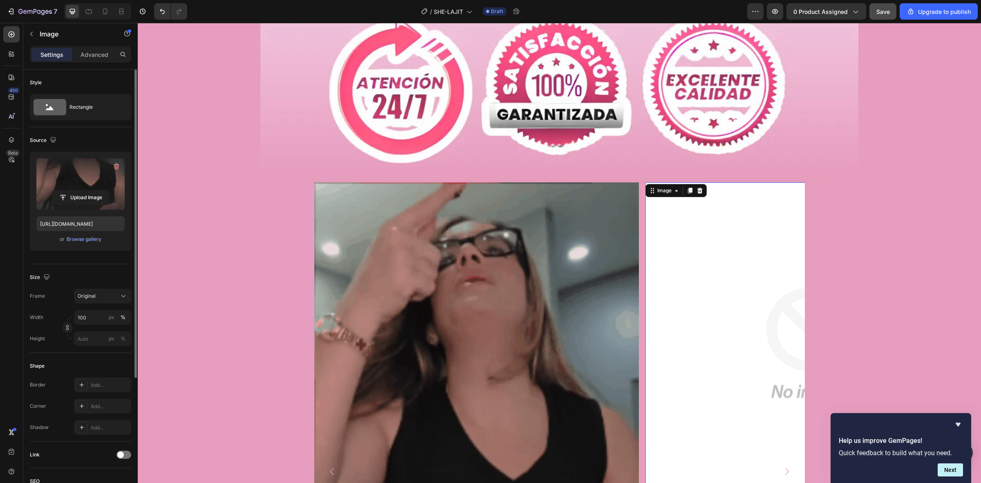
click at [733, 313] on img at bounding box center [808, 344] width 325 height 325
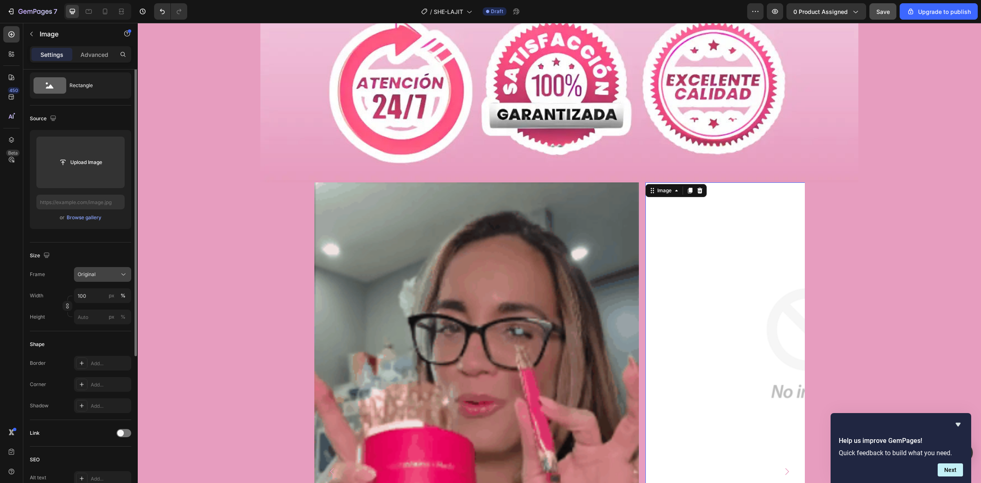
scroll to position [0, 0]
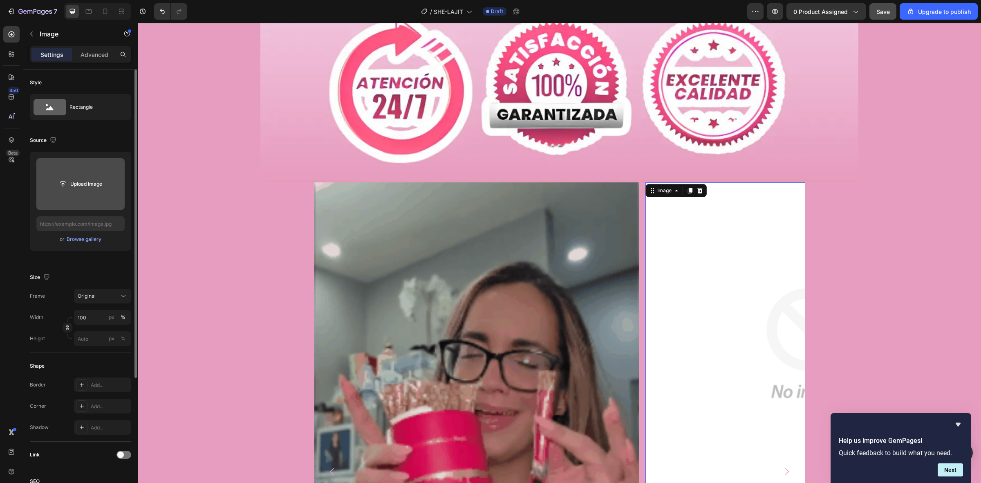
click at [84, 190] on input "file" at bounding box center [80, 184] width 56 height 14
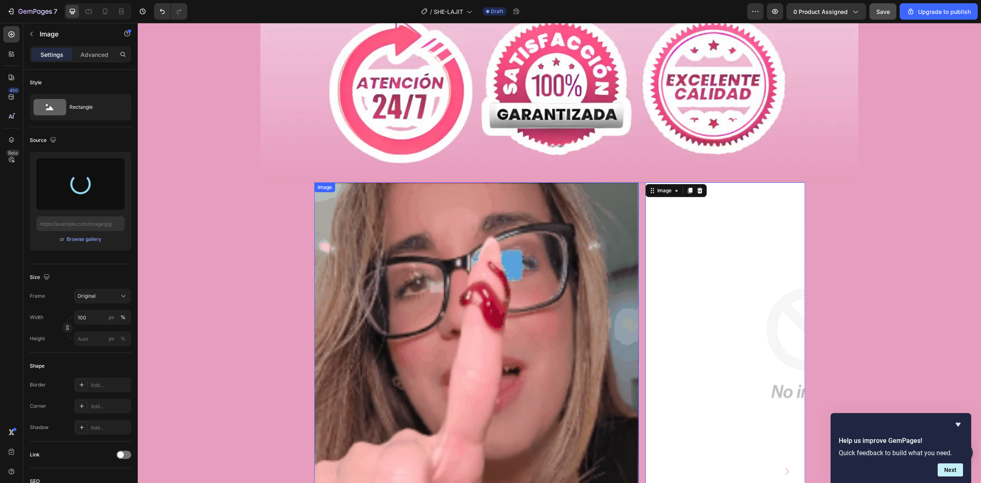
type input "[URL][DOMAIN_NAME]"
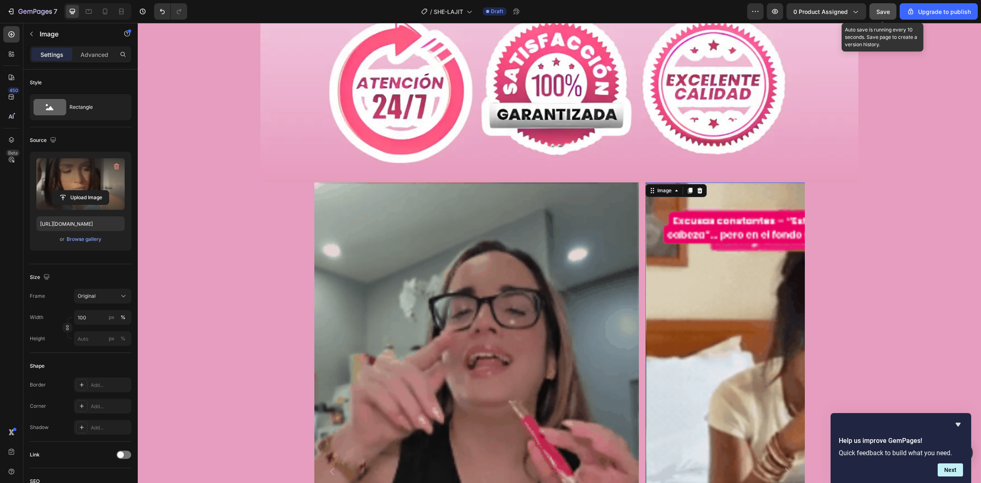
click at [785, 11] on span "Save" at bounding box center [882, 11] width 13 height 7
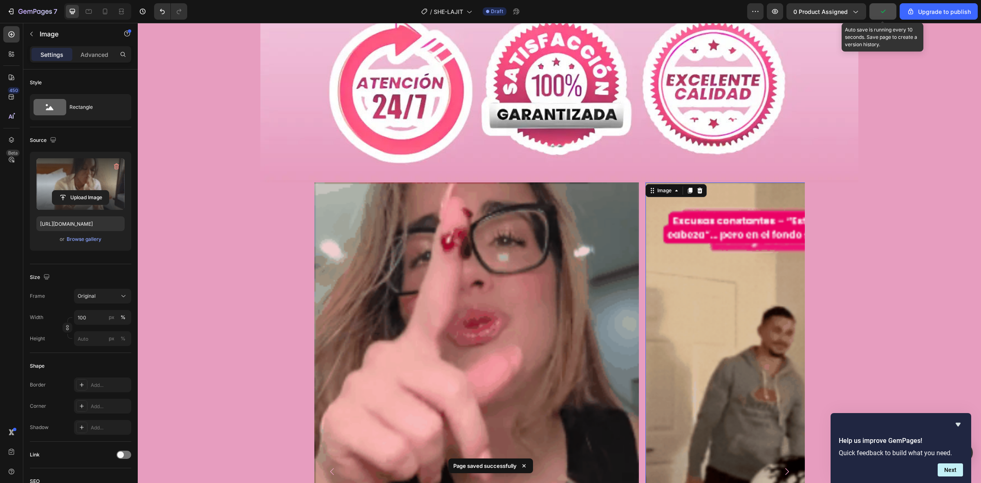
click at [785, 11] on icon "button" at bounding box center [883, 11] width 8 height 8
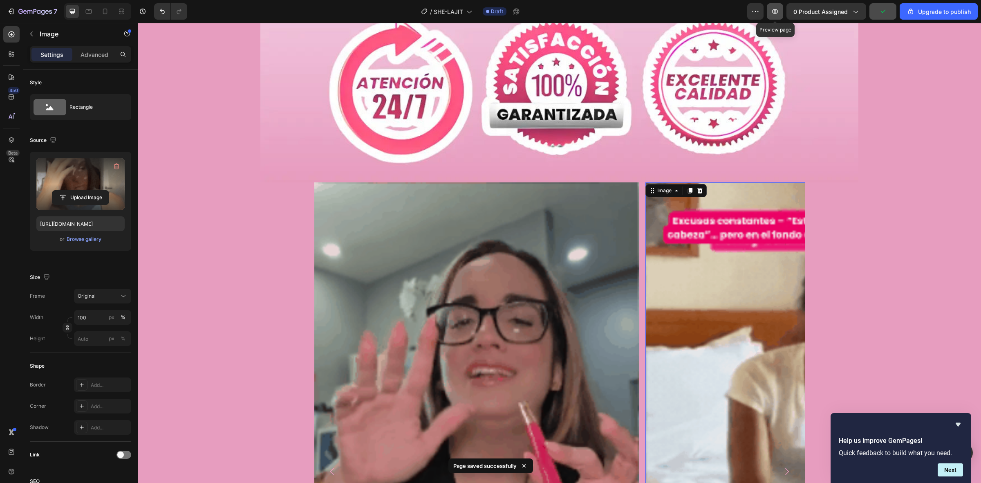
click at [774, 13] on icon "button" at bounding box center [775, 11] width 6 height 5
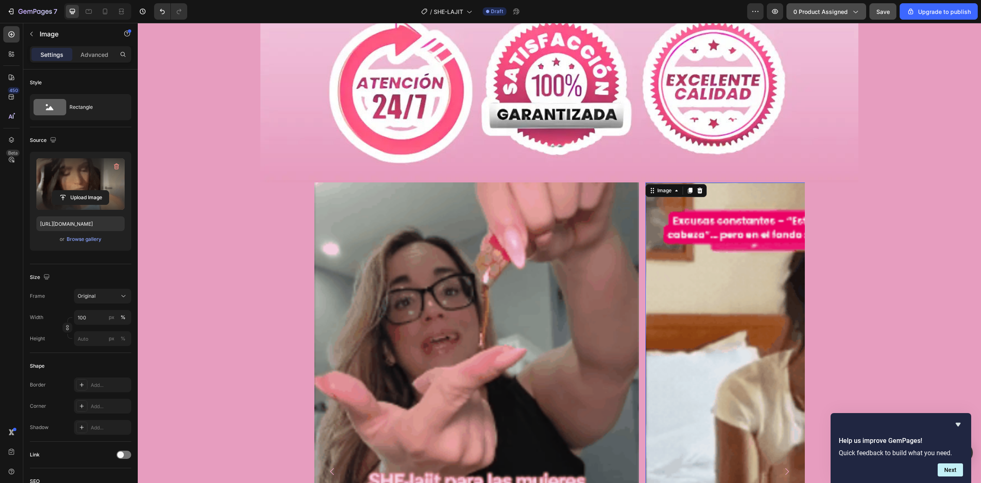
click at [785, 9] on span "0 product assigned" at bounding box center [821, 11] width 54 height 9
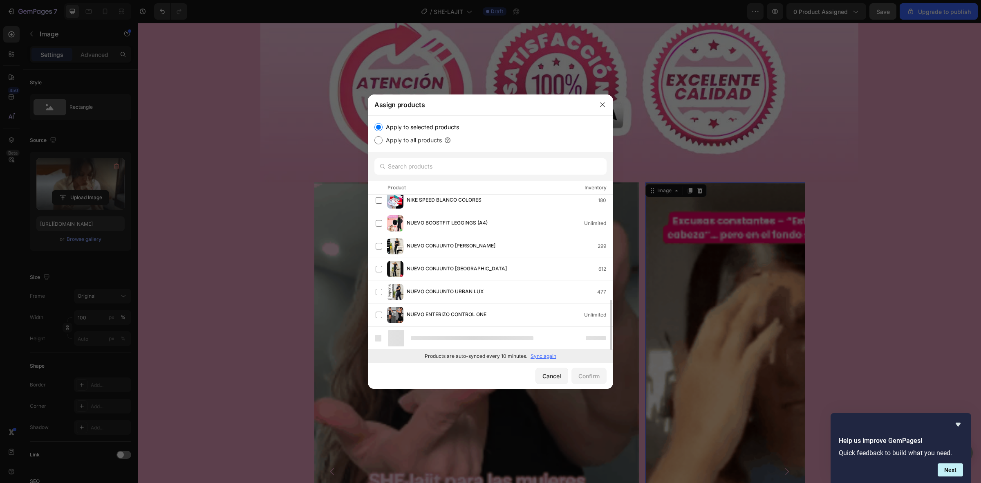
scroll to position [530, 0]
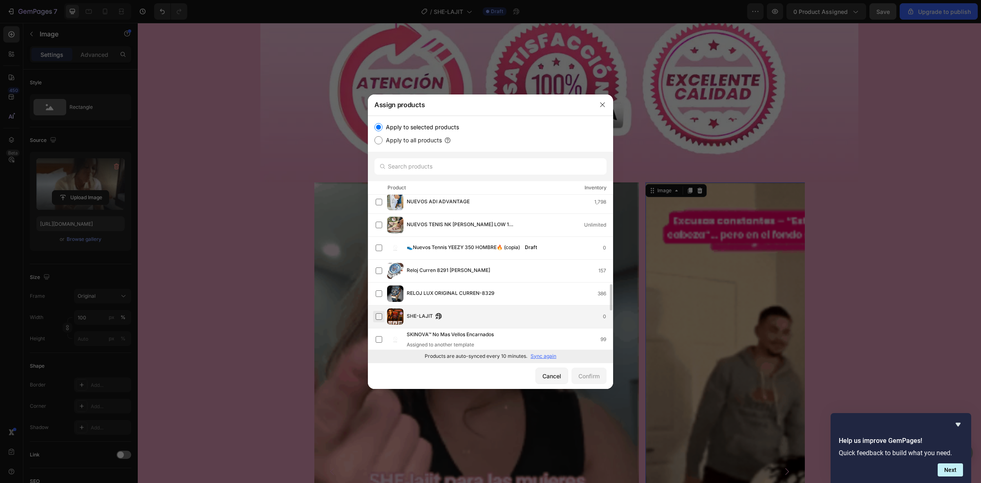
click at [379, 314] on label at bounding box center [379, 316] width 7 height 7
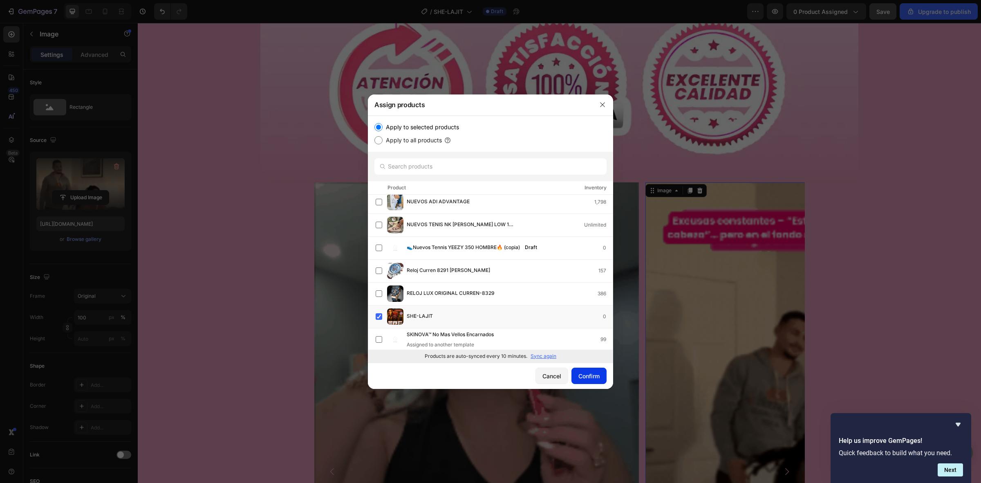
click at [585, 377] on div "Confirm" at bounding box center [588, 376] width 21 height 9
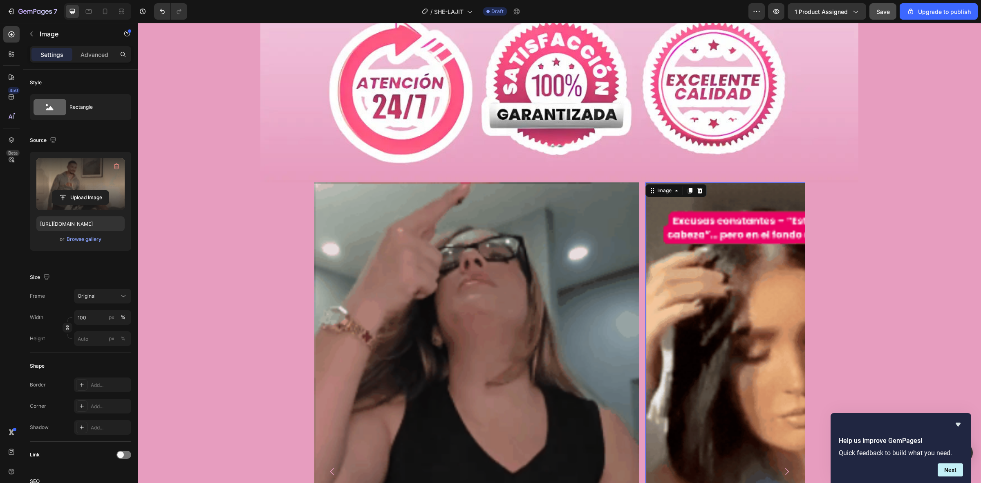
click at [733, 317] on img at bounding box center [808, 392] width 325 height 421
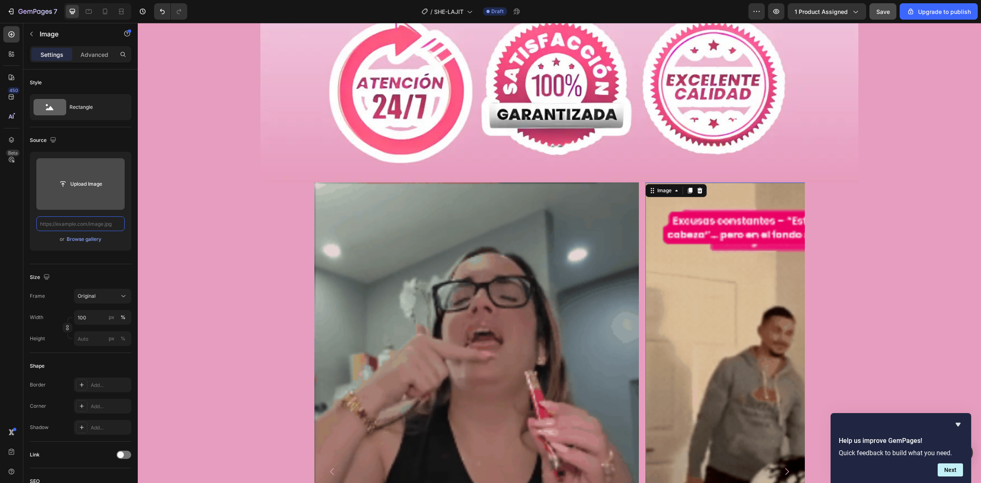
scroll to position [0, 0]
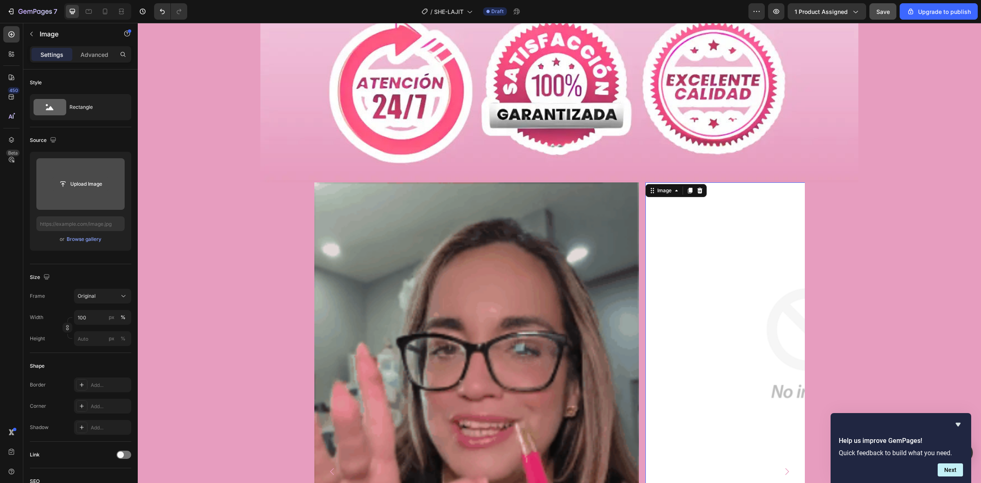
click at [82, 182] on input "file" at bounding box center [80, 184] width 56 height 14
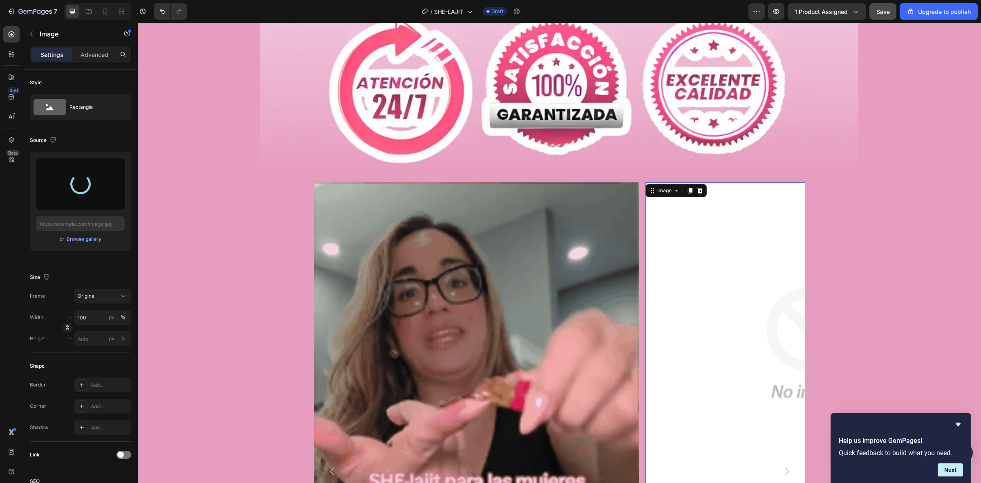
type input "[URL][DOMAIN_NAME]"
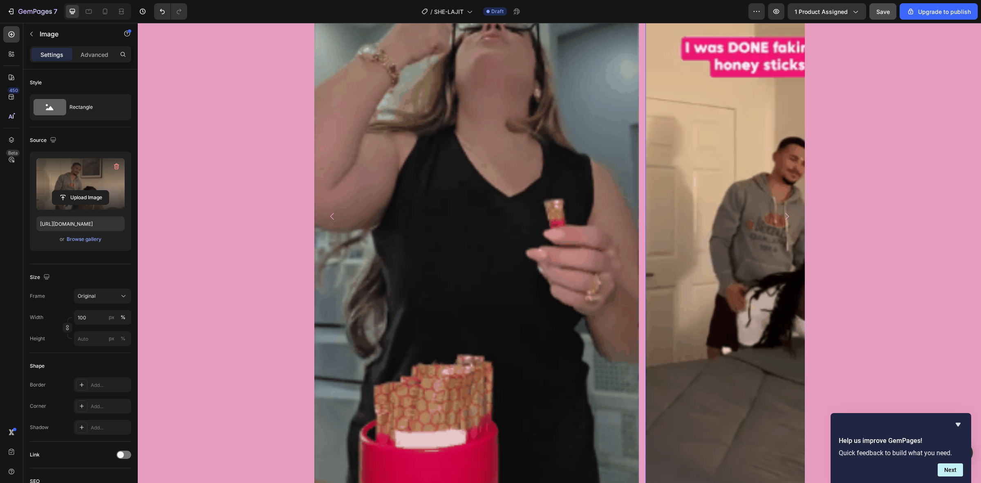
scroll to position [1526, 0]
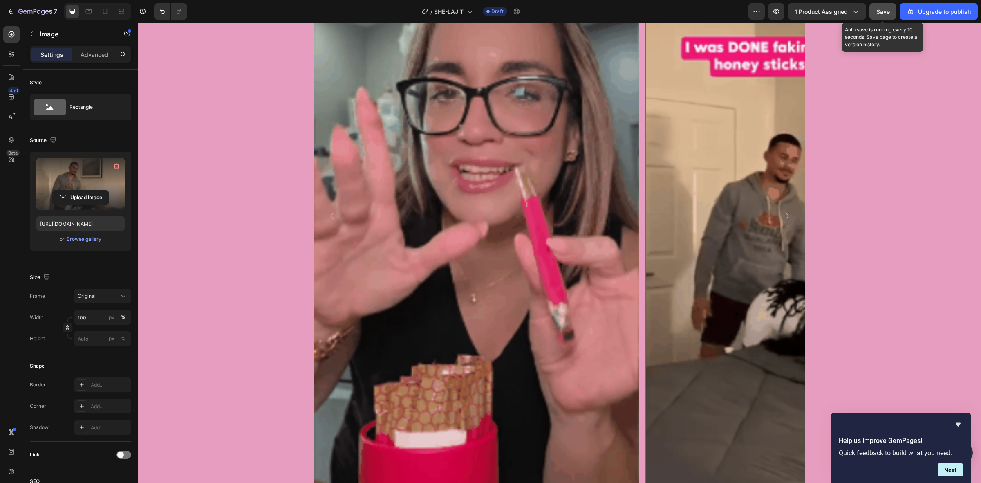
click at [785, 10] on span "Save" at bounding box center [882, 11] width 13 height 7
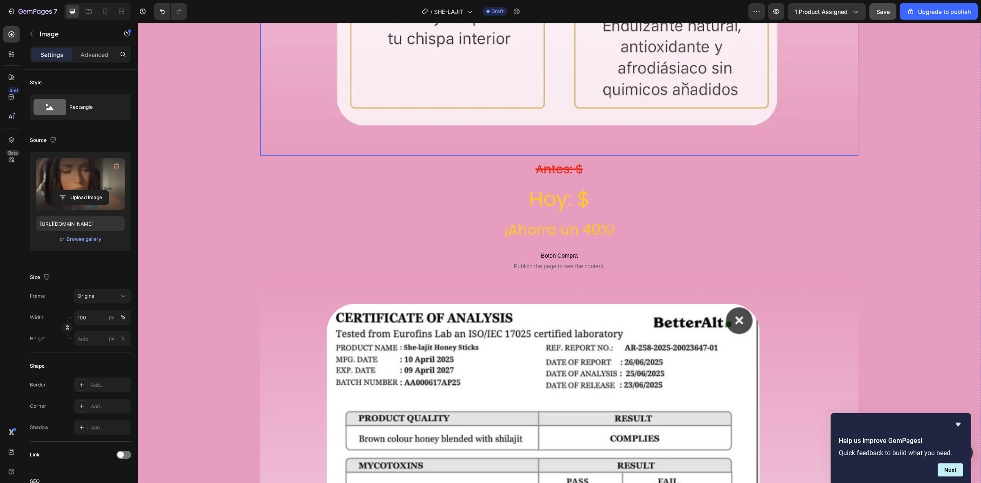
scroll to position [5001, 0]
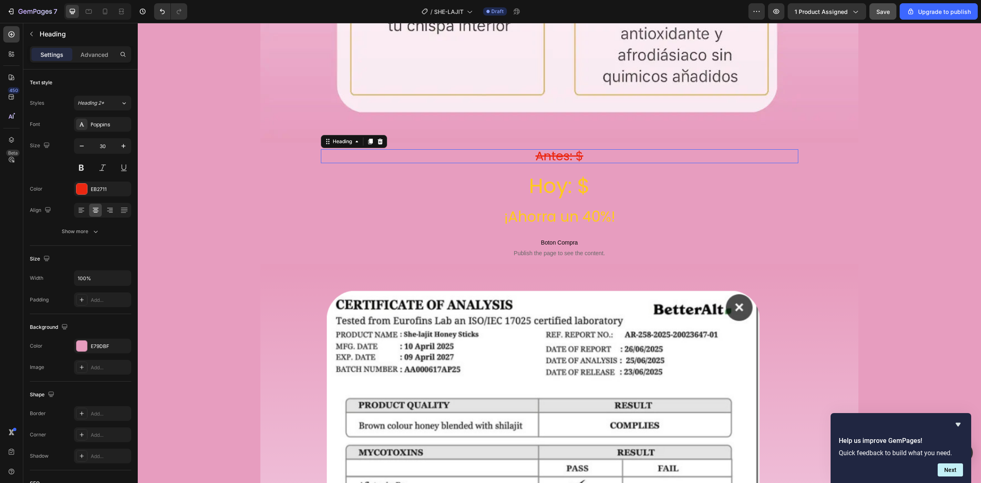
click at [375, 149] on h2 "Antes: $" at bounding box center [559, 156] width 477 height 14
click at [88, 52] on p "Advanced" at bounding box center [95, 54] width 28 height 9
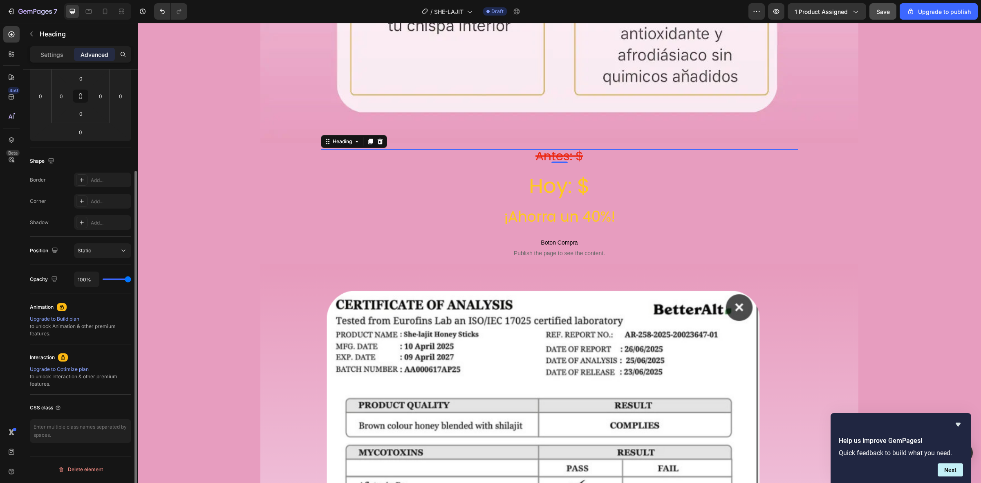
scroll to position [0, 0]
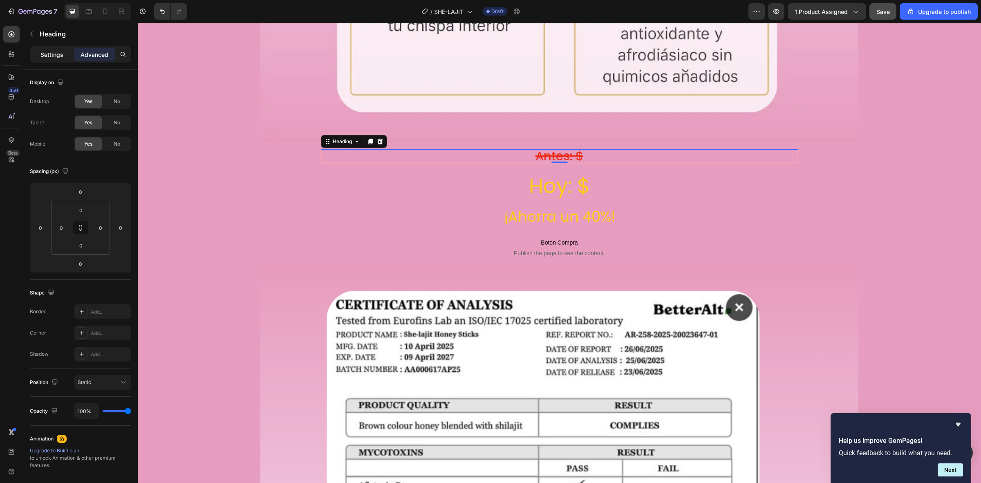
click at [62, 54] on p "Settings" at bounding box center [51, 54] width 23 height 9
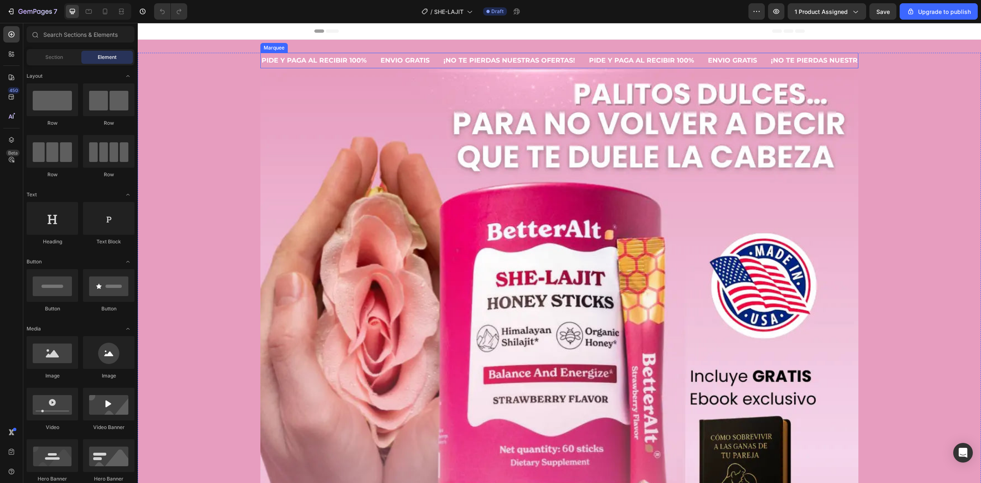
click at [377, 61] on div "PIDE Y PAGA AL RECIBIR 100% Text" at bounding box center [320, 61] width 119 height 16
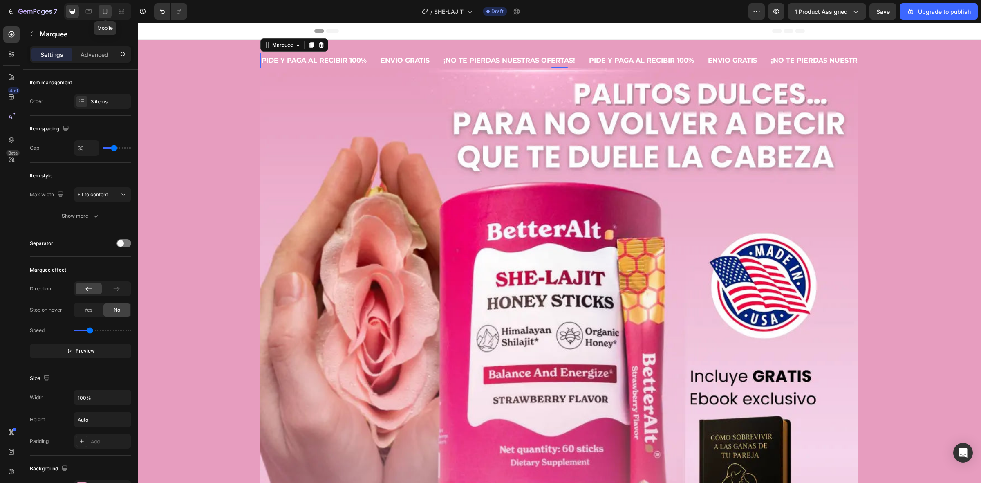
click at [103, 14] on icon at bounding box center [105, 11] width 8 height 8
type input "56"
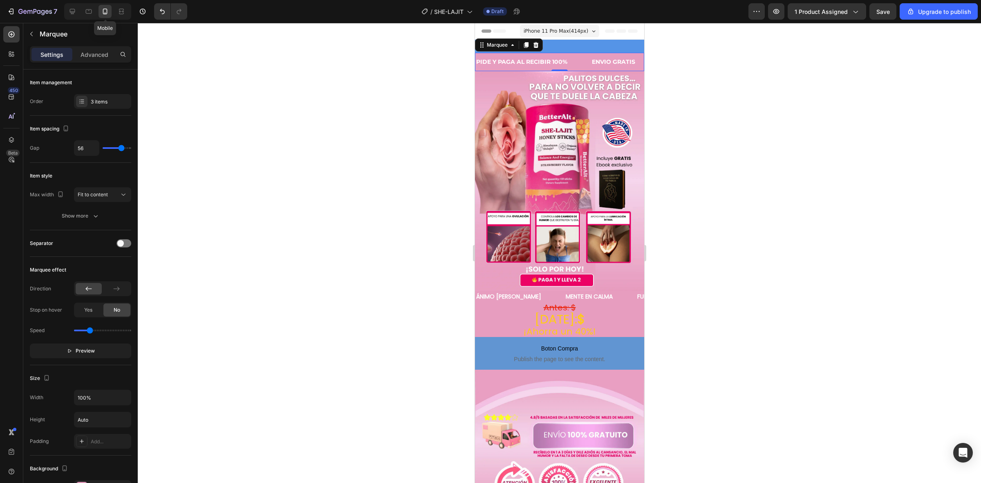
scroll to position [1, 0]
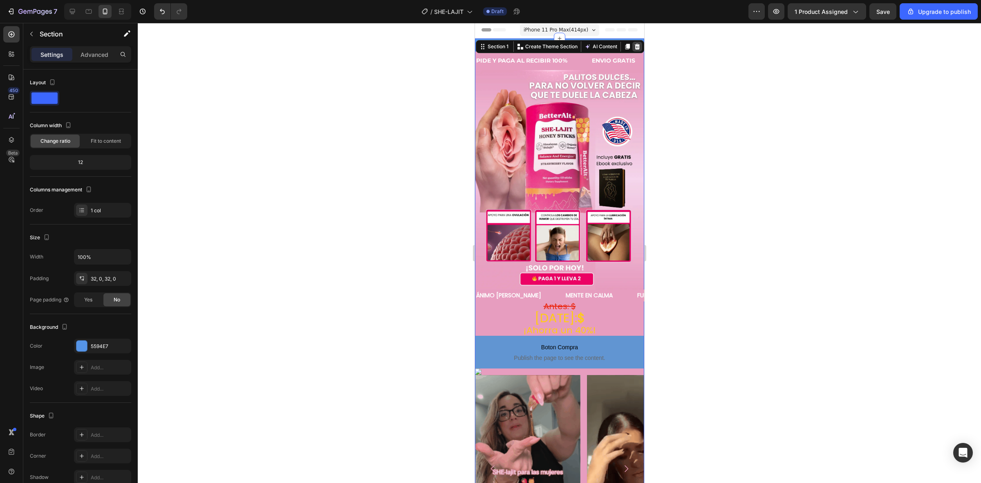
click at [634, 43] on icon at bounding box center [637, 46] width 7 height 7
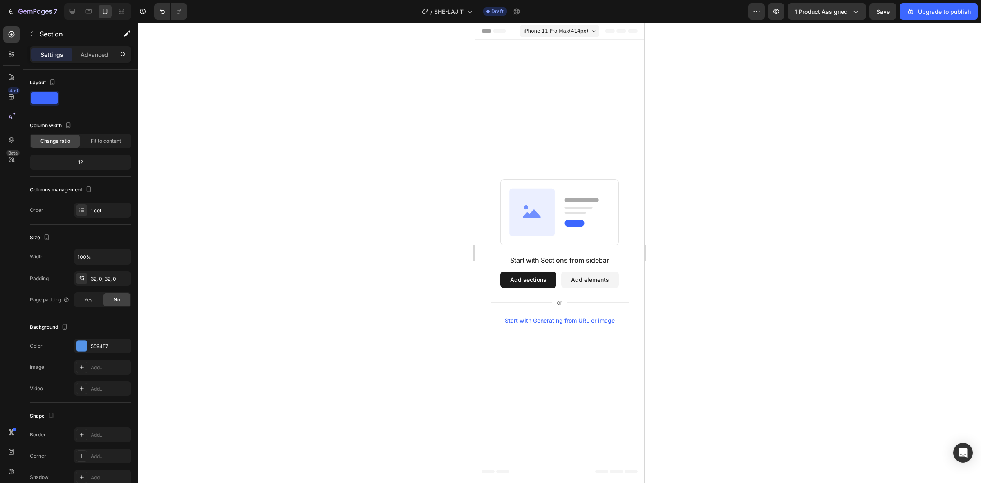
scroll to position [0, 0]
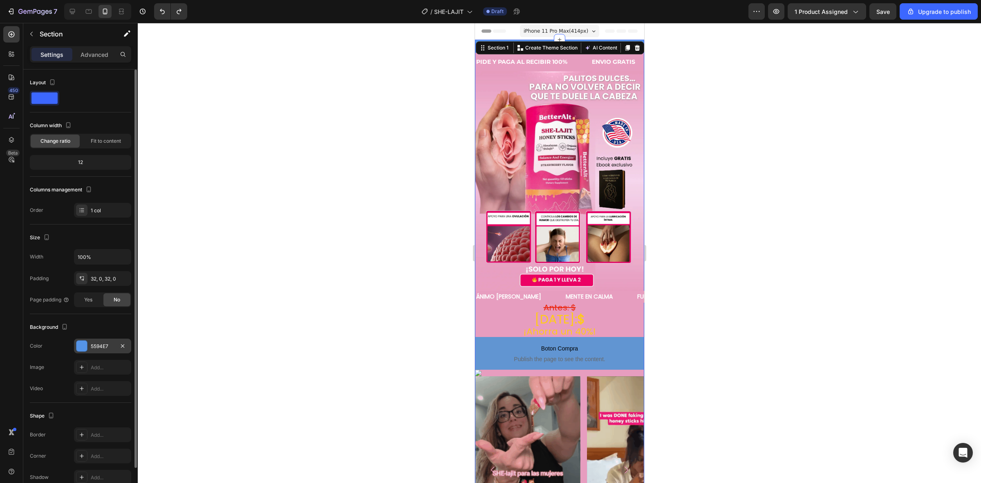
click at [78, 344] on div at bounding box center [81, 346] width 11 height 11
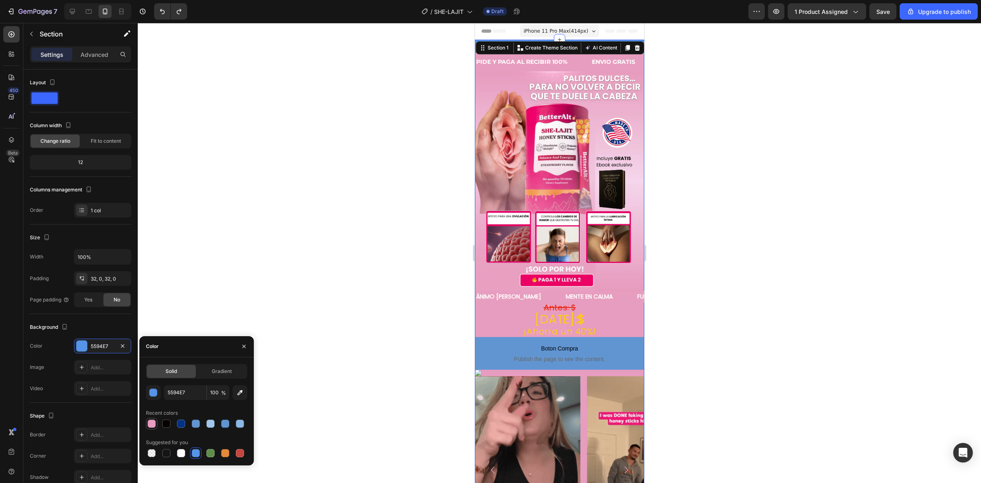
click at [155, 423] on div at bounding box center [152, 423] width 8 height 8
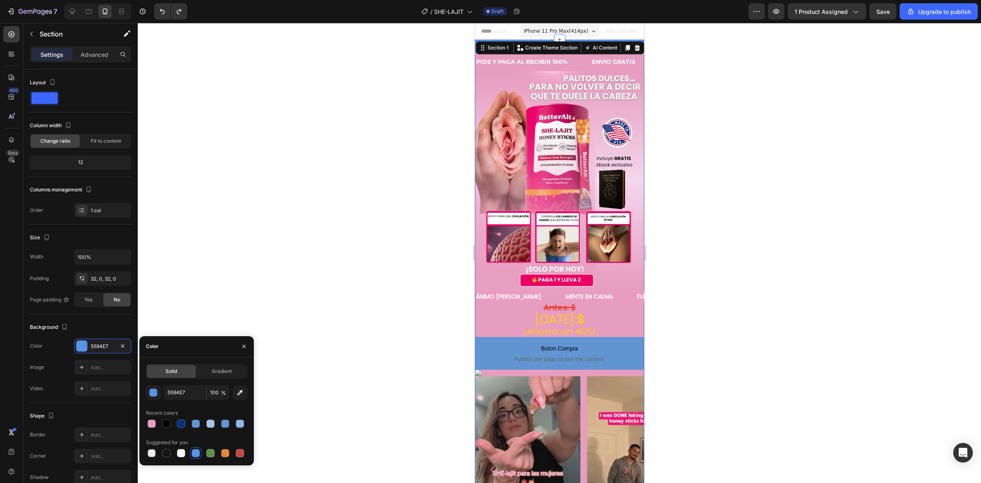
type input "E79DBF"
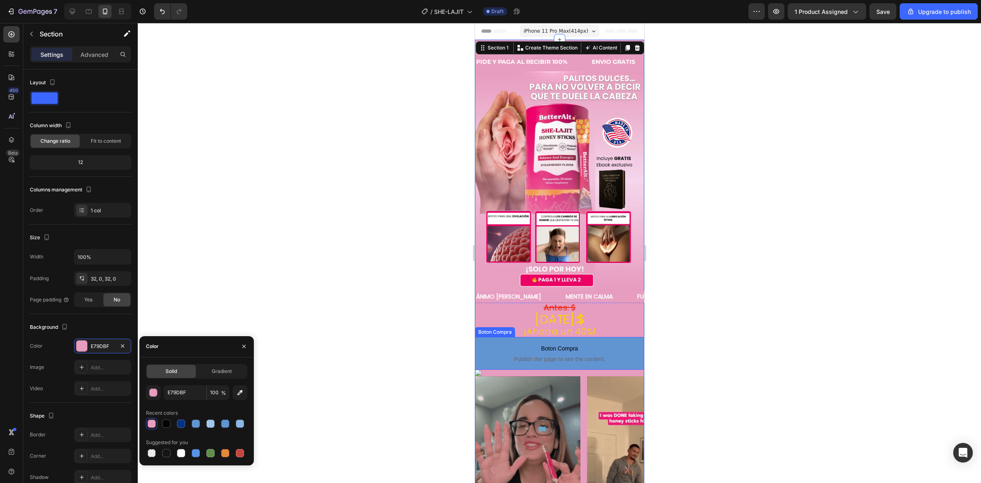
click at [477, 343] on span "Boton Compra" at bounding box center [559, 348] width 169 height 10
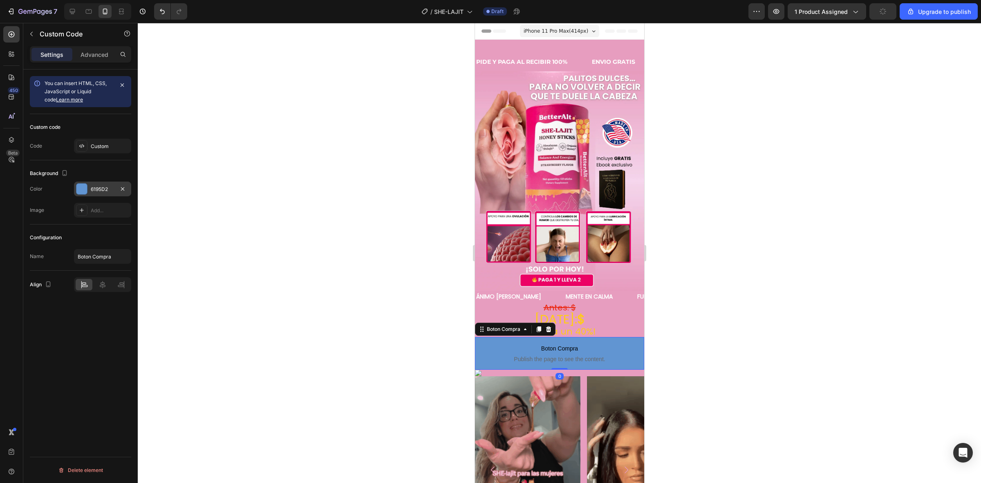
click at [86, 191] on div at bounding box center [81, 189] width 11 height 11
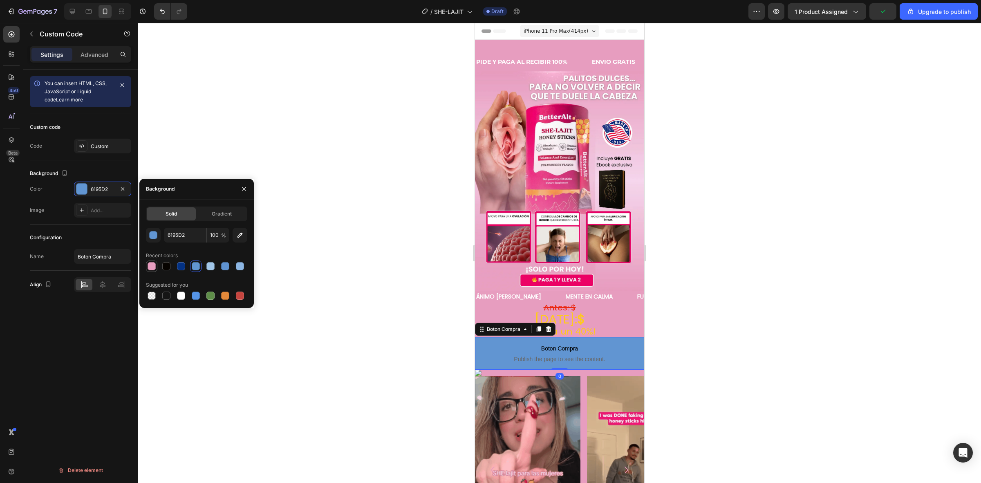
click at [152, 266] on div at bounding box center [152, 266] width 8 height 8
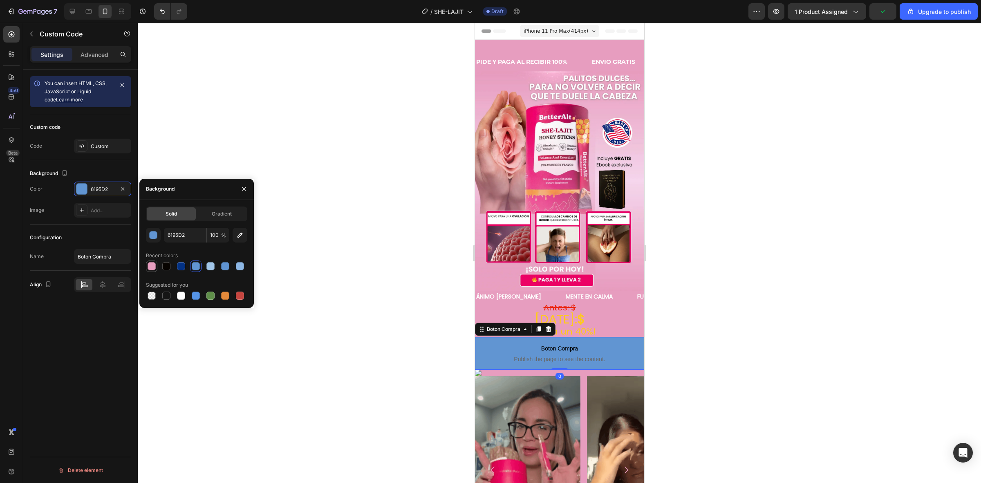
type input "E79DBF"
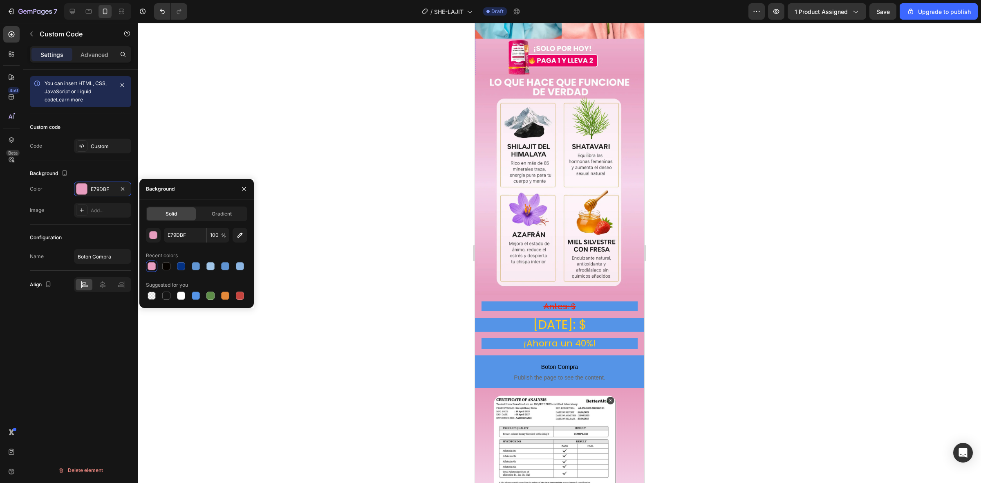
scroll to position [1175, 0]
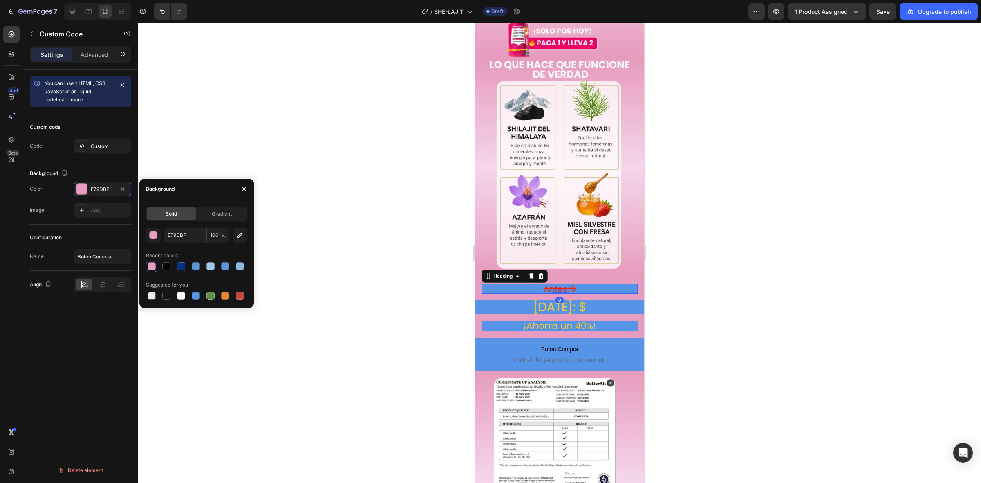
click at [504, 284] on h2 "Antes: $" at bounding box center [559, 289] width 156 height 10
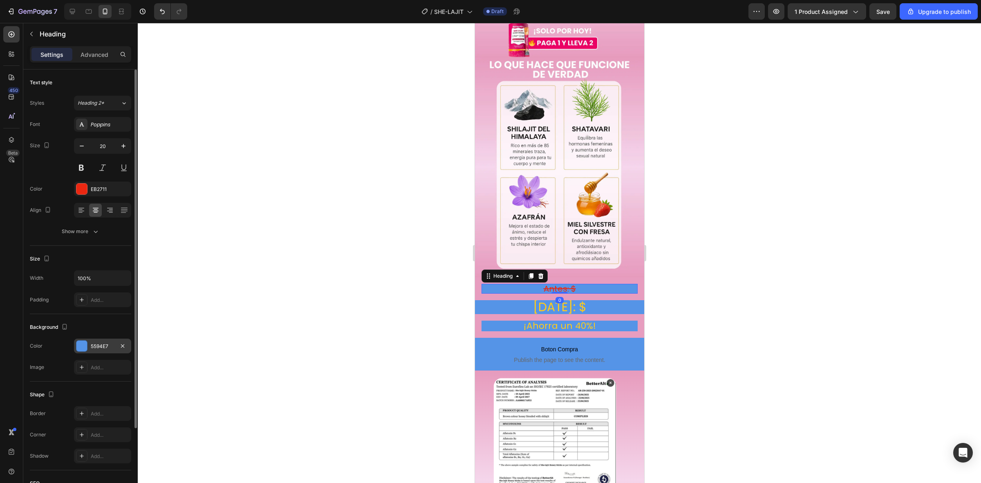
click at [93, 352] on div "5594E7" at bounding box center [102, 345] width 57 height 15
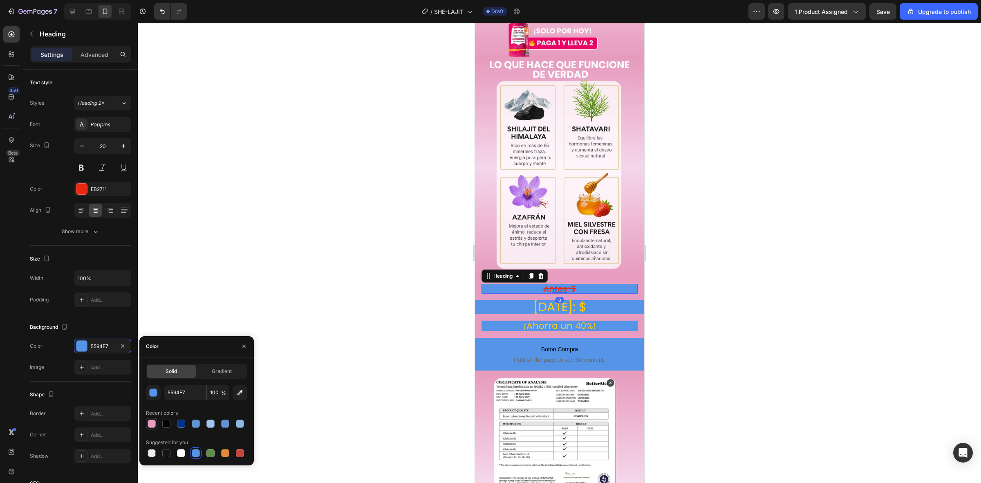
click at [152, 426] on div at bounding box center [152, 423] width 8 height 8
type input "E79DBF"
click at [495, 300] on h2 "Hoy: $" at bounding box center [559, 307] width 169 height 14
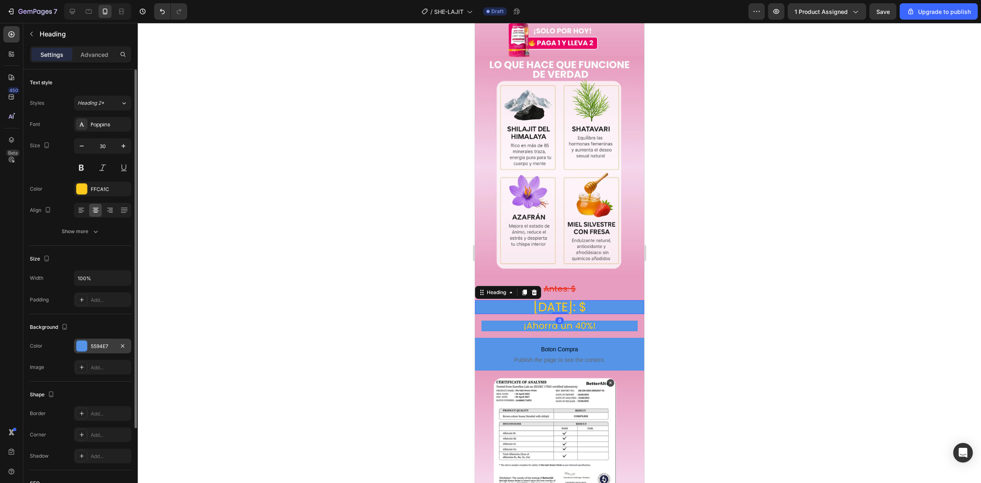
click at [99, 348] on div "5594E7" at bounding box center [103, 346] width 24 height 7
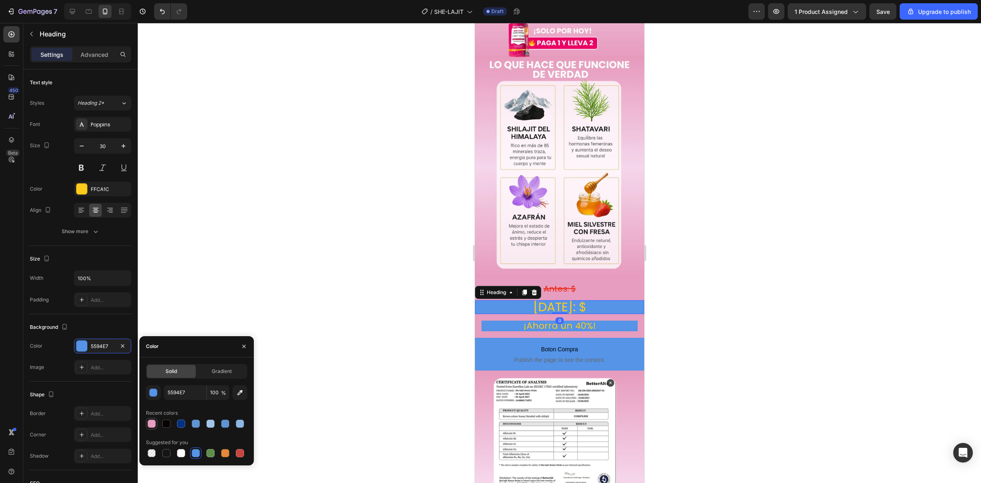
click at [152, 426] on div at bounding box center [152, 423] width 8 height 8
type input "E79DBF"
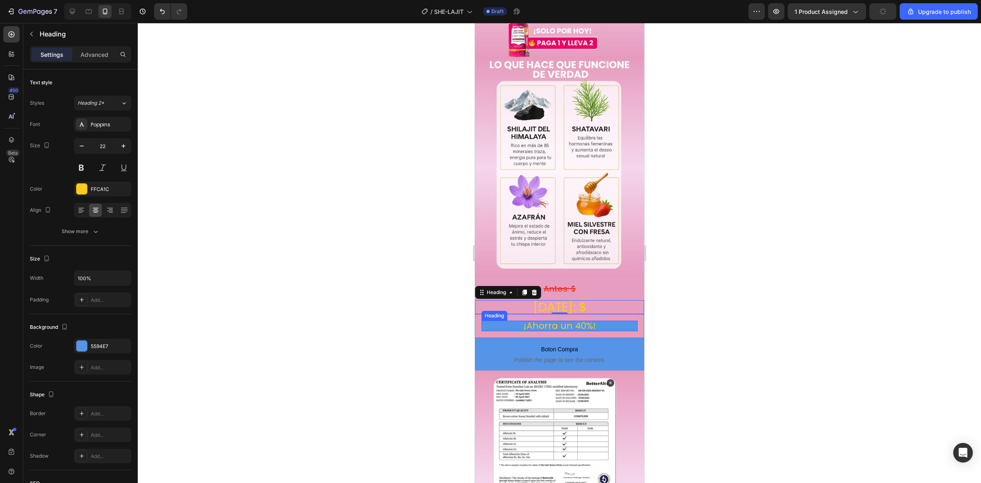
click at [498, 321] on h2 "¡Ahorra un 40%!" at bounding box center [559, 326] width 156 height 11
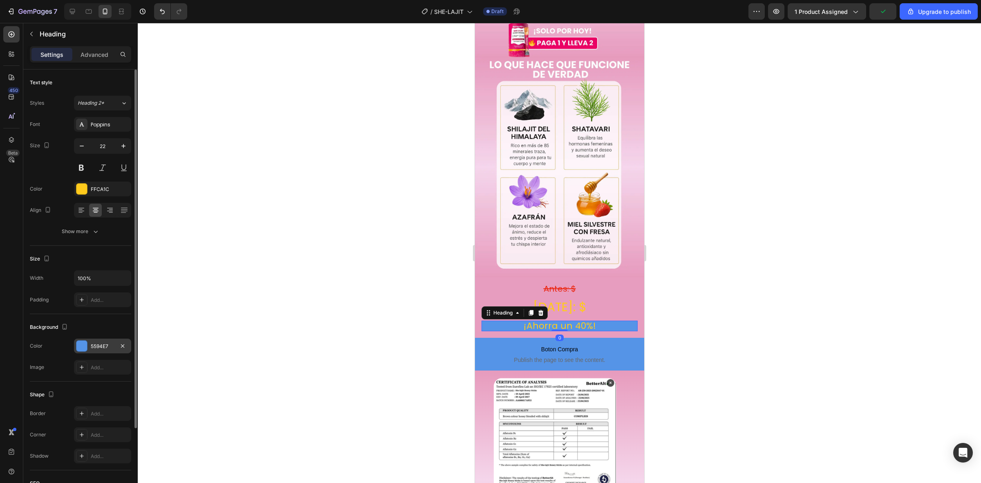
click at [83, 346] on div at bounding box center [81, 346] width 11 height 11
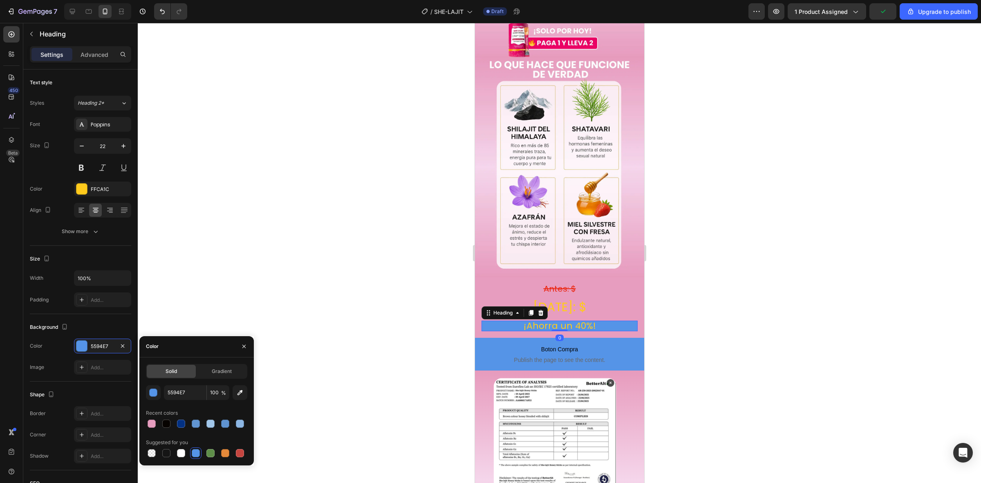
click at [149, 419] on div at bounding box center [152, 423] width 8 height 8
type input "E79DBF"
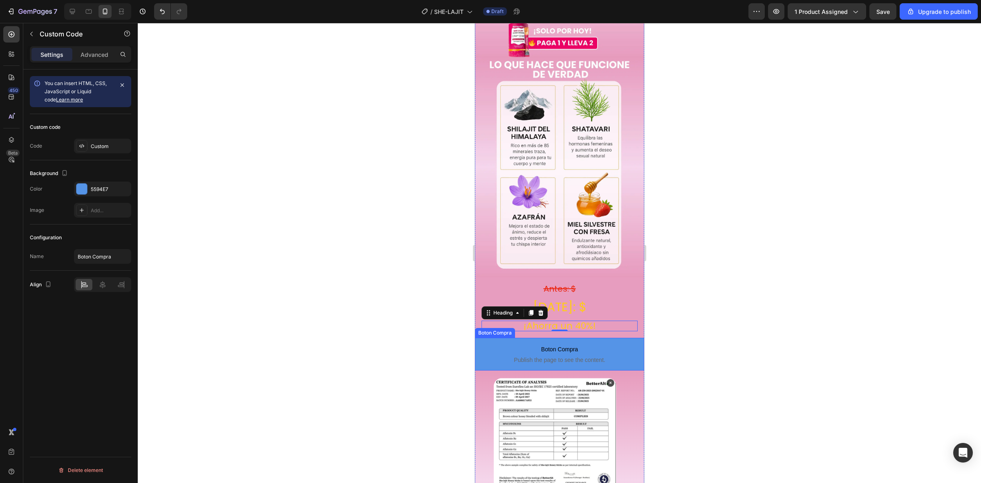
click at [486, 338] on p "Boton Compra Publish the page to see the content." at bounding box center [559, 354] width 169 height 33
click at [83, 185] on div at bounding box center [81, 189] width 11 height 11
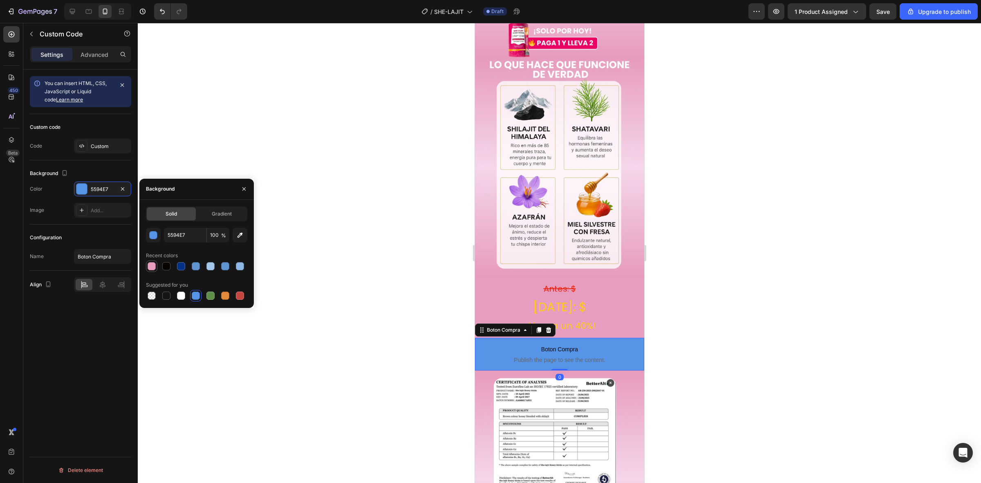
click at [150, 265] on div at bounding box center [152, 266] width 8 height 8
type input "E79DBF"
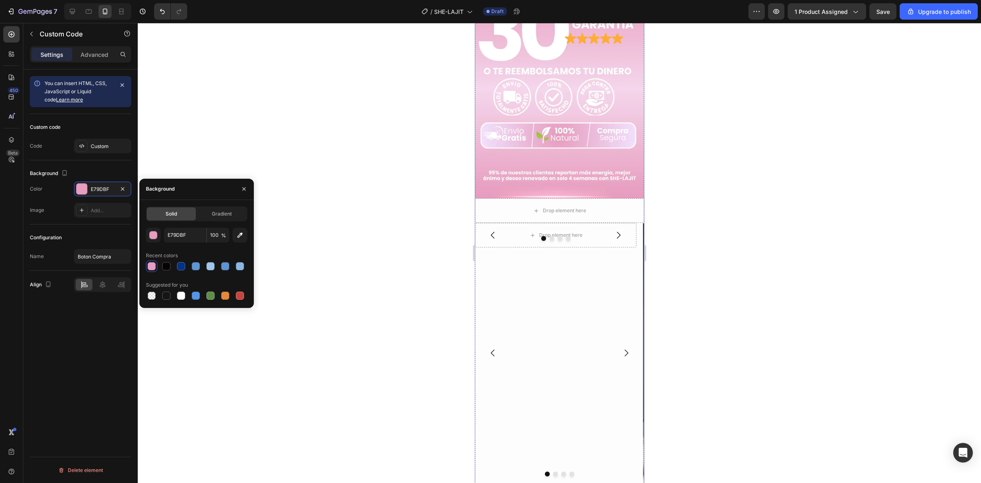
scroll to position [2044, 0]
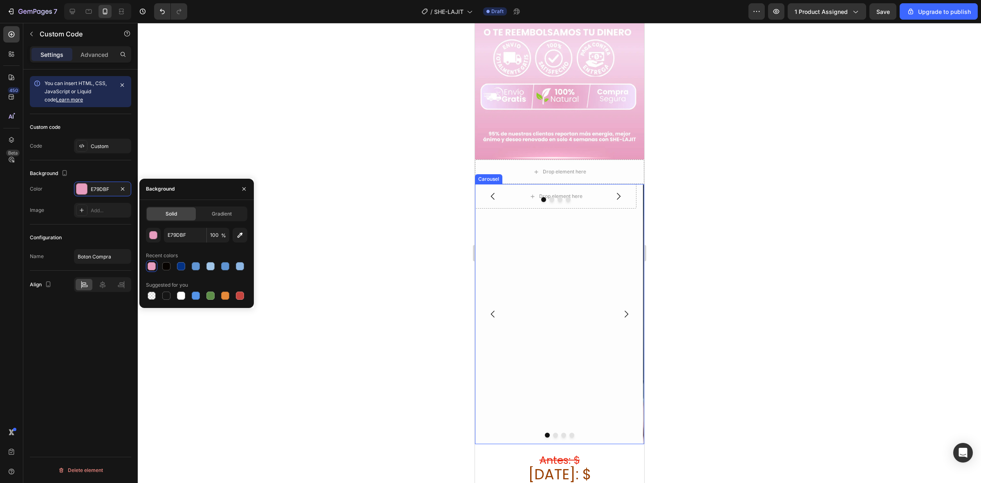
click at [546, 228] on div "Drop element here Drop element here Drop element here Drop element here [GEOGRA…" at bounding box center [555, 314] width 161 height 260
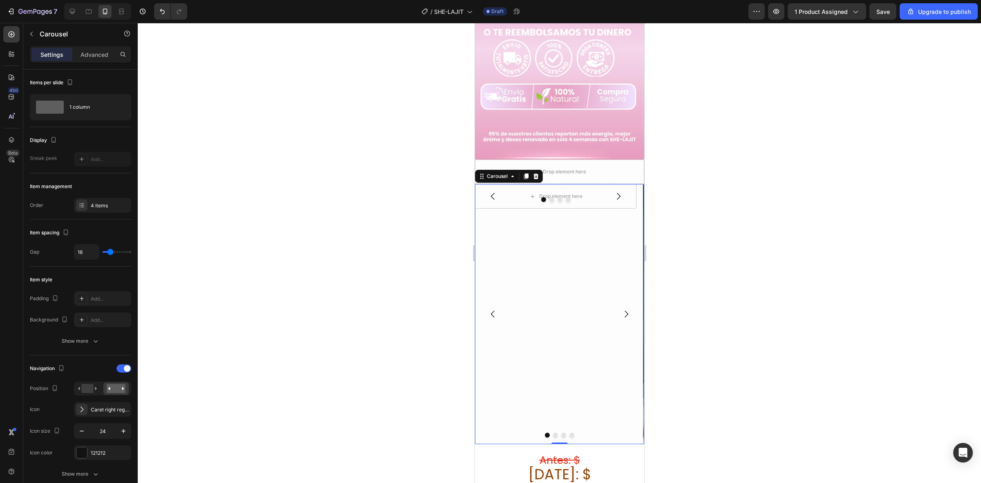
scroll to position [51, 0]
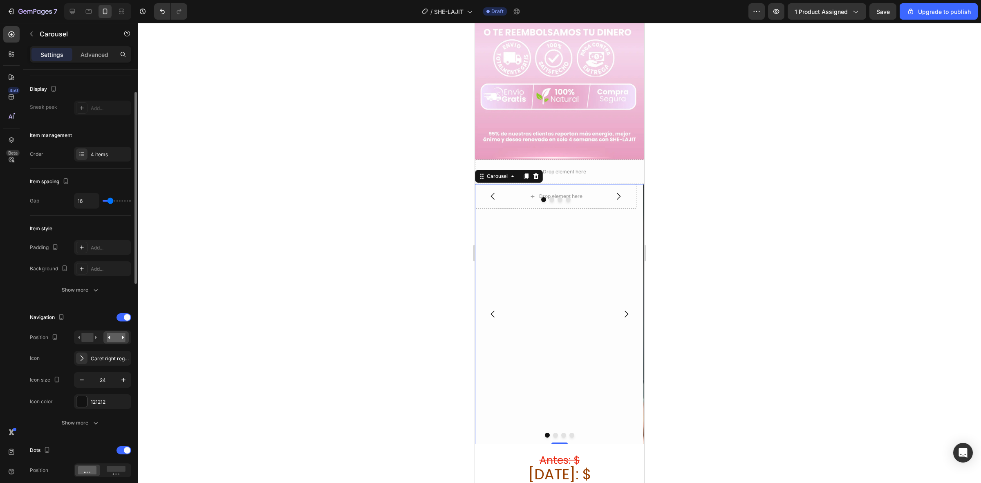
click at [554, 224] on div "Drop element here Drop element here Drop element here Drop element here [GEOGRA…" at bounding box center [555, 314] width 161 height 260
click at [534, 171] on div at bounding box center [536, 176] width 10 height 10
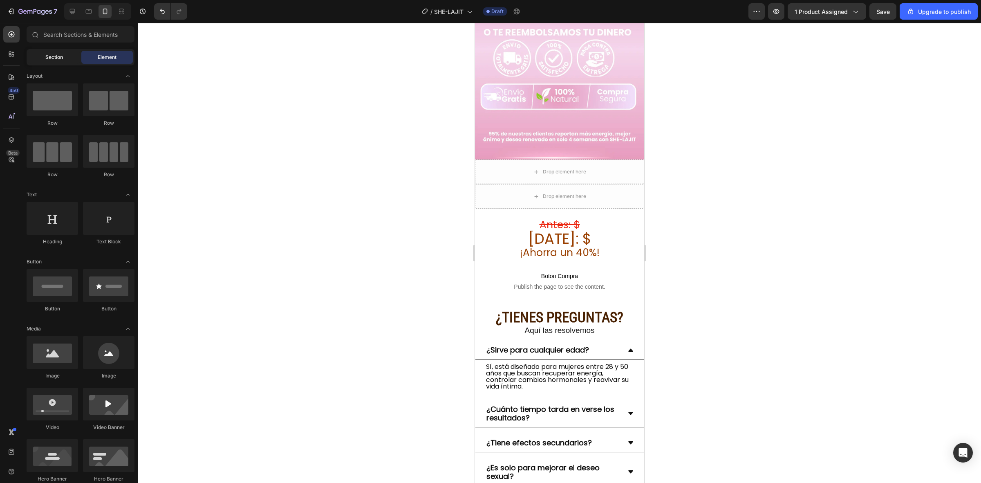
click at [54, 59] on span "Section" at bounding box center [54, 57] width 18 height 7
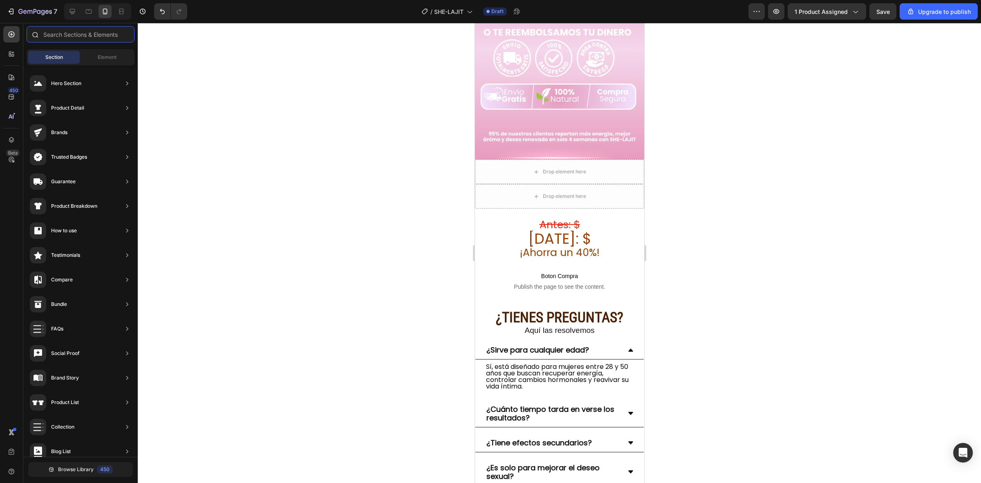
click at [77, 36] on input "text" at bounding box center [81, 34] width 108 height 16
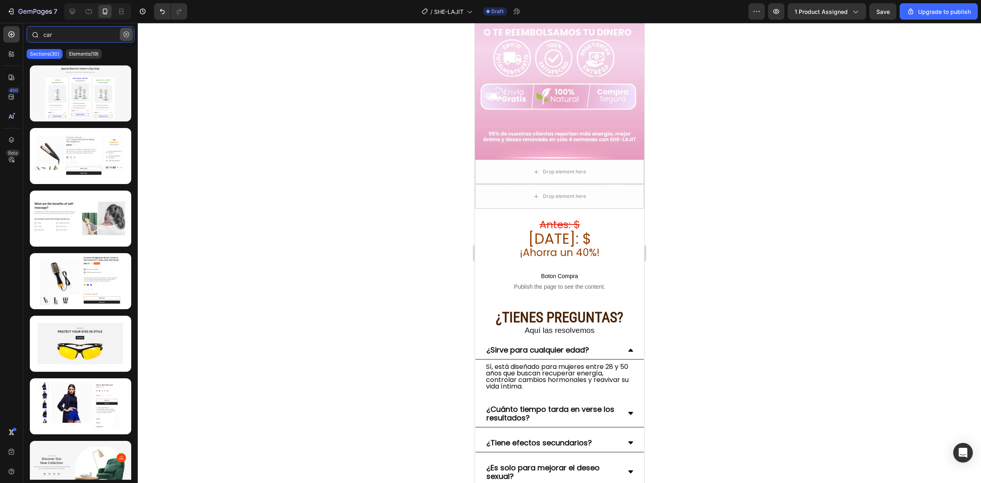
type input "car"
click at [126, 36] on icon "button" at bounding box center [126, 34] width 6 height 6
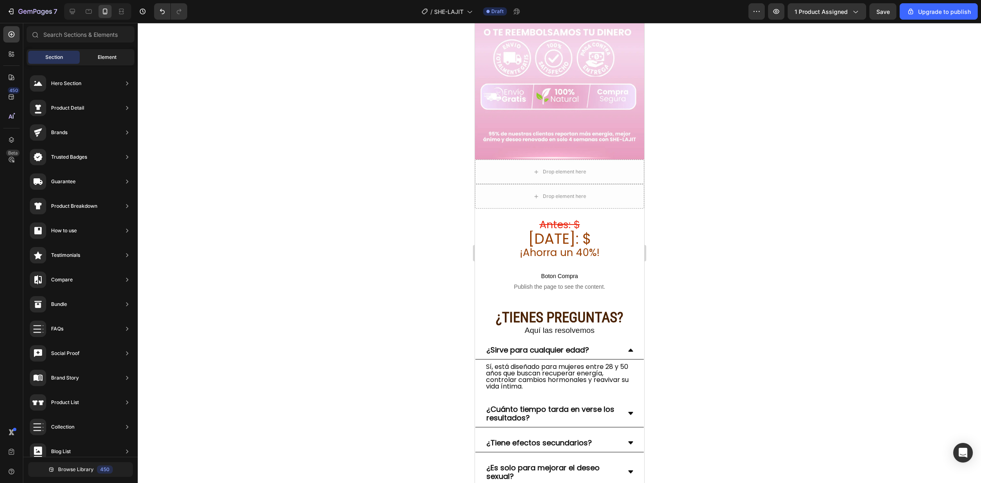
click at [101, 56] on span "Element" at bounding box center [107, 57] width 19 height 7
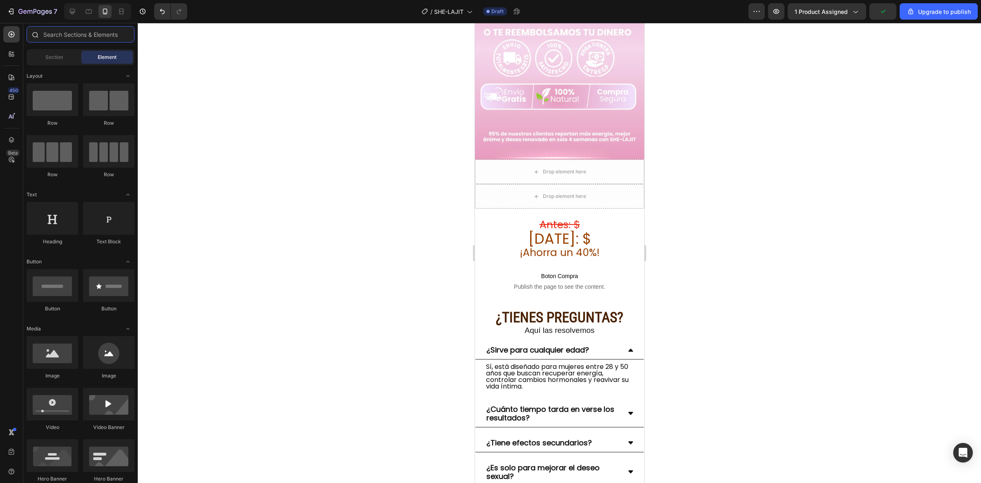
click at [84, 34] on input "text" at bounding box center [81, 34] width 108 height 16
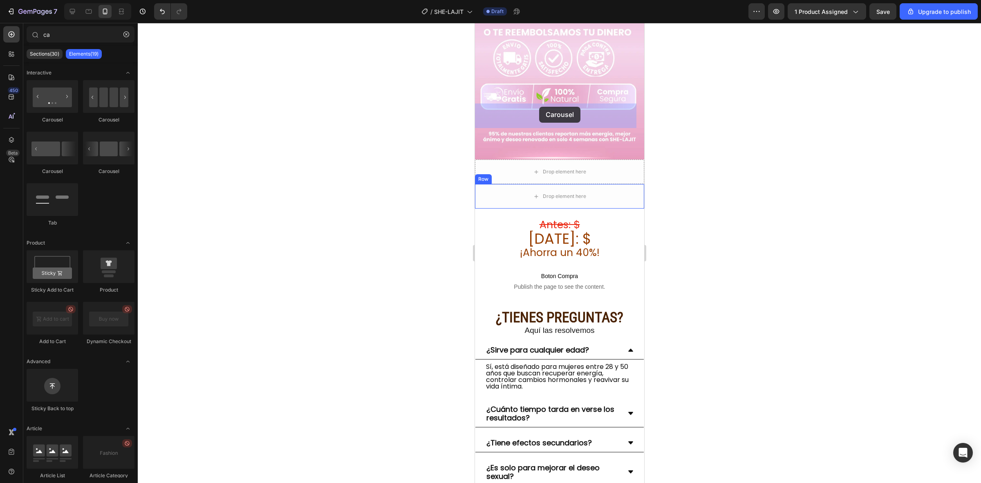
drag, startPoint x: 529, startPoint y: 131, endPoint x: 539, endPoint y: 107, distance: 26.7
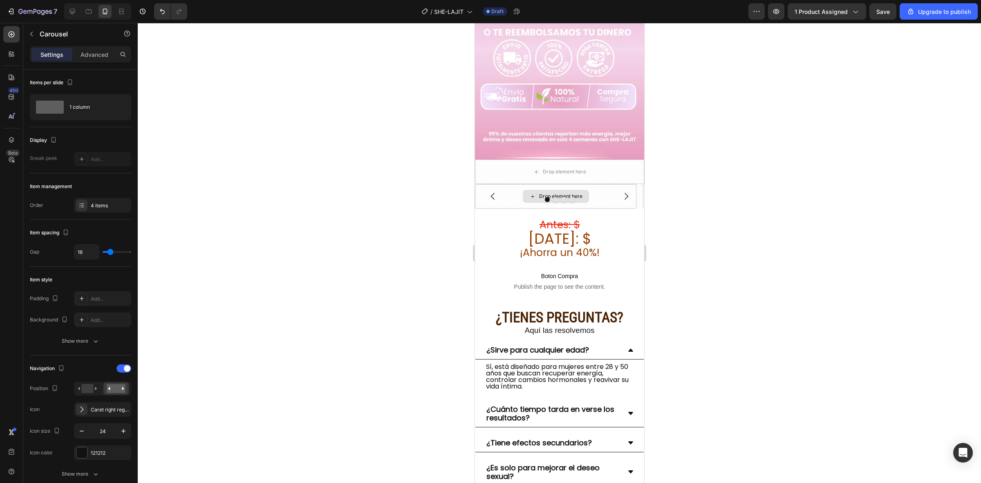
click at [551, 190] on div "Drop element here" at bounding box center [555, 196] width 66 height 13
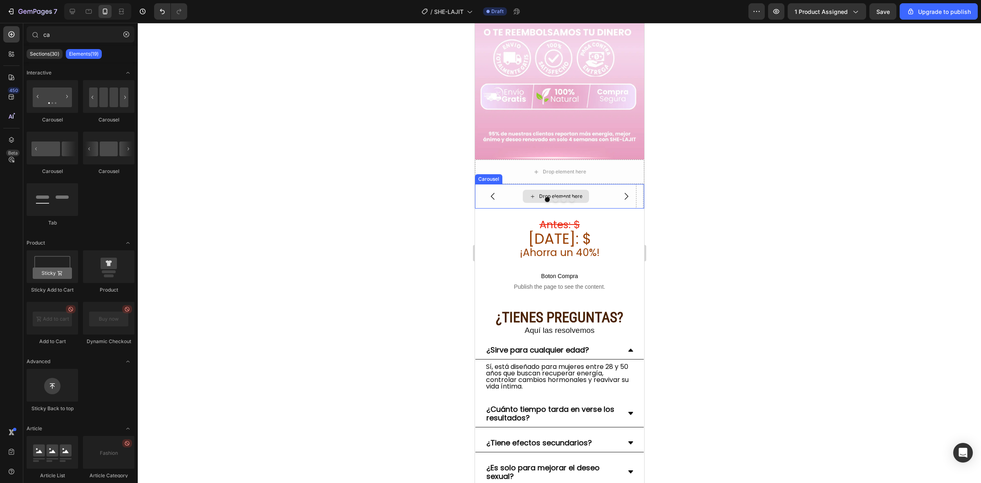
click at [531, 193] on icon at bounding box center [532, 196] width 7 height 7
drag, startPoint x: 525, startPoint y: 124, endPoint x: 526, endPoint y: 107, distance: 16.8
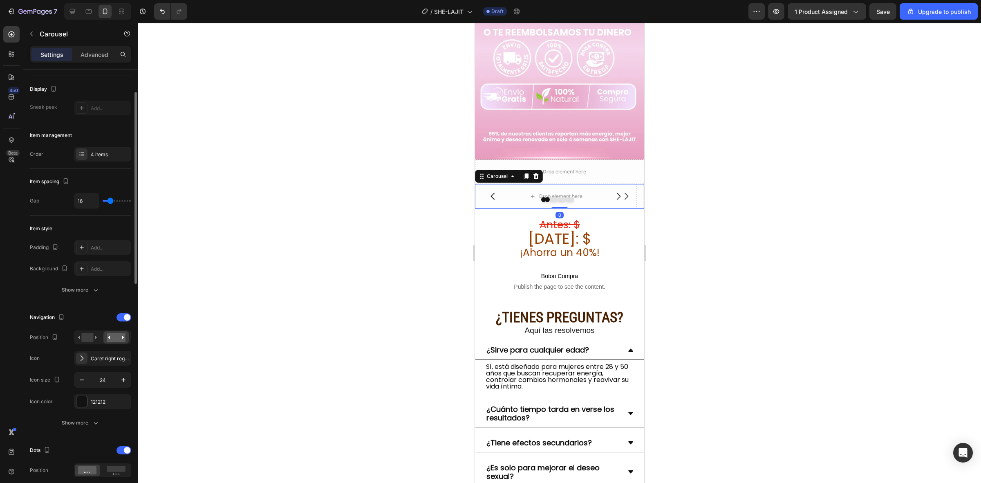
click at [545, 197] on button "Dot" at bounding box center [547, 199] width 5 height 5
click at [535, 193] on icon at bounding box center [532, 196] width 7 height 7
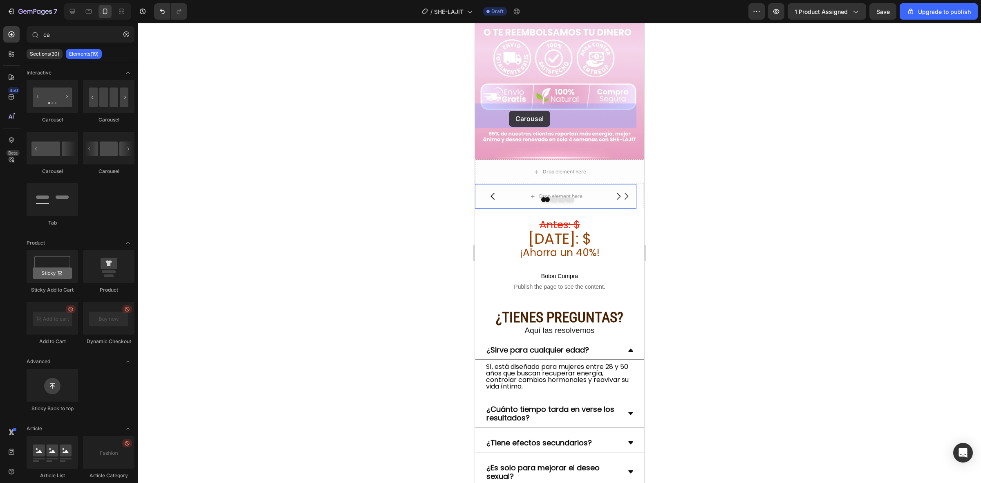
drag, startPoint x: 577, startPoint y: 174, endPoint x: 510, endPoint y: 111, distance: 92.5
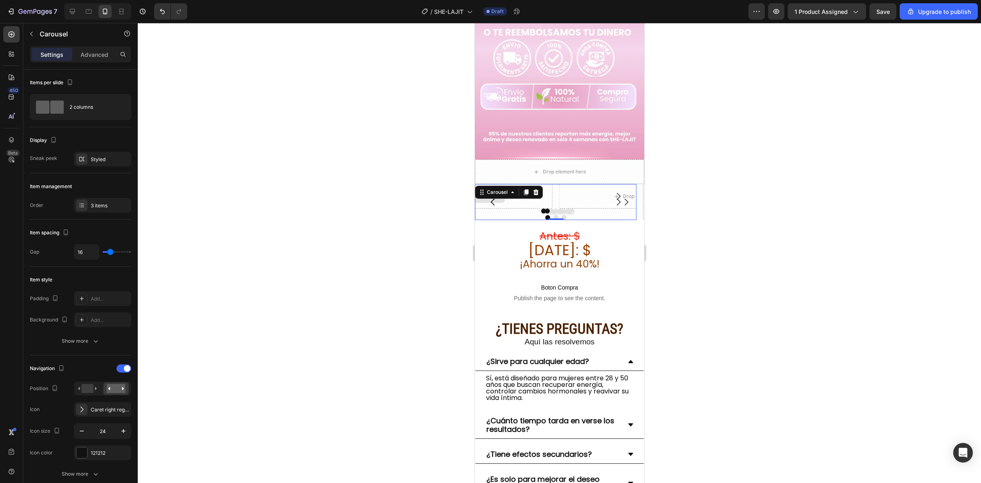
click at [510, 184] on div "Drop element here" at bounding box center [471, 196] width 161 height 25
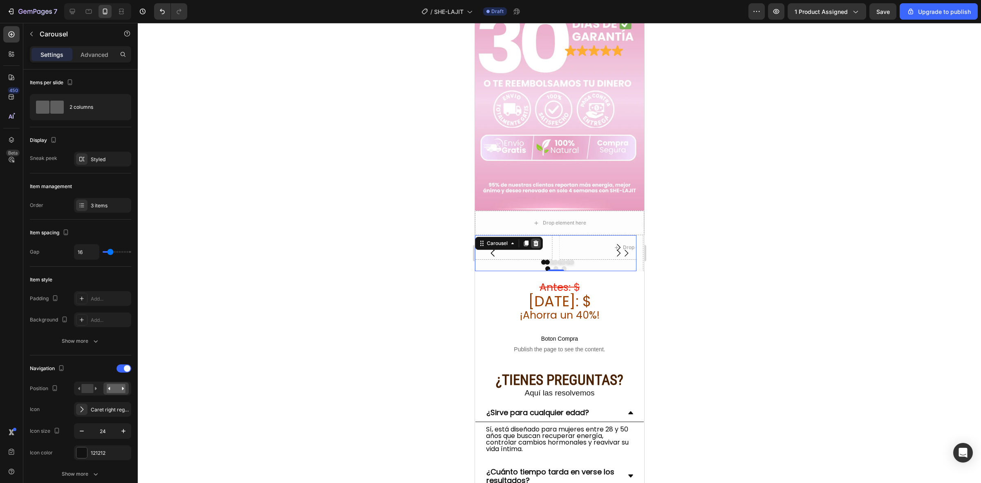
click at [535, 240] on icon at bounding box center [535, 243] width 5 height 6
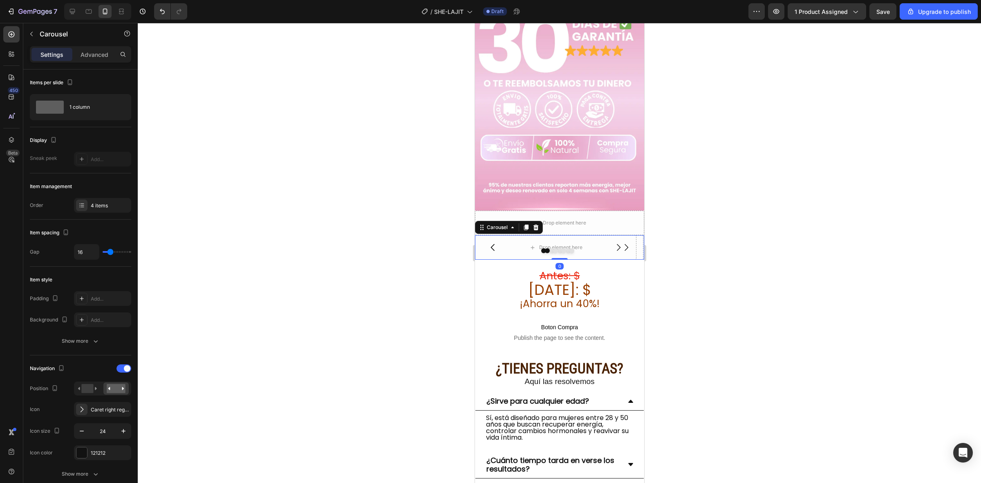
click at [508, 248] on div at bounding box center [559, 250] width 169 height 5
click at [536, 224] on icon at bounding box center [535, 227] width 5 height 6
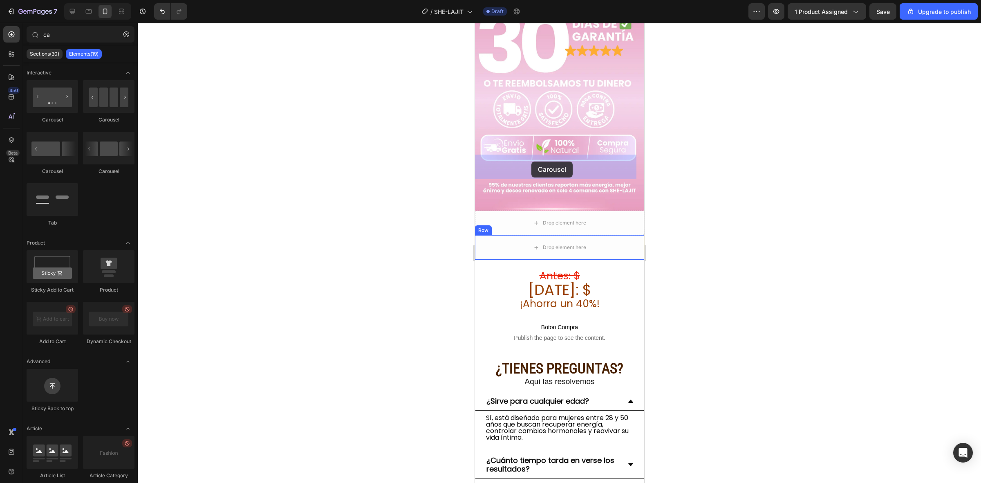
drag, startPoint x: 576, startPoint y: 175, endPoint x: 531, endPoint y: 161, distance: 46.7
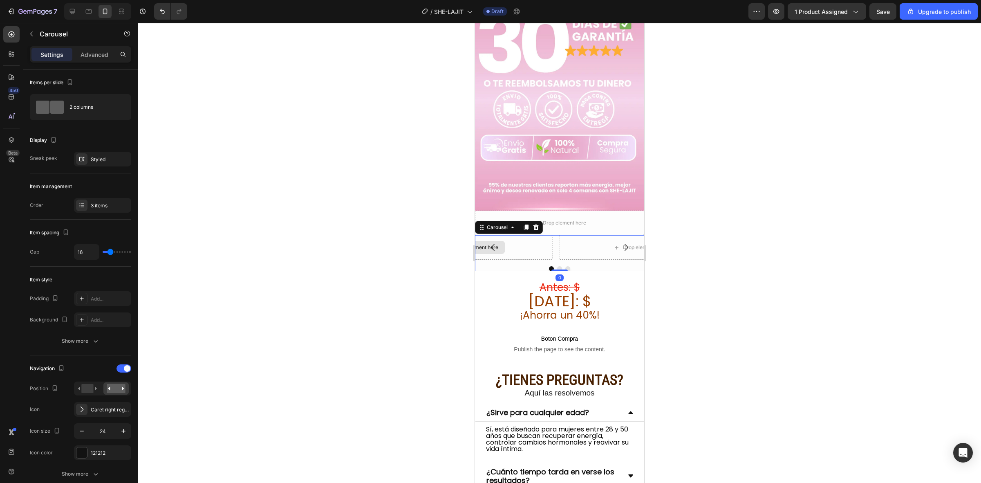
click at [530, 235] on div "Drop element here" at bounding box center [471, 247] width 161 height 25
click at [529, 235] on div "Drop element here" at bounding box center [471, 247] width 161 height 25
click at [540, 235] on div "Drop element here" at bounding box center [471, 247] width 161 height 25
click at [479, 244] on div "Drop element here" at bounding box center [476, 247] width 43 height 7
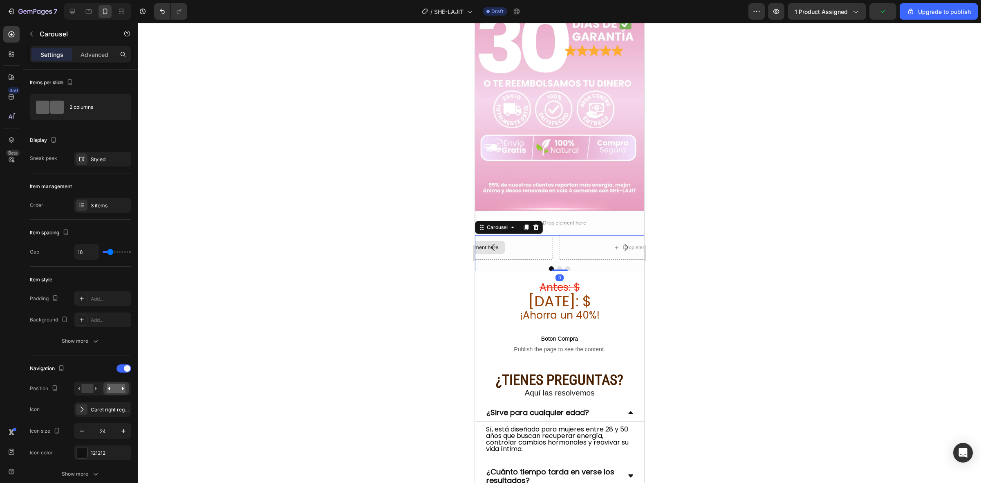
click at [544, 235] on div "Drop element here" at bounding box center [471, 247] width 161 height 25
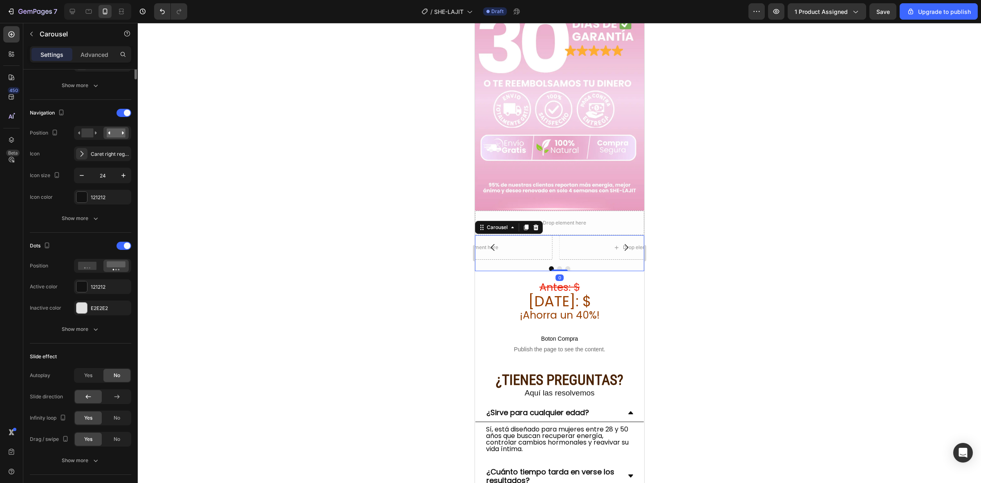
scroll to position [0, 0]
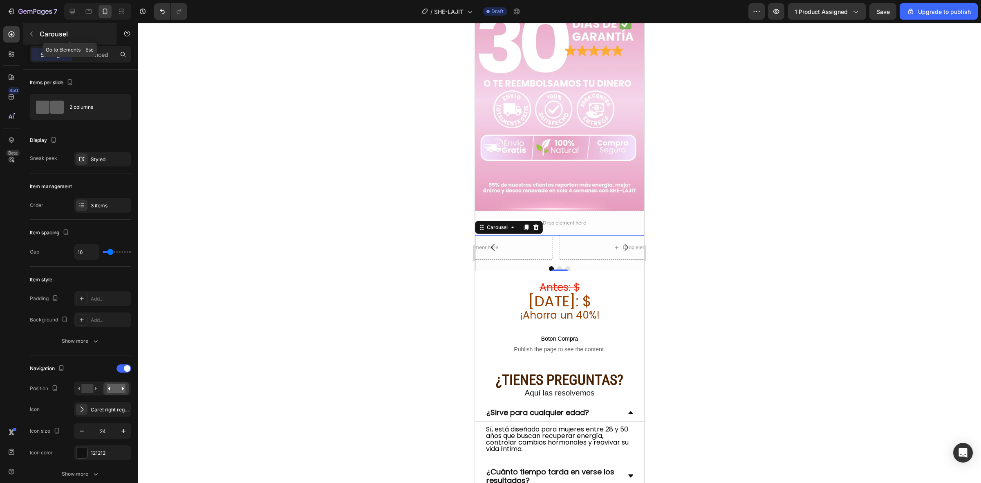
click at [32, 33] on icon "button" at bounding box center [31, 34] width 7 height 7
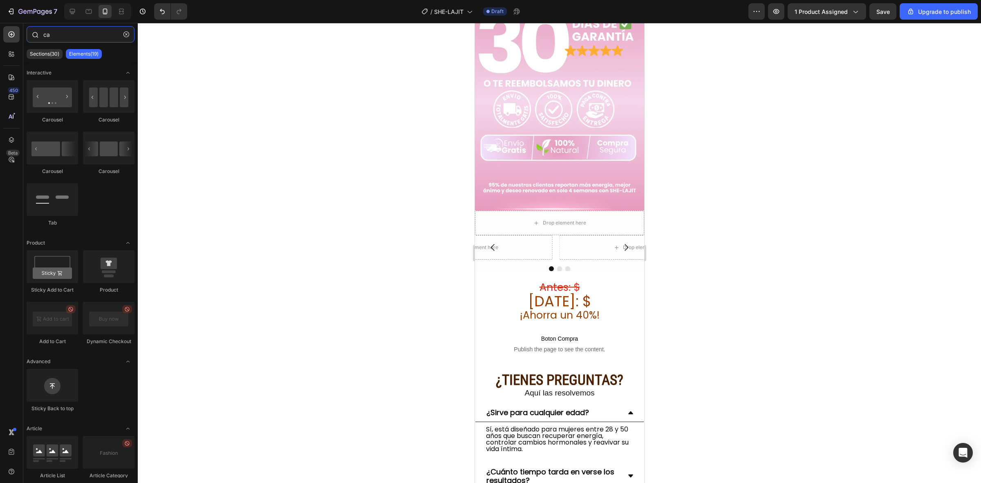
drag, startPoint x: 54, startPoint y: 34, endPoint x: 38, endPoint y: 34, distance: 15.5
click at [38, 34] on div "ca" at bounding box center [80, 36] width 114 height 20
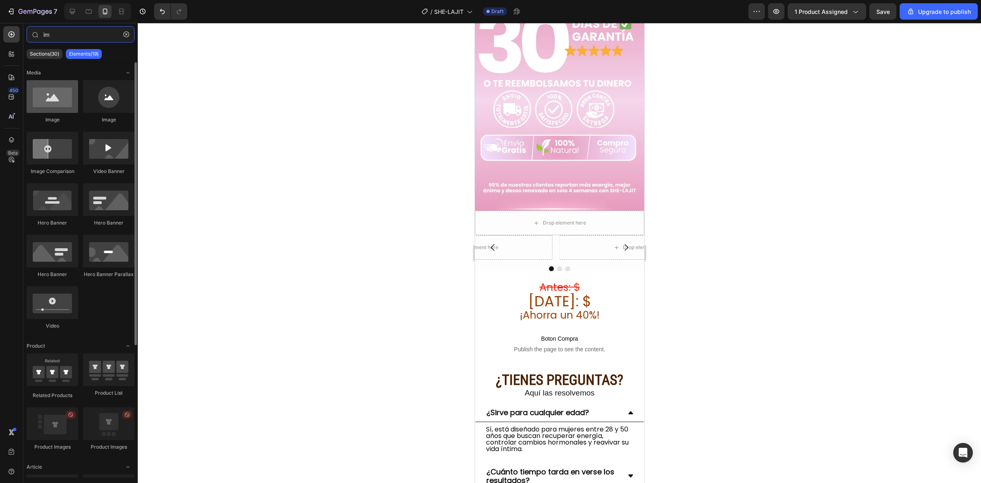
type input "im"
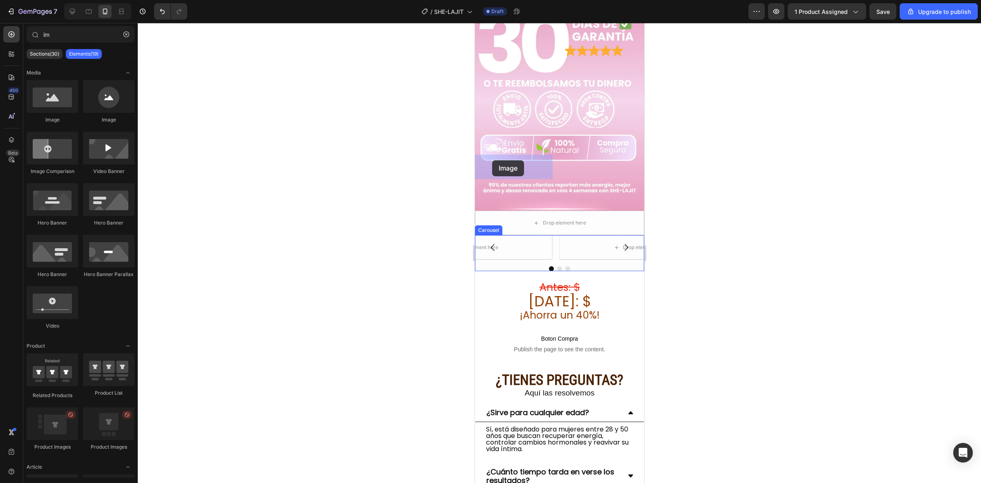
drag, startPoint x: 532, startPoint y: 121, endPoint x: 492, endPoint y: 160, distance: 56.1
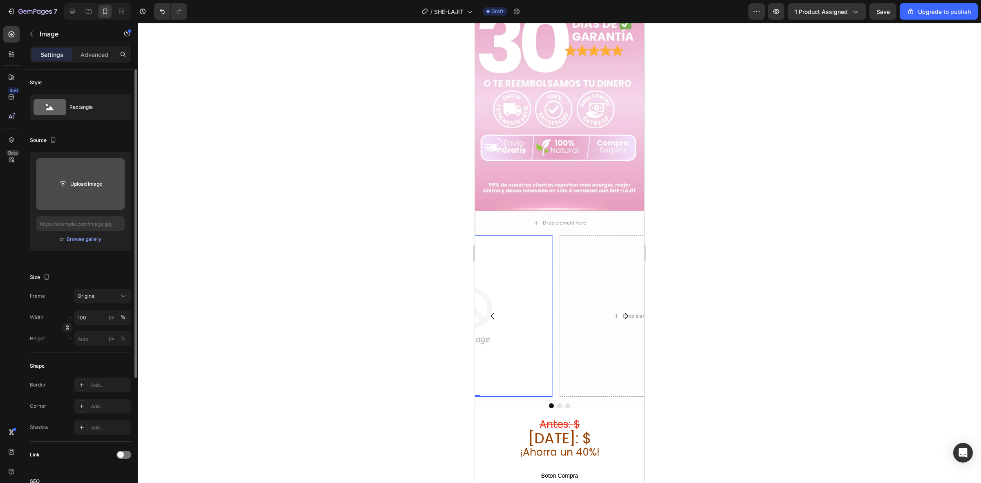
click at [92, 191] on input "file" at bounding box center [80, 184] width 88 height 52
type input "https://cdn.shopify.com/s/files/1/0619/2188/6391/files/gempages_540102772599554…"
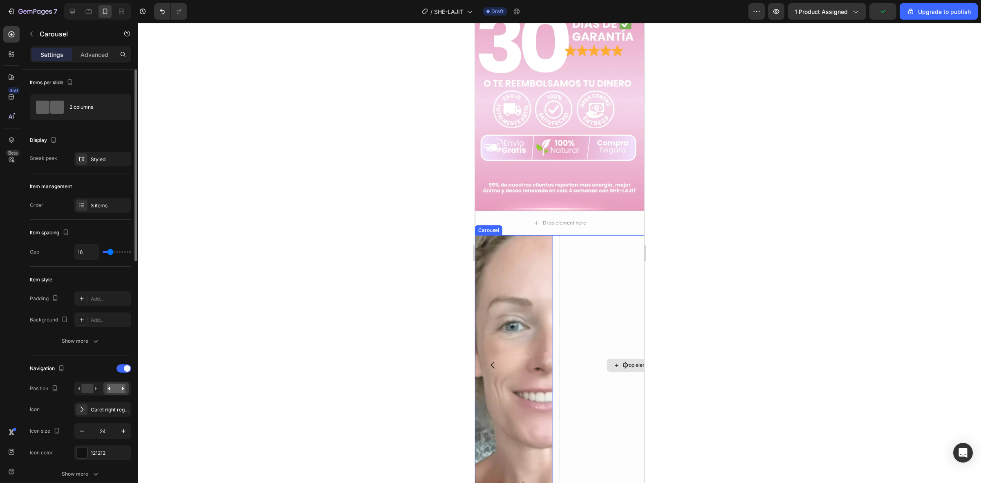
click at [589, 285] on div "Drop element here" at bounding box center [639, 365] width 161 height 260
click at [33, 35] on icon "button" at bounding box center [31, 34] width 7 height 7
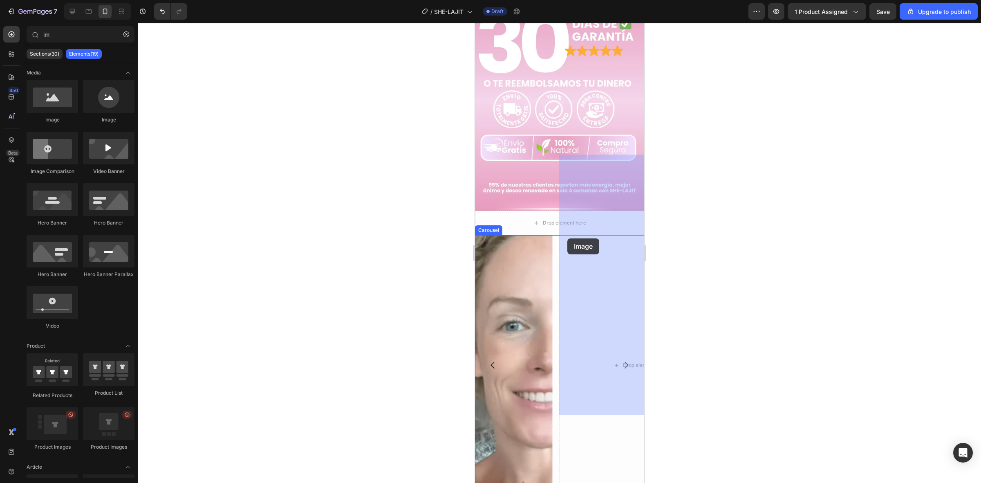
drag, startPoint x: 527, startPoint y: 123, endPoint x: 569, endPoint y: 238, distance: 121.6
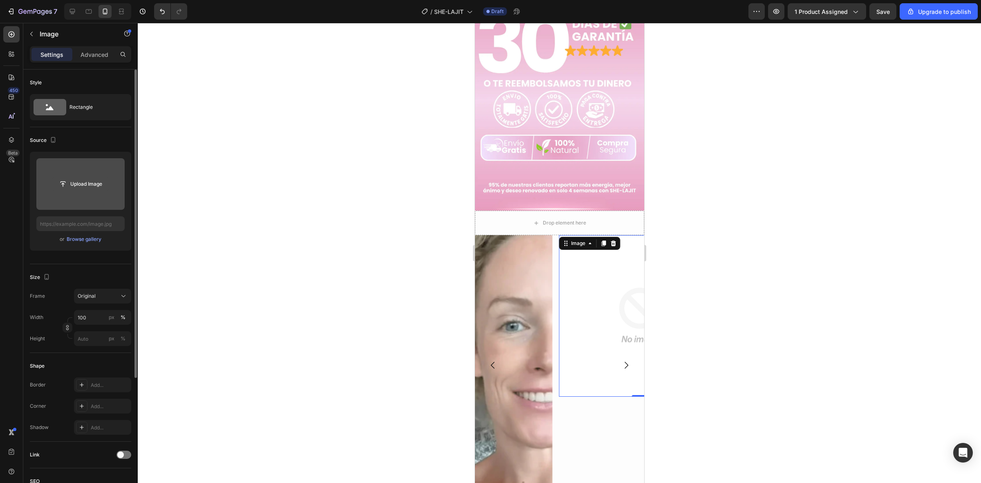
click at [81, 179] on input "file" at bounding box center [80, 184] width 56 height 14
type input "https://cdn.shopify.com/s/files/1/0619/2188/6391/files/gempages_540102772599554…"
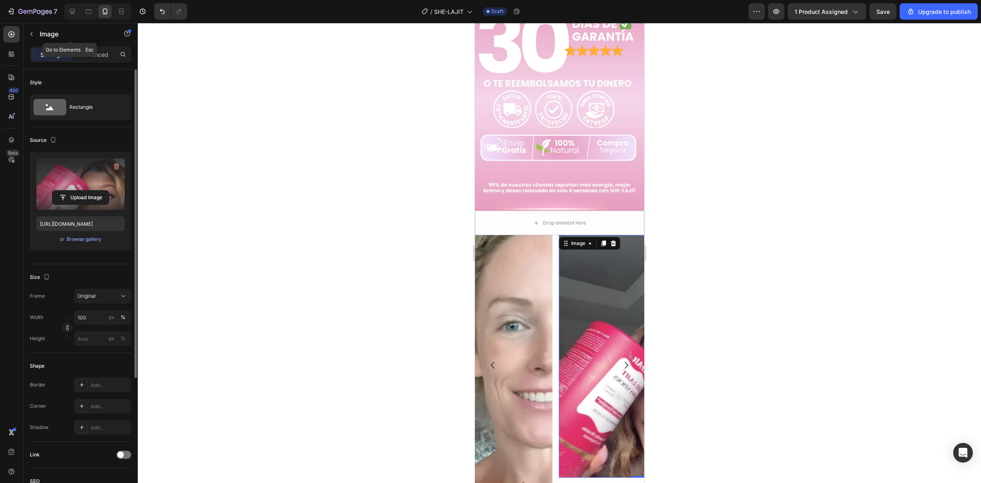
click at [33, 35] on icon "button" at bounding box center [31, 34] width 7 height 7
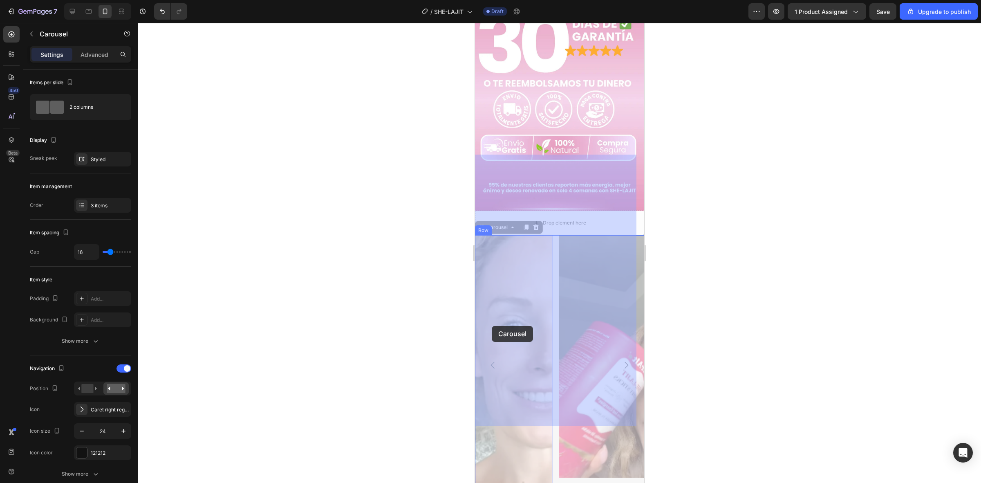
drag, startPoint x: 551, startPoint y: 324, endPoint x: 490, endPoint y: 326, distance: 60.9
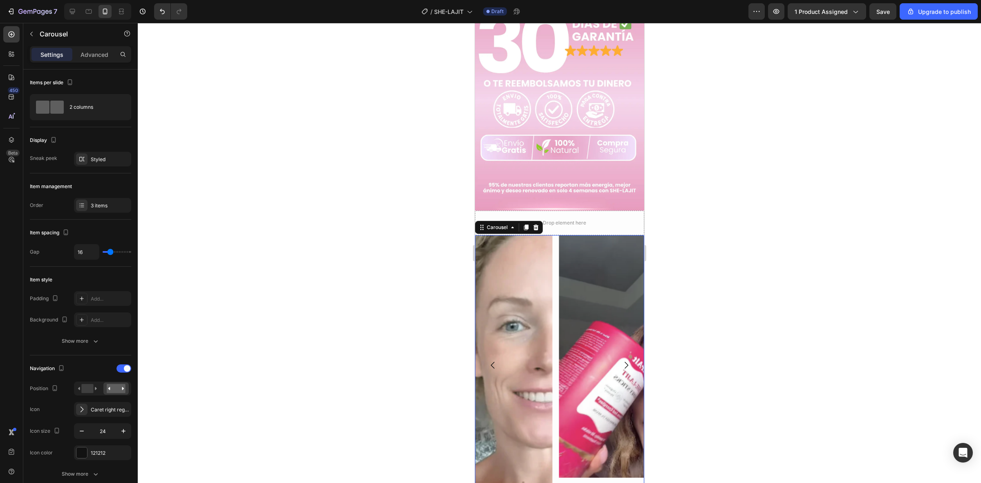
click at [621, 360] on icon "Carousel Next Arrow" at bounding box center [626, 365] width 10 height 10
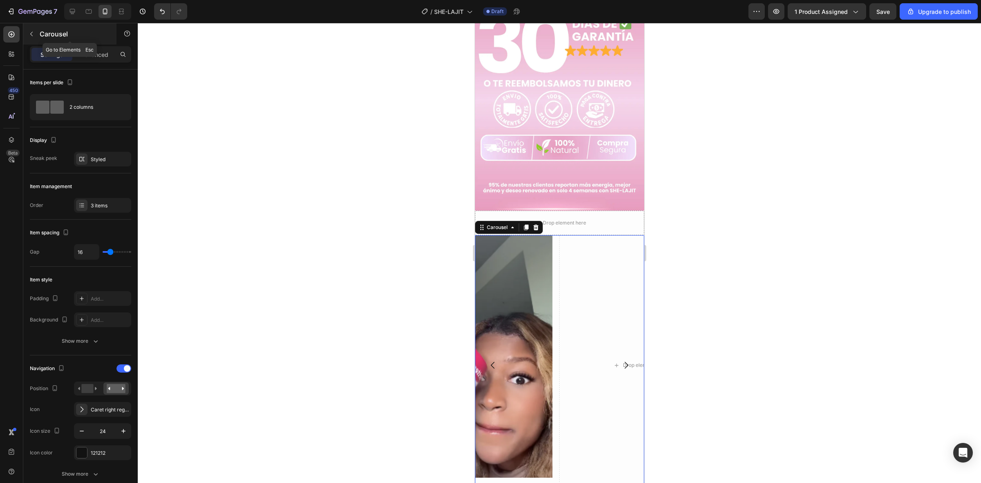
click at [32, 34] on icon "button" at bounding box center [31, 34] width 7 height 7
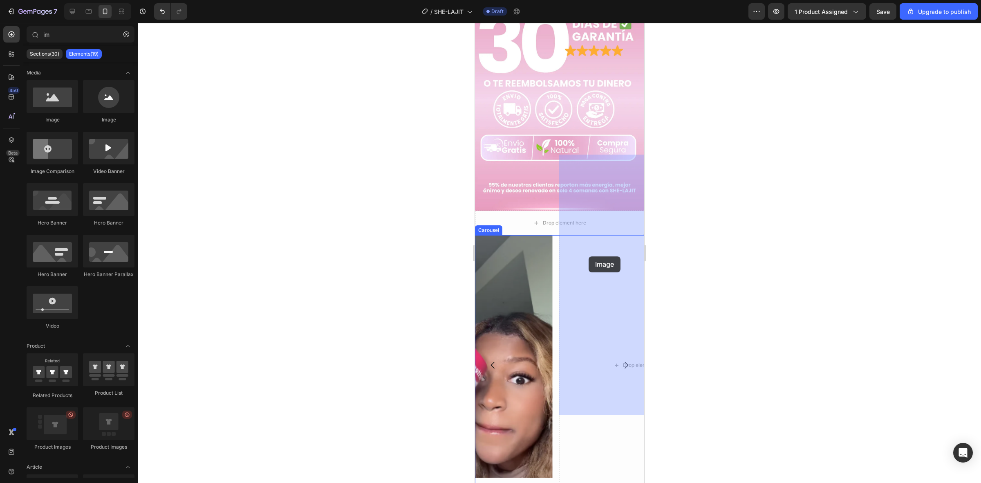
drag, startPoint x: 528, startPoint y: 134, endPoint x: 589, endPoint y: 256, distance: 136.2
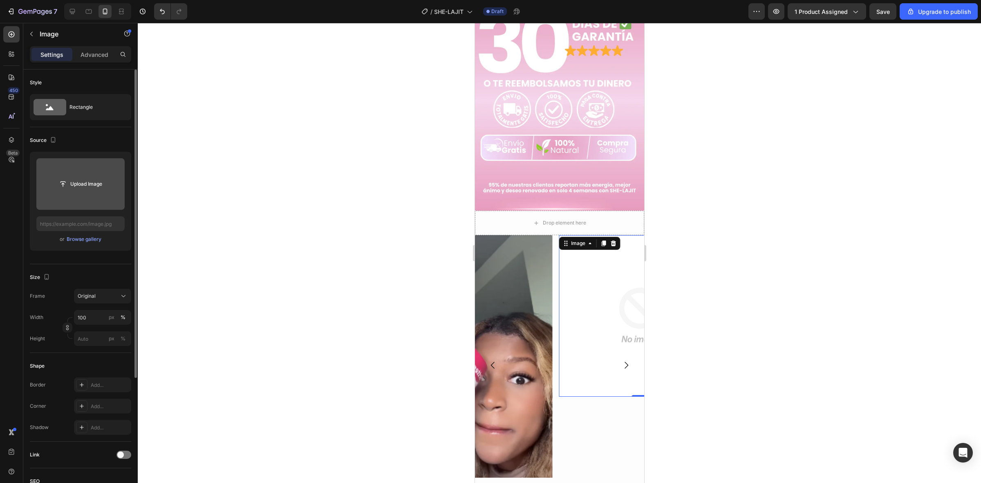
click at [74, 174] on input "file" at bounding box center [80, 184] width 88 height 52
type input "https://cdn.shopify.com/s/files/1/0619/2188/6391/files/gempages_540102772599554…"
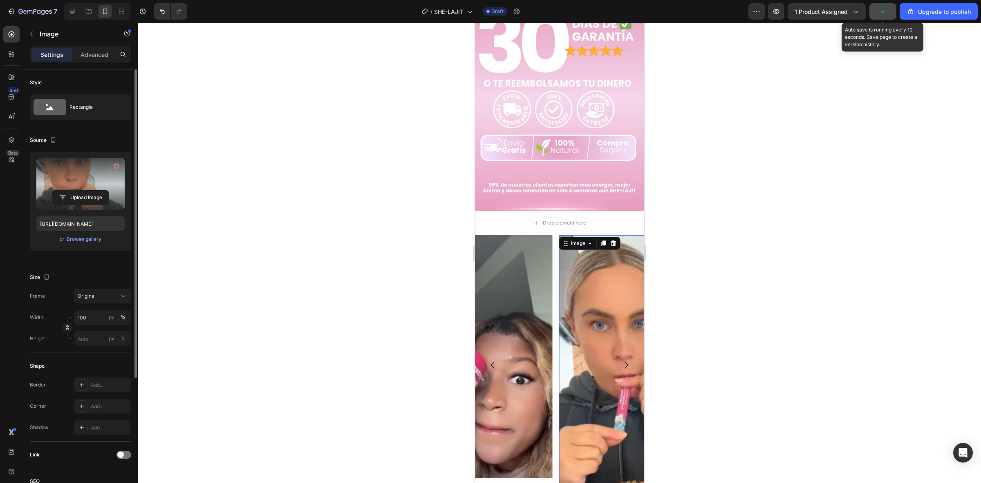
click at [881, 13] on icon "button" at bounding box center [883, 11] width 8 height 8
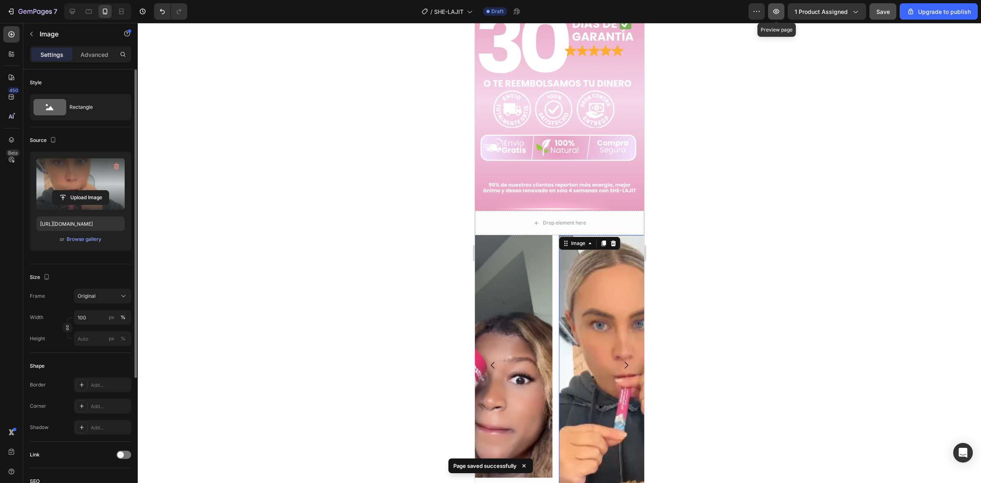
click at [777, 10] on icon "button" at bounding box center [776, 11] width 8 height 8
